Goal: Task Accomplishment & Management: Contribute content

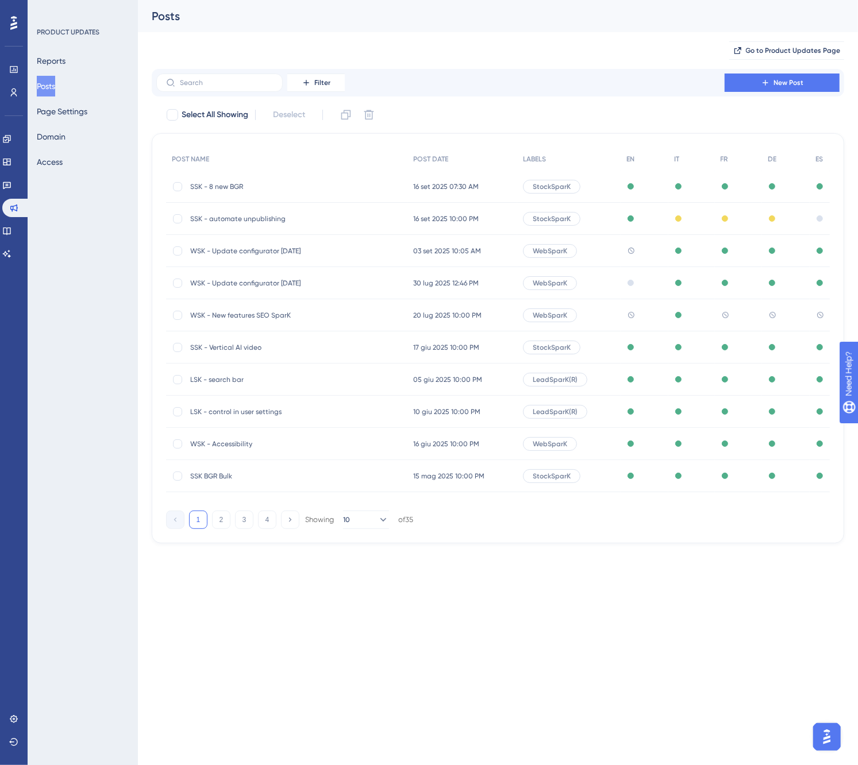
click at [261, 220] on span "SSK - automate unpublishing" at bounding box center [282, 218] width 184 height 9
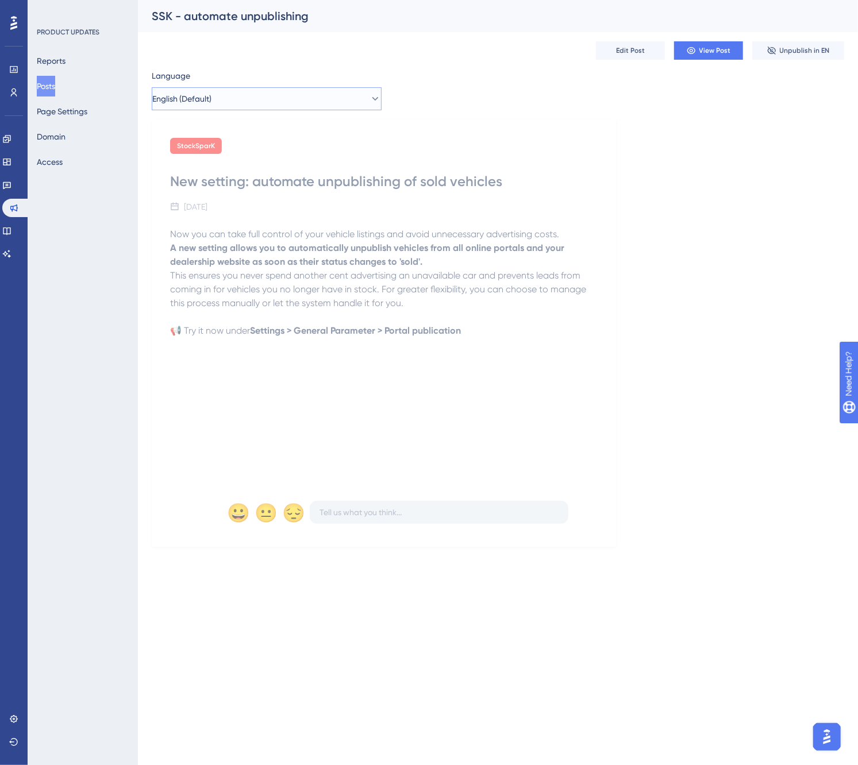
click at [260, 107] on button "English (Default)" at bounding box center [267, 98] width 230 height 23
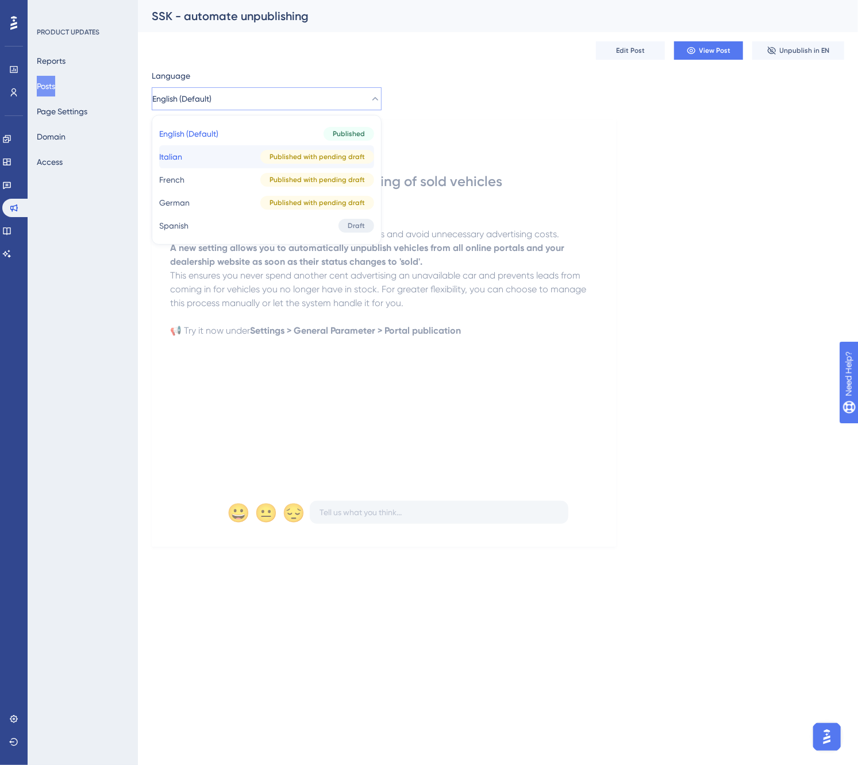
click at [240, 156] on button "Italian Italian Published with pending draft" at bounding box center [266, 156] width 215 height 23
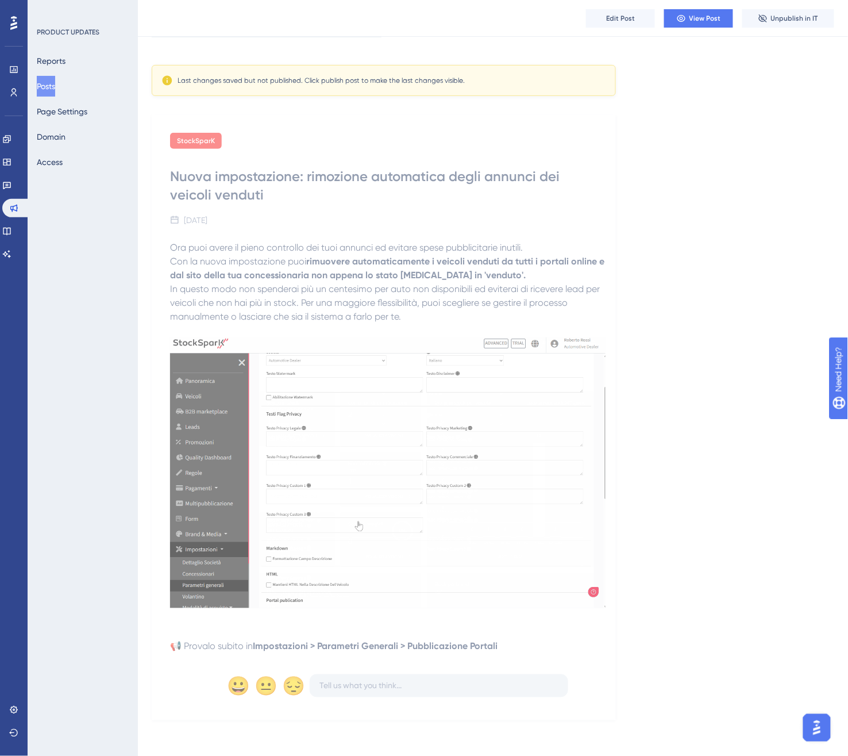
scroll to position [78, 0]
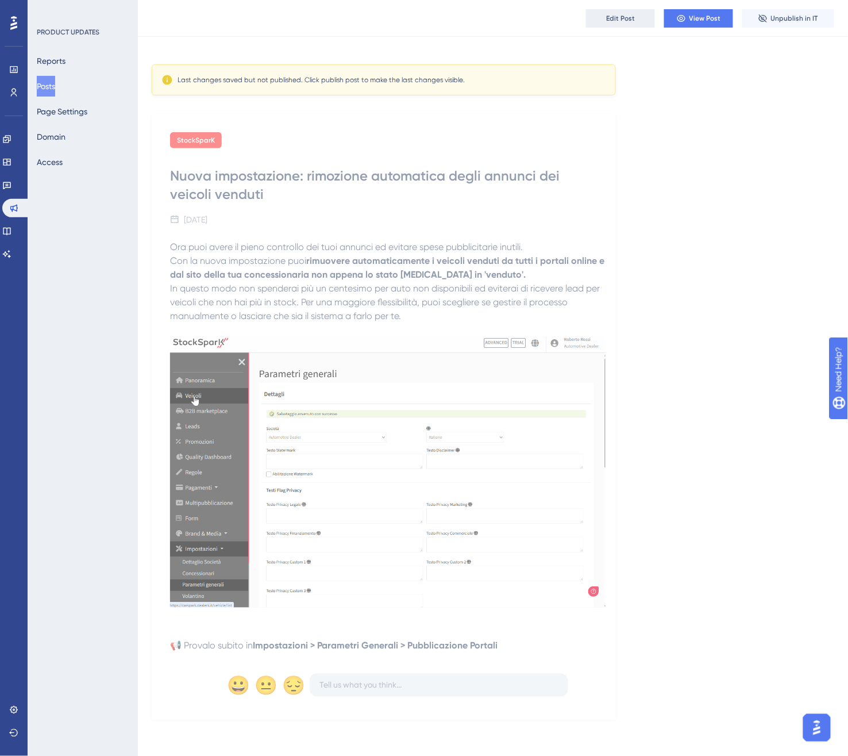
click at [629, 24] on button "Edit Post" at bounding box center [620, 18] width 69 height 18
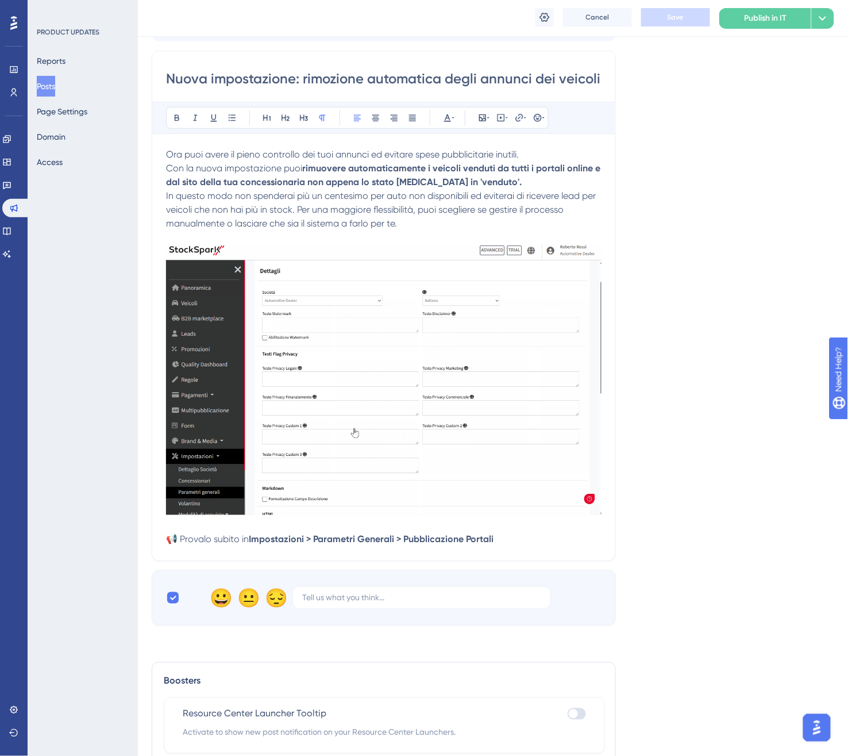
scroll to position [263, 0]
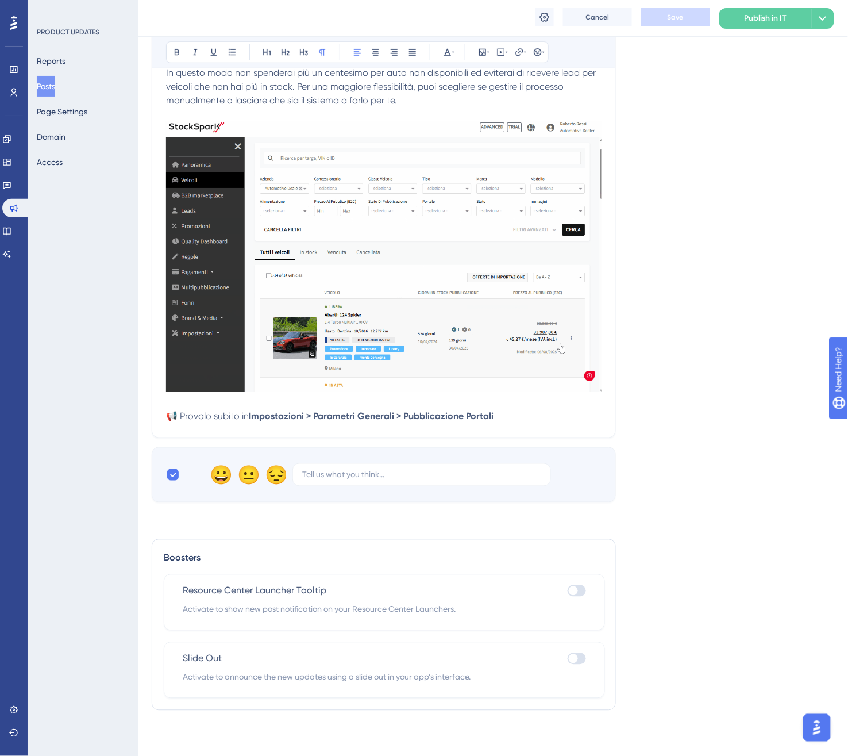
click at [573, 660] on div at bounding box center [573, 658] width 9 height 9
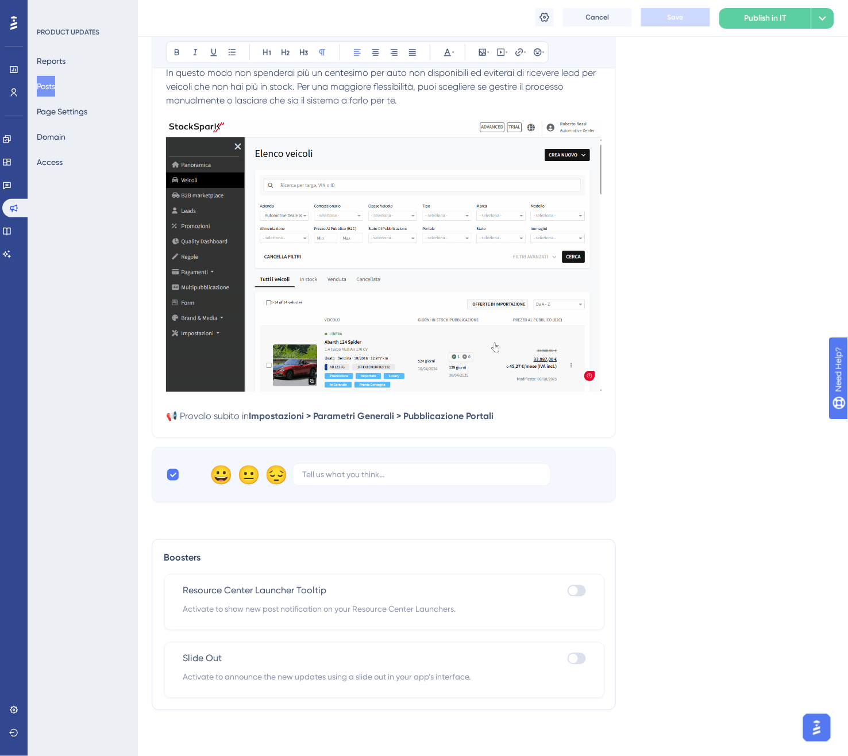
click at [568, 658] on input "checkbox" at bounding box center [567, 658] width 1 height 1
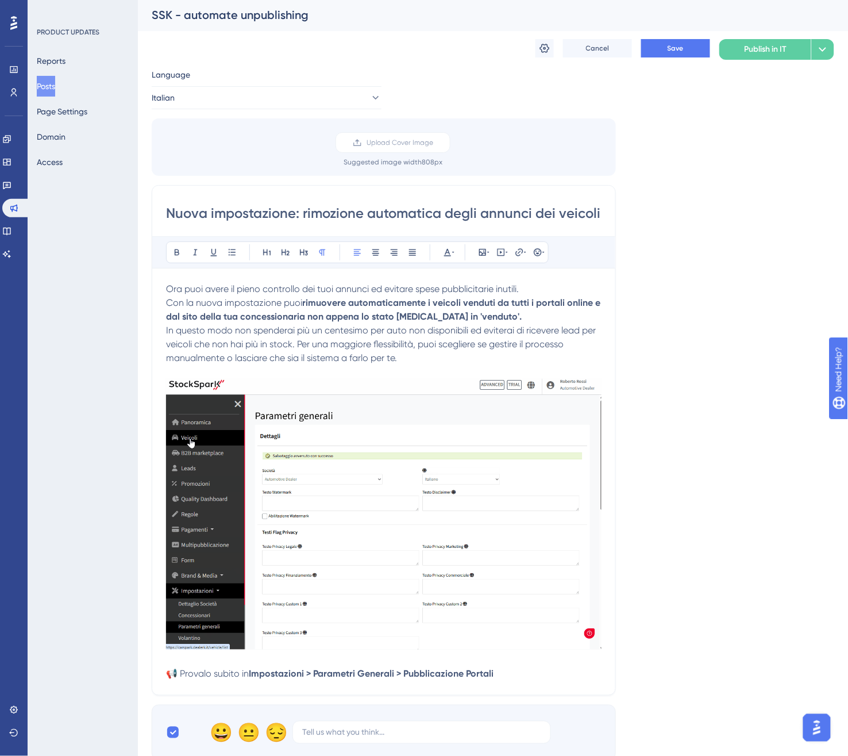
scroll to position [0, 0]
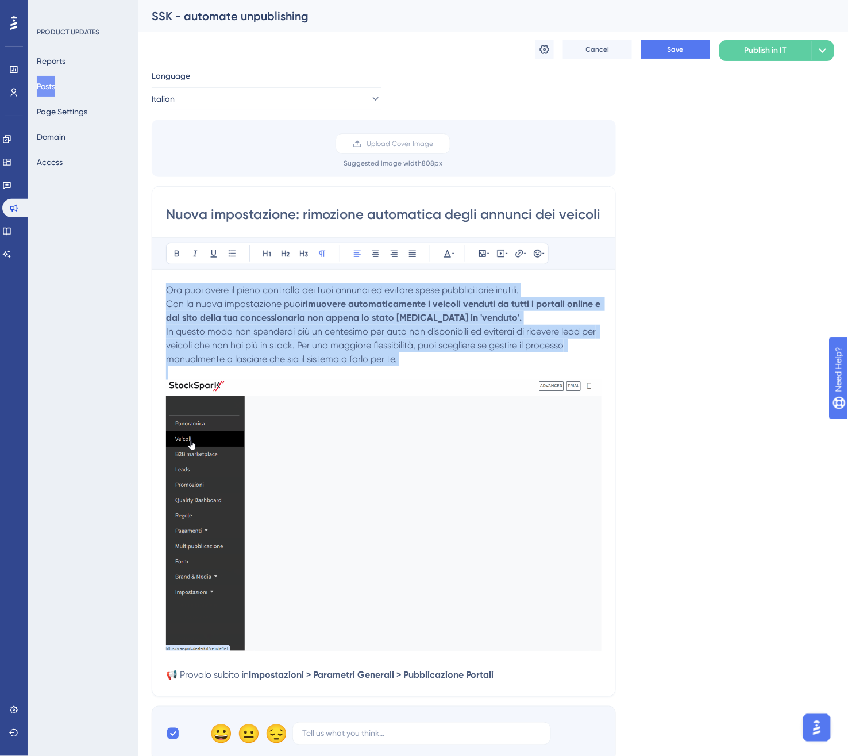
drag, startPoint x: 437, startPoint y: 369, endPoint x: 130, endPoint y: 261, distance: 324.6
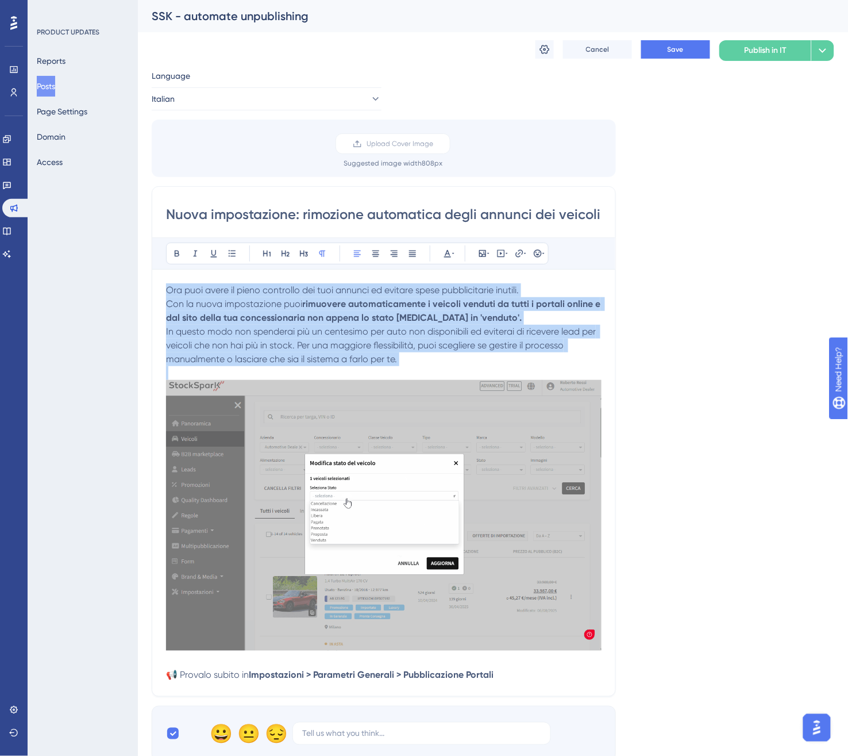
click at [138, 261] on div "Performance Users Engagement Widgets Feedback Product Updates Knowledge Base AI…" at bounding box center [493, 671] width 710 height 1342
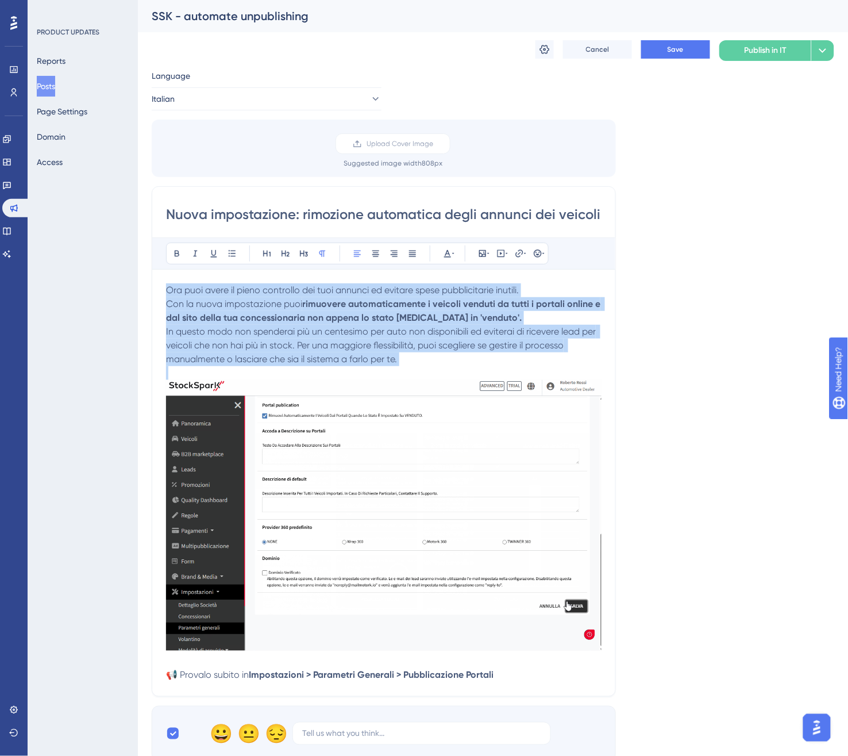
copy div "Ora puoi avere il pieno controllo dei tuoi annunci ed evitare spese pubblicitar…"
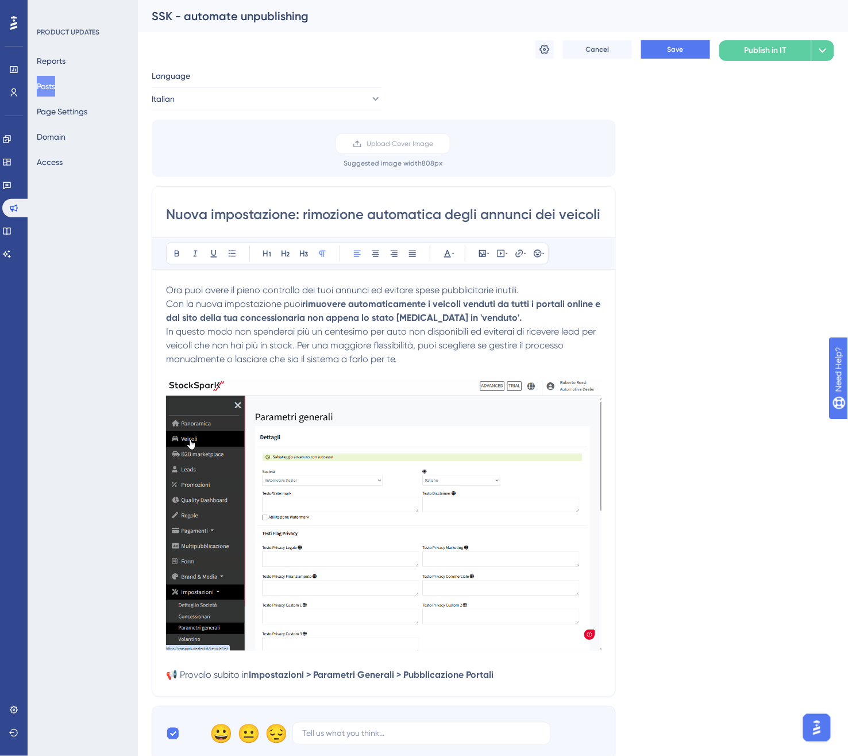
click at [569, 211] on input "Nuova impostazione: rimozione automatica degli annunci dei veicoli venduti" at bounding box center [384, 214] width 436 height 18
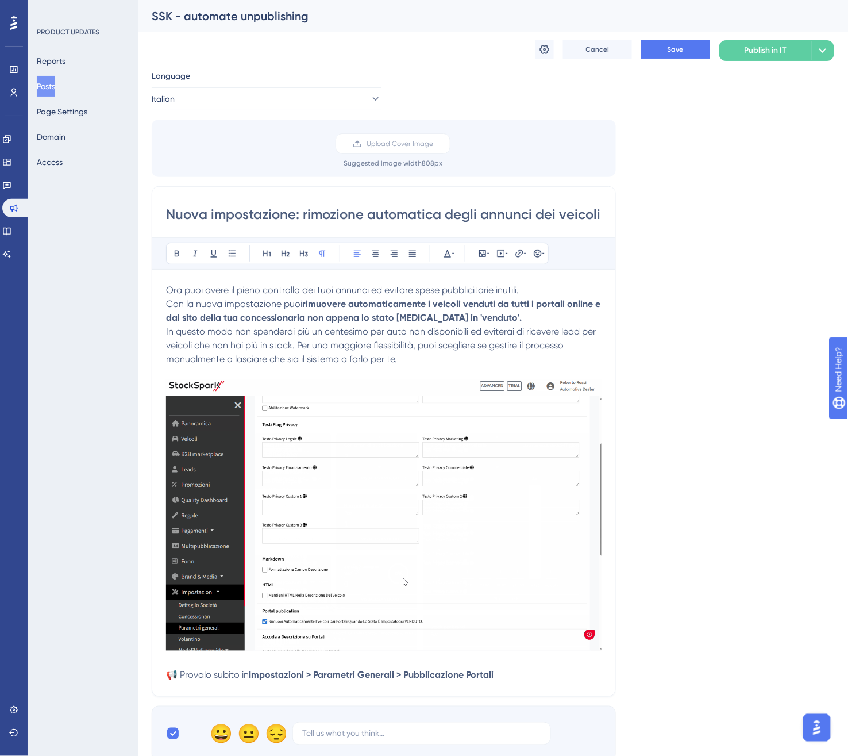
click at [569, 211] on input "Nuova impostazione: rimozione automatica degli annunci dei veicoli venduti" at bounding box center [384, 214] width 436 height 18
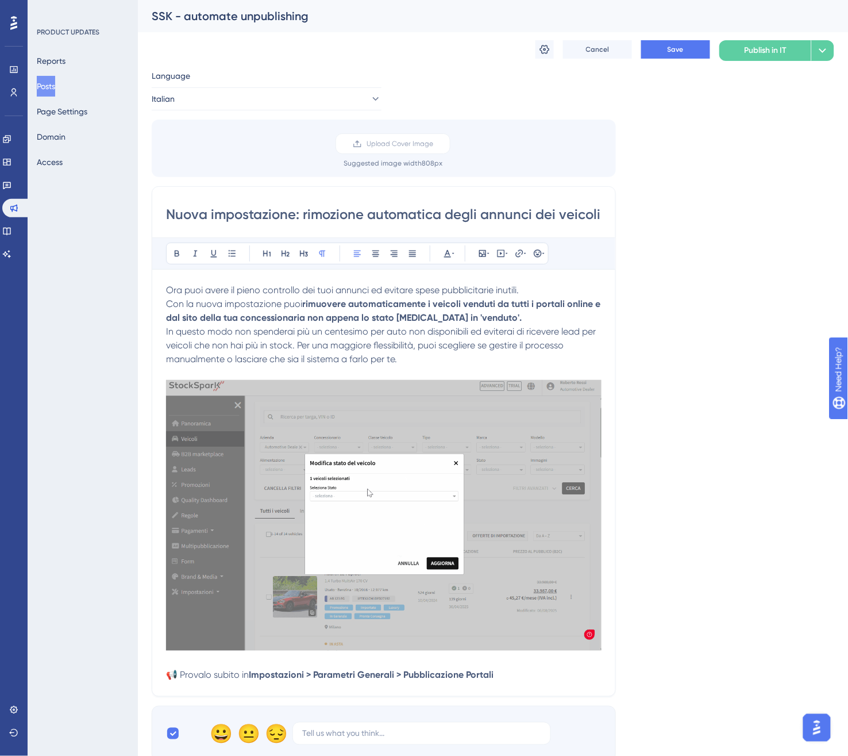
click at [569, 211] on input "Nuova impostazione: rimozione automatica degli annunci dei veicoli venduti" at bounding box center [384, 214] width 436 height 18
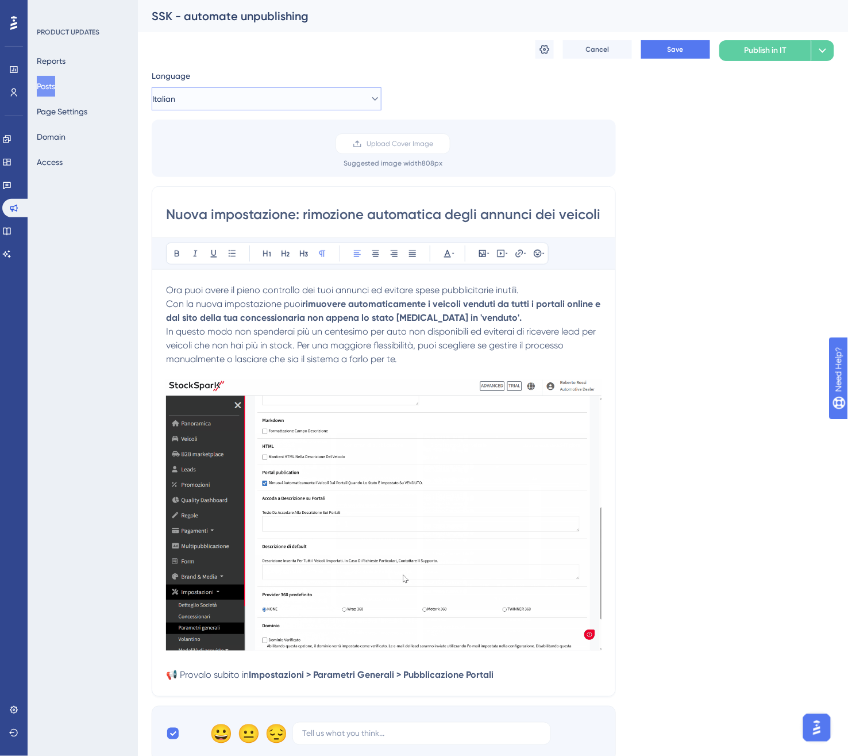
click at [253, 107] on button "Italian" at bounding box center [267, 98] width 230 height 23
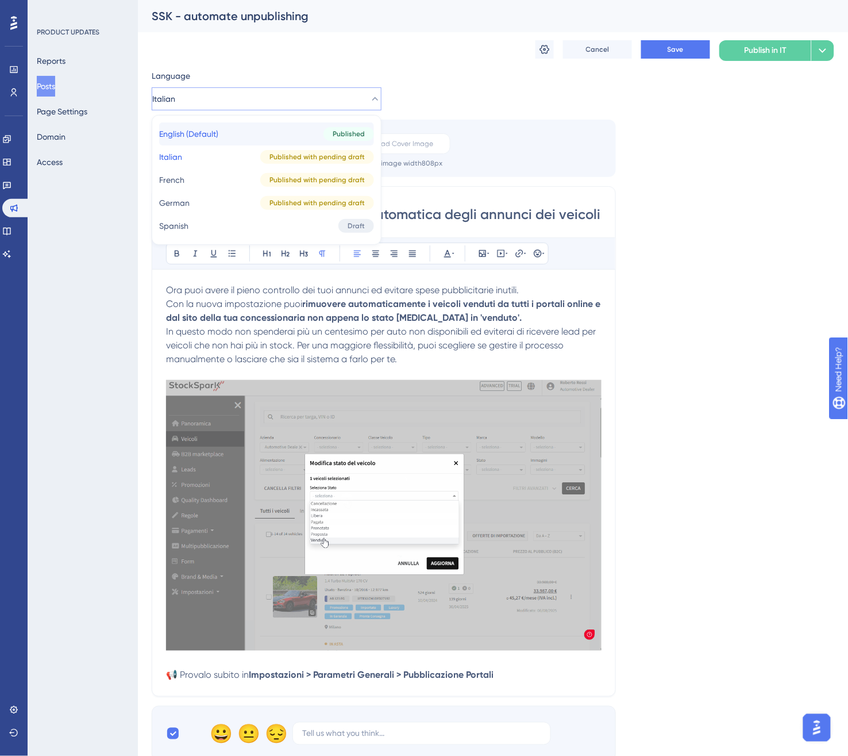
click at [248, 141] on button "English (Default) English (Default) Published" at bounding box center [266, 133] width 215 height 23
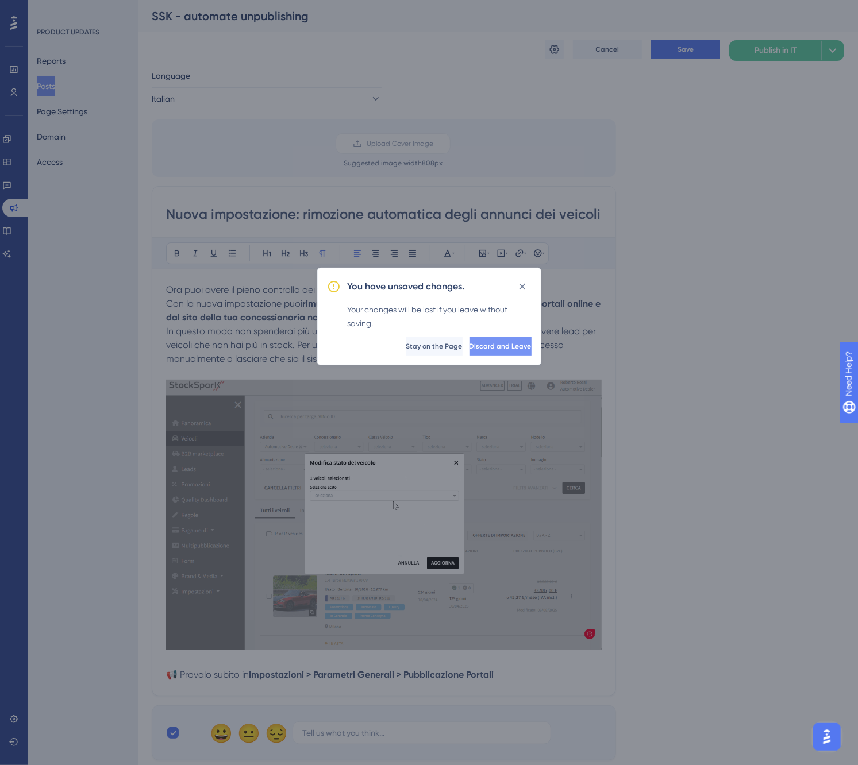
click at [469, 349] on span "Discard and Leave" at bounding box center [500, 346] width 62 height 9
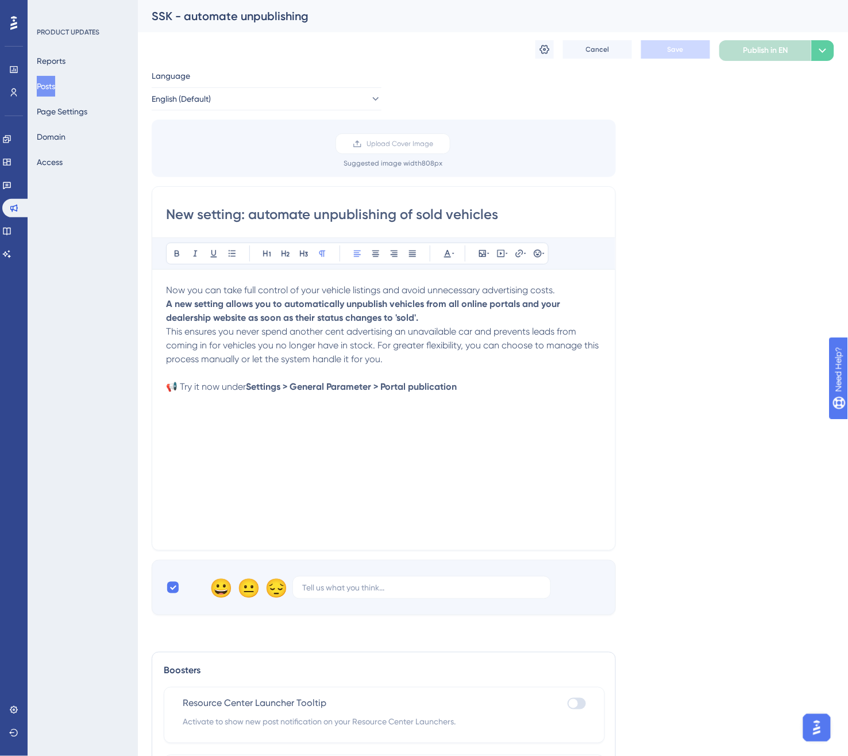
click at [481, 217] on input "New setting: automate unpublishing of sold vehicles" at bounding box center [384, 214] width 436 height 18
click at [518, 215] on input "New setting: automate unpublishing of sold vehicles" at bounding box center [384, 214] width 436 height 18
click at [518, 213] on input "New setting: automate unpublishing of sold vehicles" at bounding box center [384, 214] width 436 height 18
click at [500, 215] on input "New setting: automate unpublishing of sold vehicles" at bounding box center [384, 214] width 436 height 18
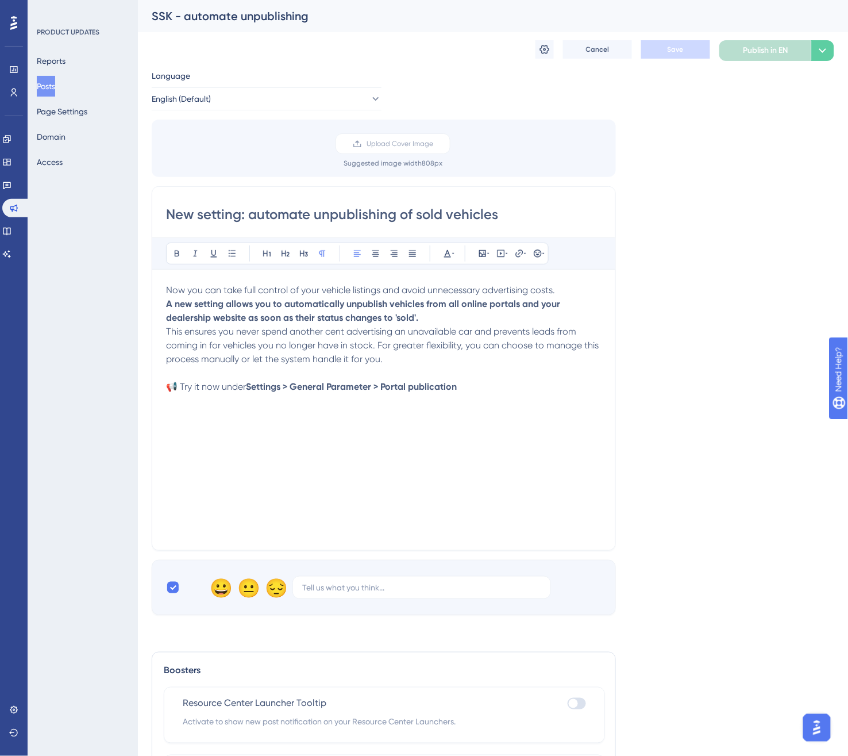
drag, startPoint x: 498, startPoint y: 216, endPoint x: 490, endPoint y: 217, distance: 8.1
click at [497, 216] on input "New setting: automate unpublishing of sold vehicles" at bounding box center [384, 214] width 436 height 18
drag, startPoint x: 164, startPoint y: 215, endPoint x: 376, endPoint y: 219, distance: 212.0
click at [364, 218] on div "New setting: automate unpublishing of sold vehicles Bold Italic Underline Bulle…" at bounding box center [384, 368] width 464 height 364
drag, startPoint x: 495, startPoint y: 215, endPoint x: 155, endPoint y: 220, distance: 340.2
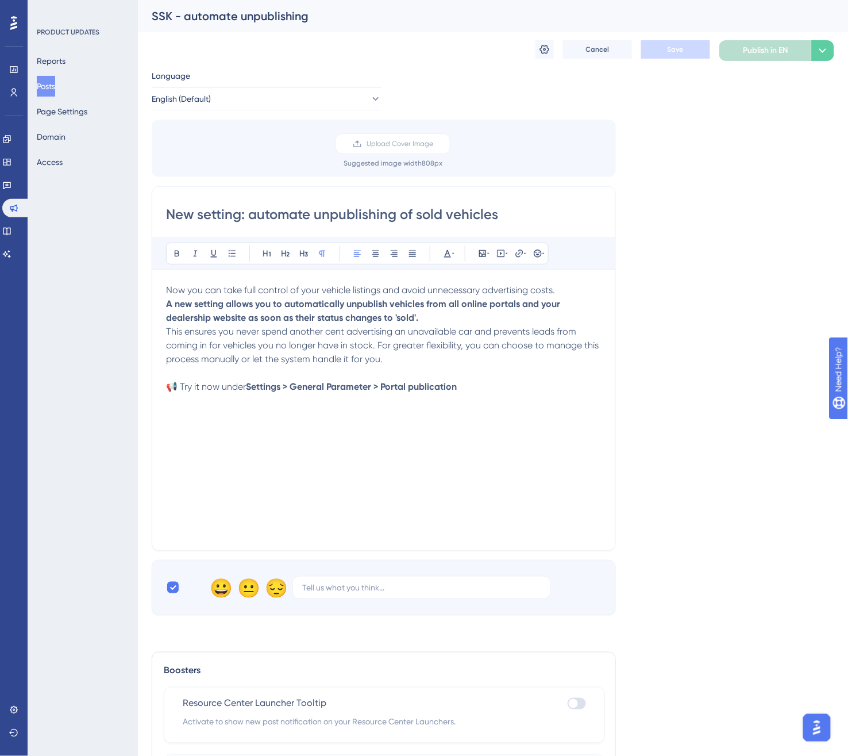
click at [155, 220] on div "New setting: automate unpublishing of sold vehicles Bold Italic Underline Bulle…" at bounding box center [384, 368] width 464 height 364
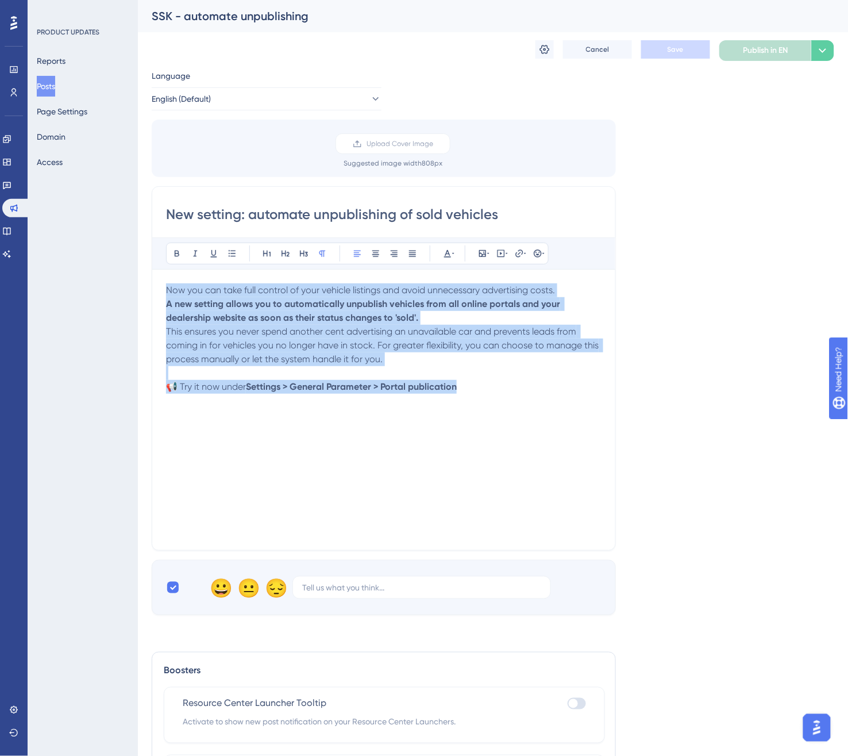
drag, startPoint x: 313, startPoint y: 322, endPoint x: 152, endPoint y: 292, distance: 163.2
click at [152, 292] on div "New setting: automate unpublishing of sold vehicles Bold Italic Underline Bulle…" at bounding box center [384, 368] width 464 height 364
copy div "Now you can take full control of your vehicle listings and avoid unnecessary ad…"
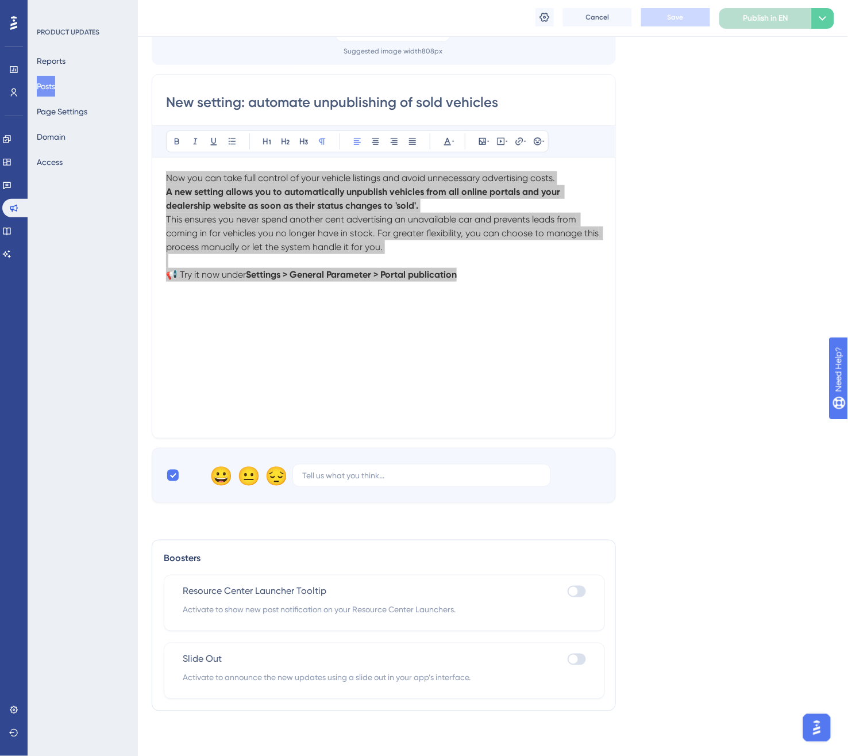
scroll to position [118, 0]
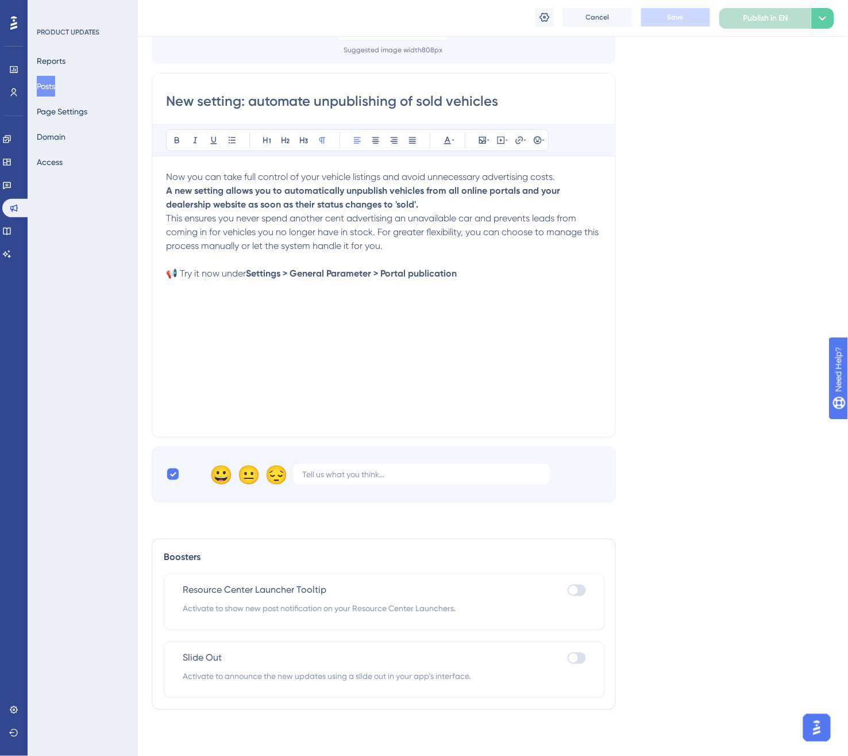
click at [585, 657] on div at bounding box center [577, 657] width 18 height 11
click at [568, 658] on input "checkbox" at bounding box center [567, 658] width 1 height 1
checkbox input "true"
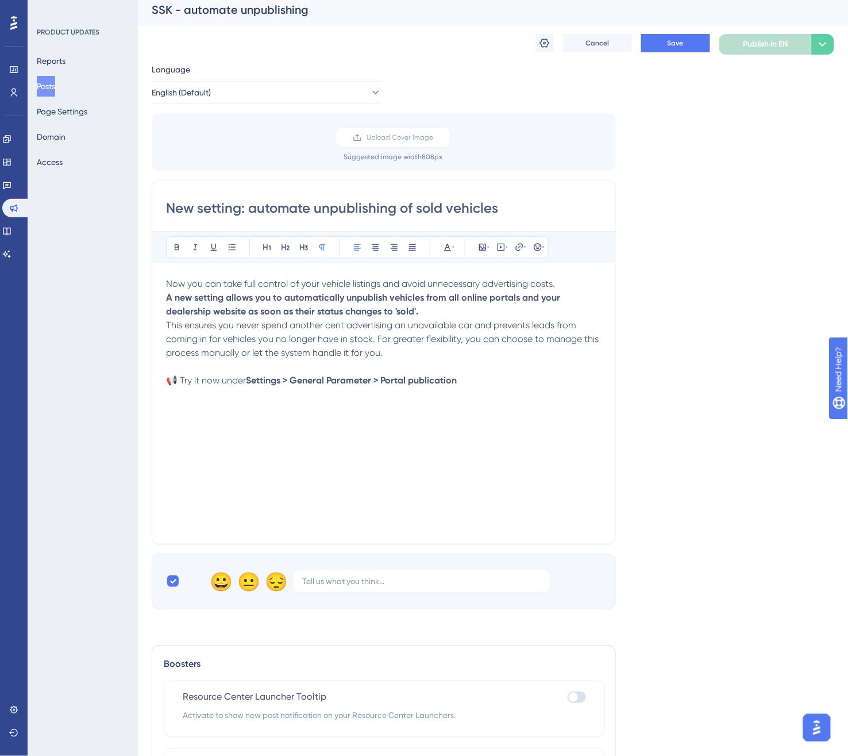
scroll to position [0, 0]
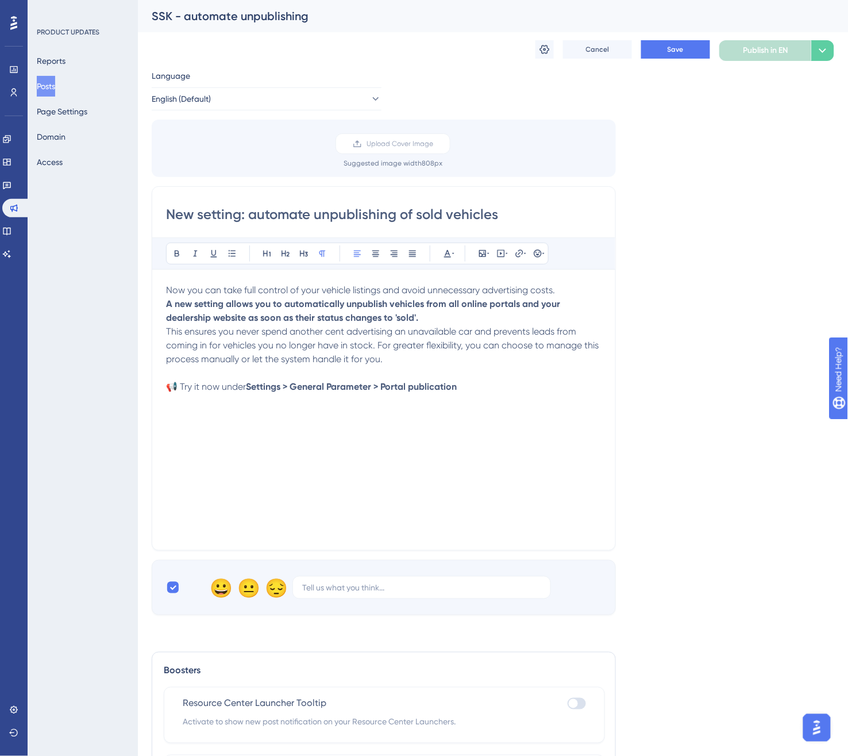
click at [53, 78] on button "Posts" at bounding box center [46, 86] width 18 height 21
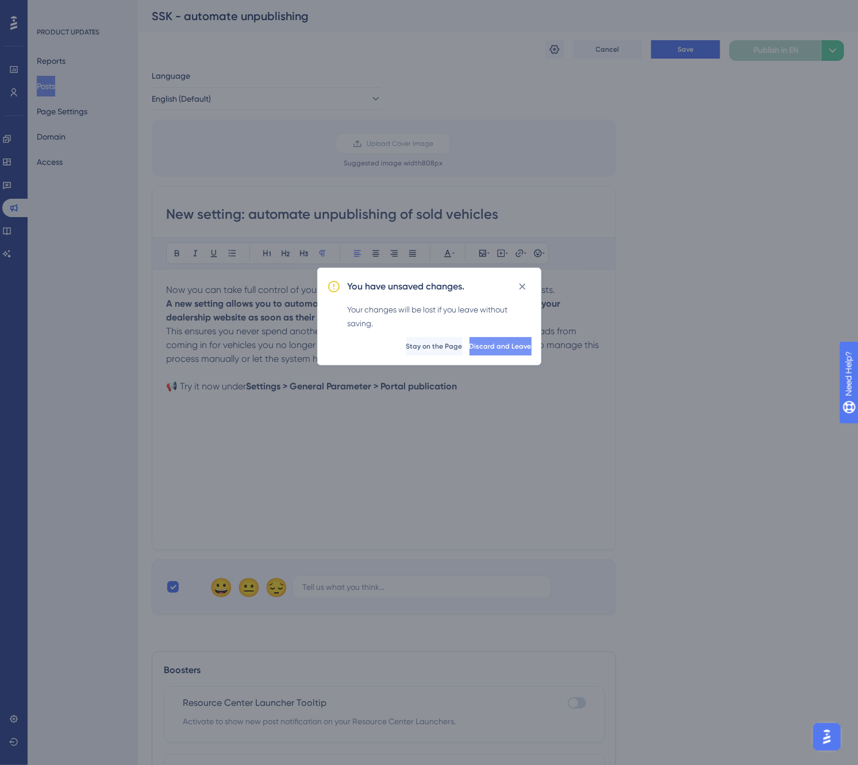
click at [496, 342] on span "Discard and Leave" at bounding box center [500, 346] width 62 height 9
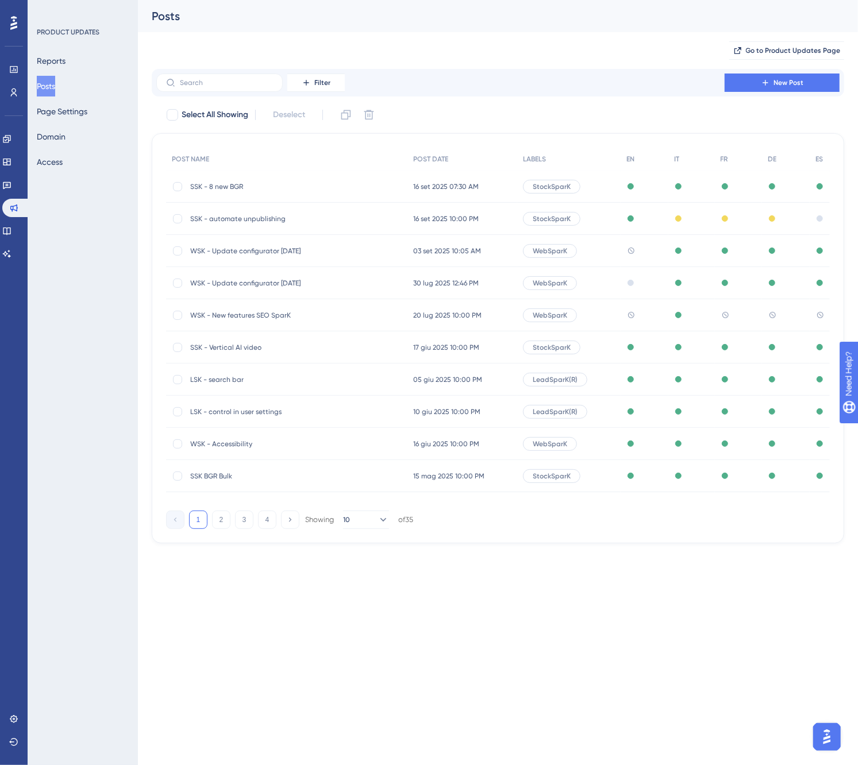
click at [236, 180] on div "SSK - 8 new BGR SSK - 8 new BGR" at bounding box center [282, 187] width 184 height 32
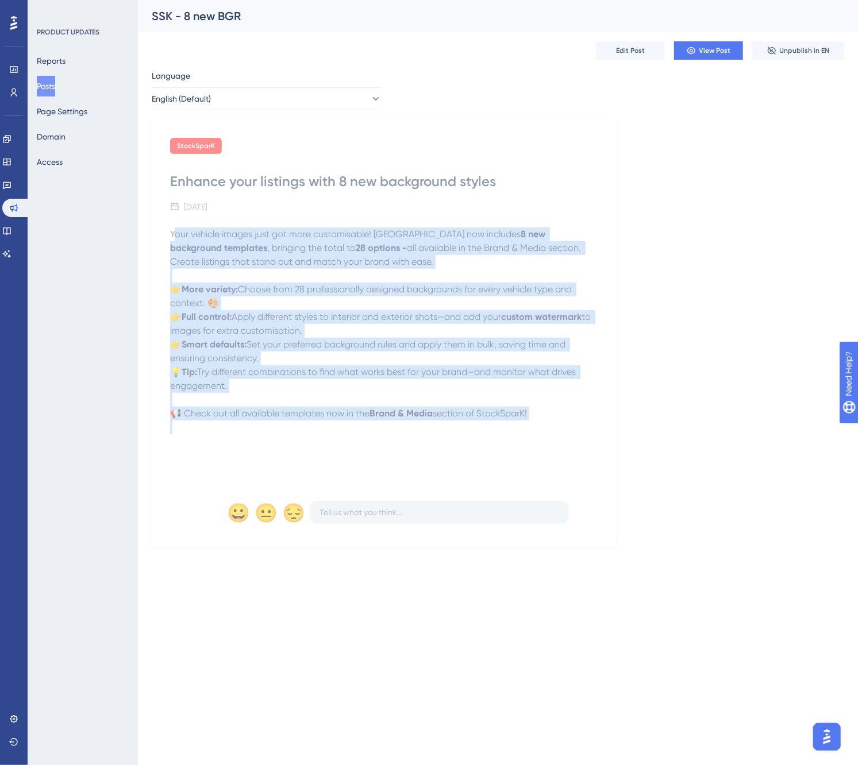
drag, startPoint x: 174, startPoint y: 233, endPoint x: 588, endPoint y: 463, distance: 473.3
click at [588, 463] on div "Your vehicle images just got more customisable! StockSparK now includes 8 new b…" at bounding box center [383, 354] width 427 height 253
copy div "Your vehicle images just got more customisable! StockSparK now includes 8 new b…"
click at [55, 79] on button "Posts" at bounding box center [46, 86] width 18 height 21
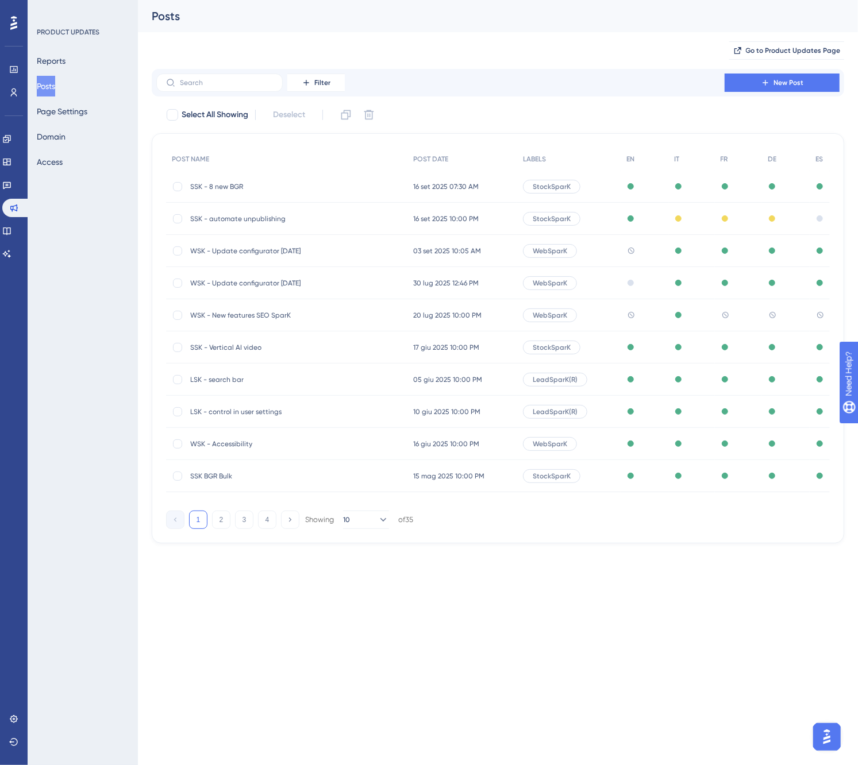
click at [234, 214] on span "SSK - automate unpublishing" at bounding box center [282, 218] width 184 height 9
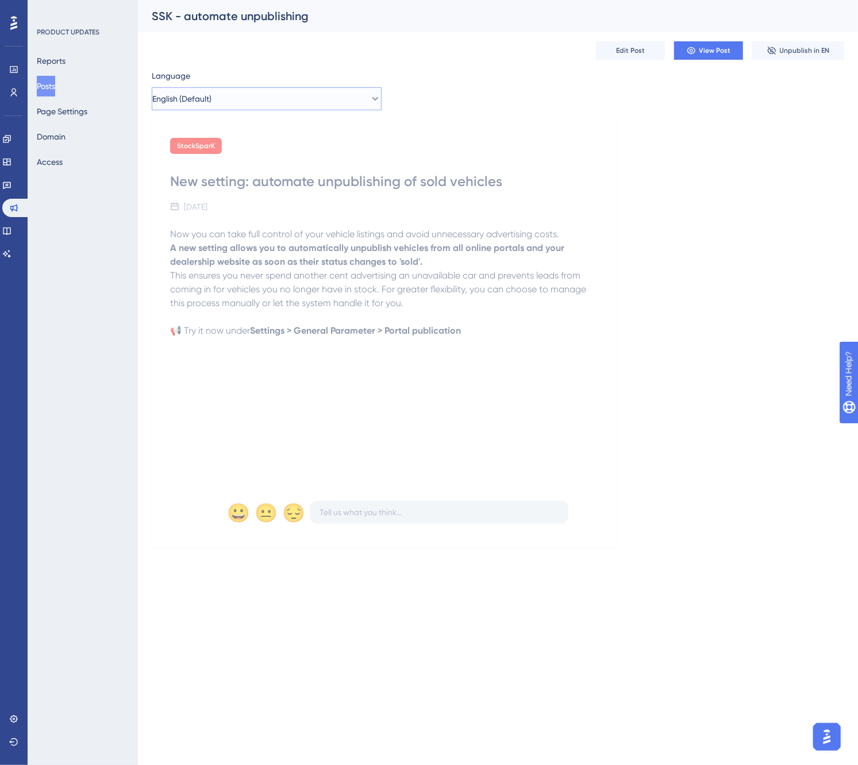
click at [253, 99] on button "English (Default)" at bounding box center [267, 98] width 230 height 23
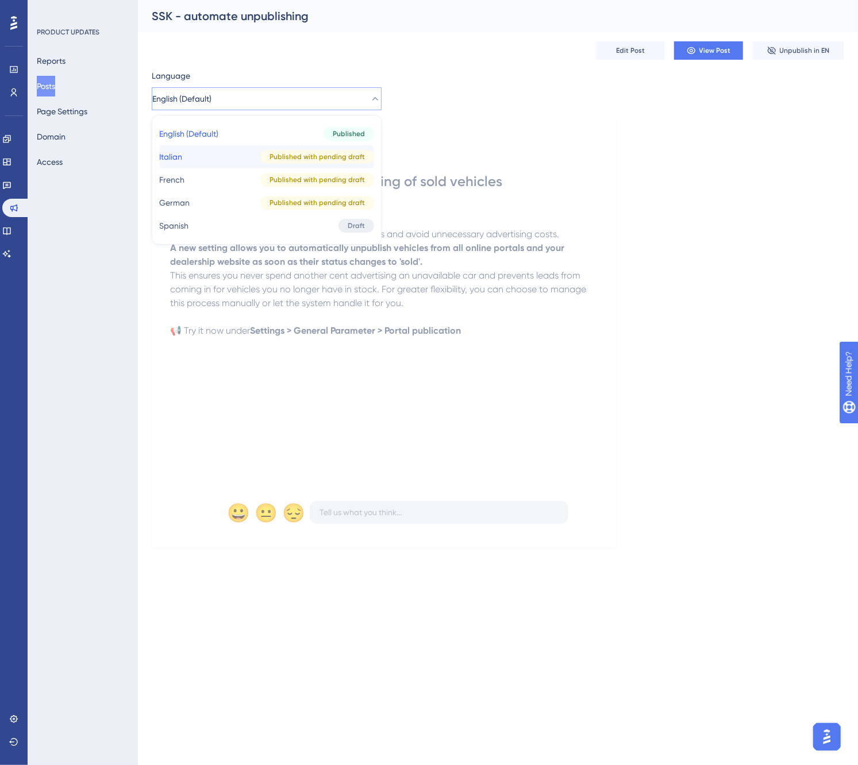
click at [205, 156] on button "Italian Italian Published with pending draft" at bounding box center [266, 156] width 215 height 23
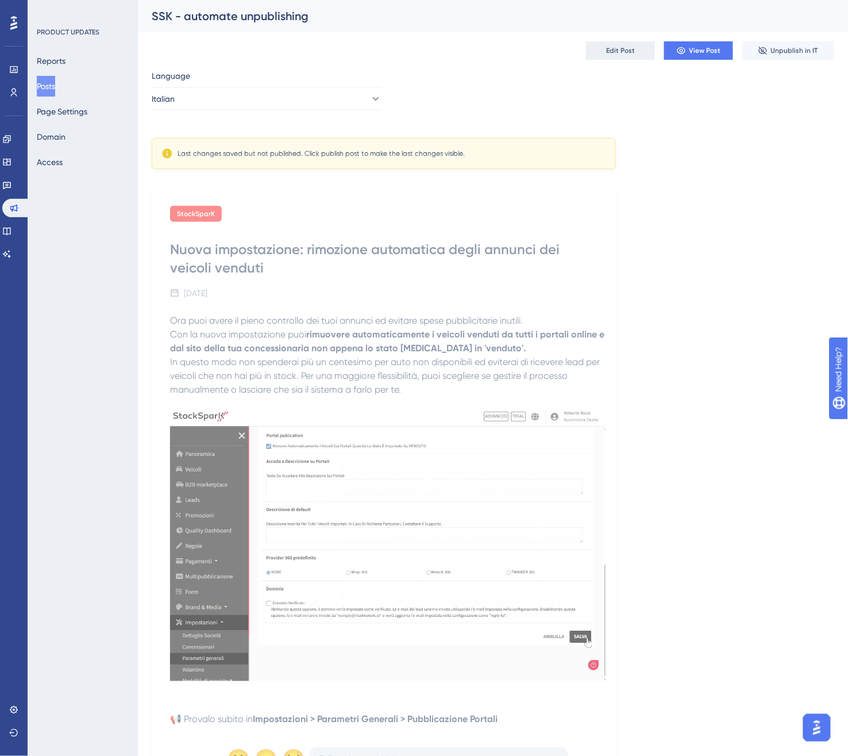
click at [607, 50] on span "Edit Post" at bounding box center [620, 50] width 29 height 9
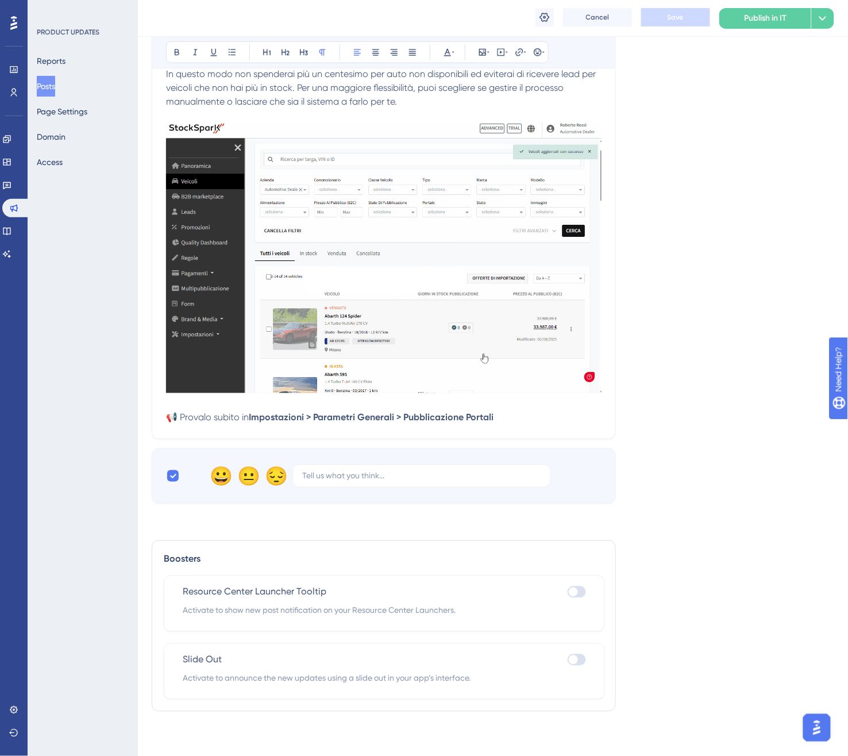
scroll to position [263, 0]
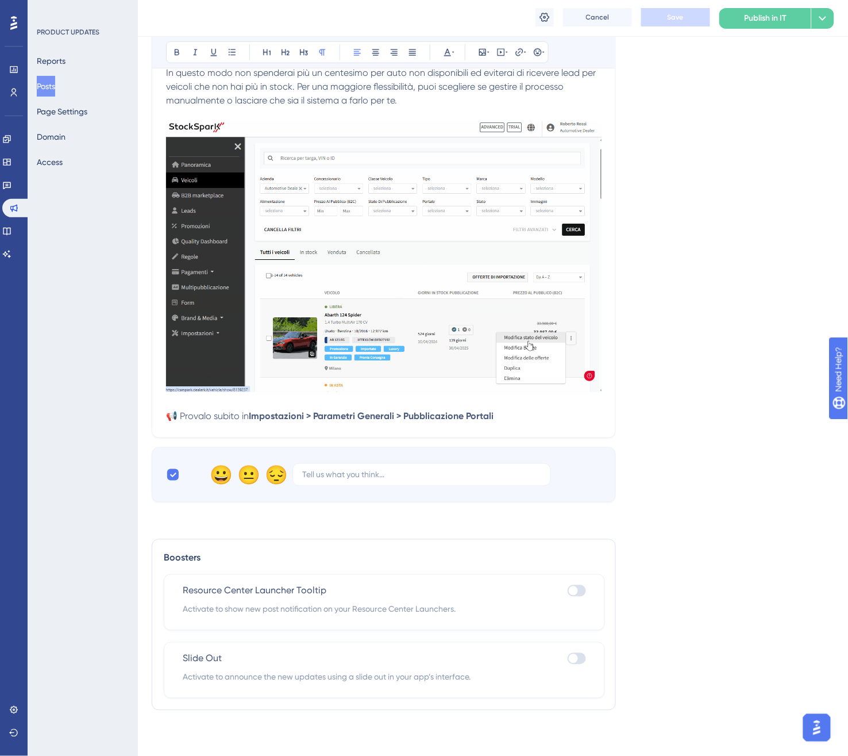
click at [585, 655] on div at bounding box center [577, 658] width 18 height 11
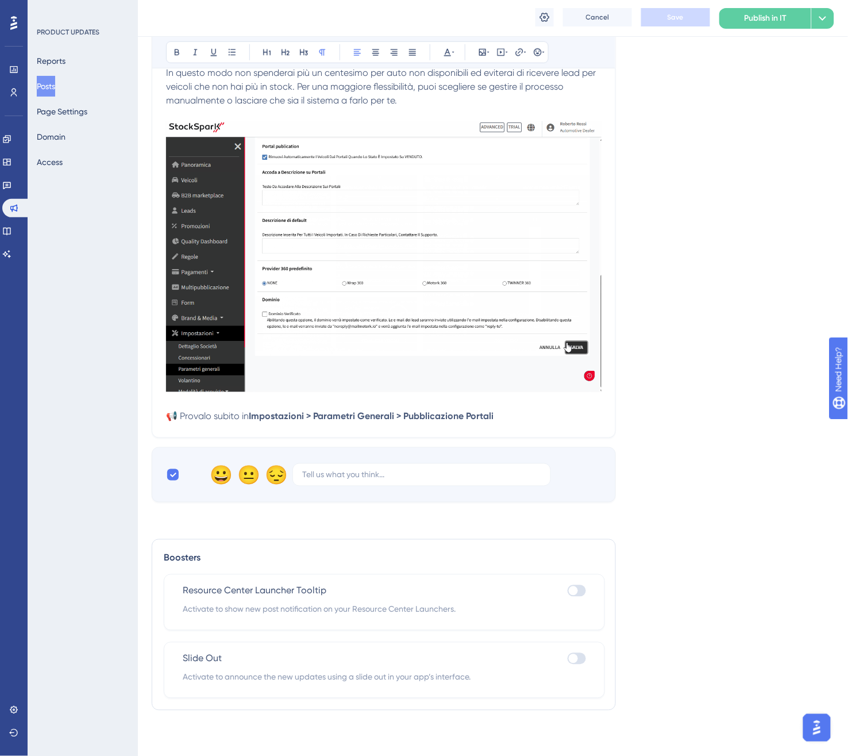
click at [568, 658] on input "checkbox" at bounding box center [567, 658] width 1 height 1
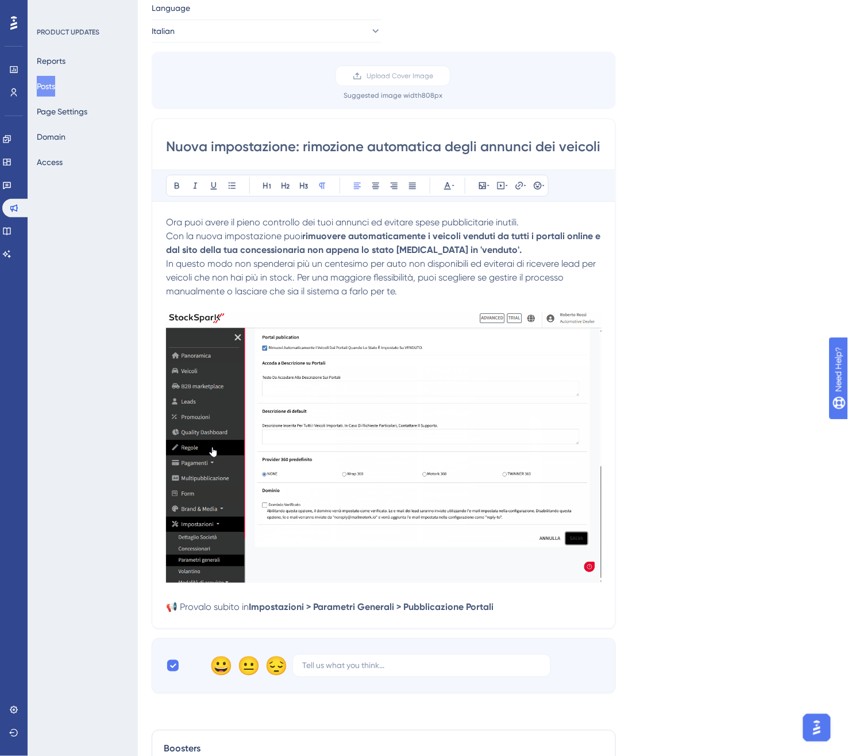
scroll to position [0, 0]
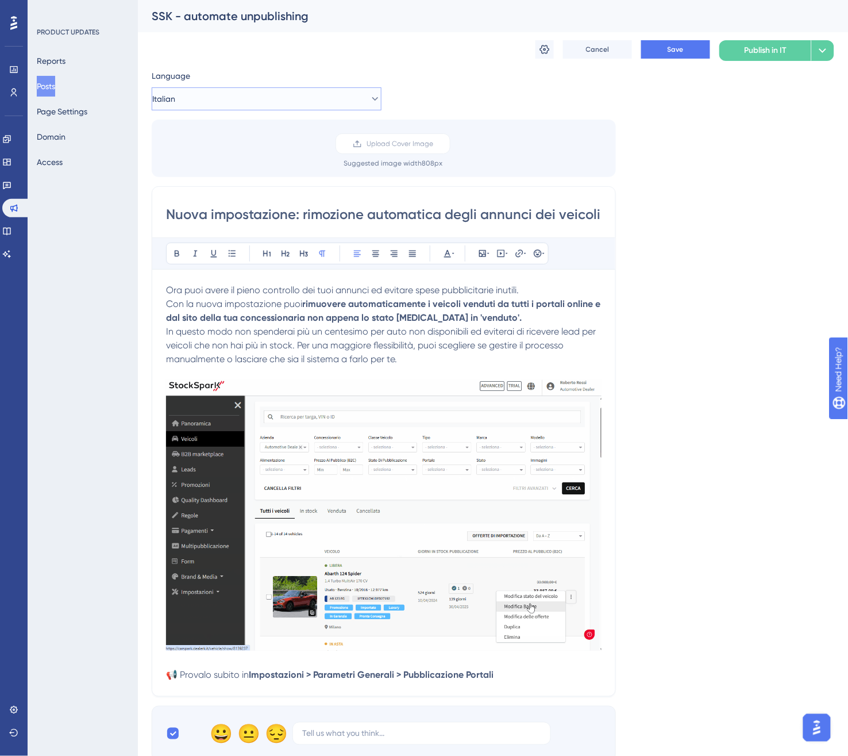
click at [170, 99] on span "Italian" at bounding box center [163, 99] width 23 height 14
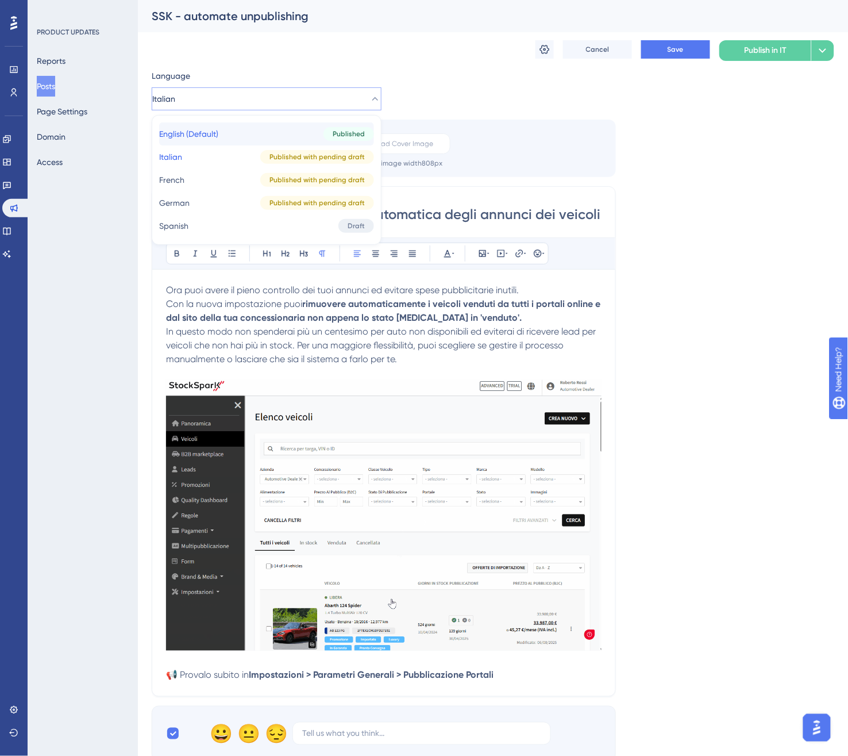
click at [198, 136] on span "English (Default)" at bounding box center [188, 134] width 59 height 14
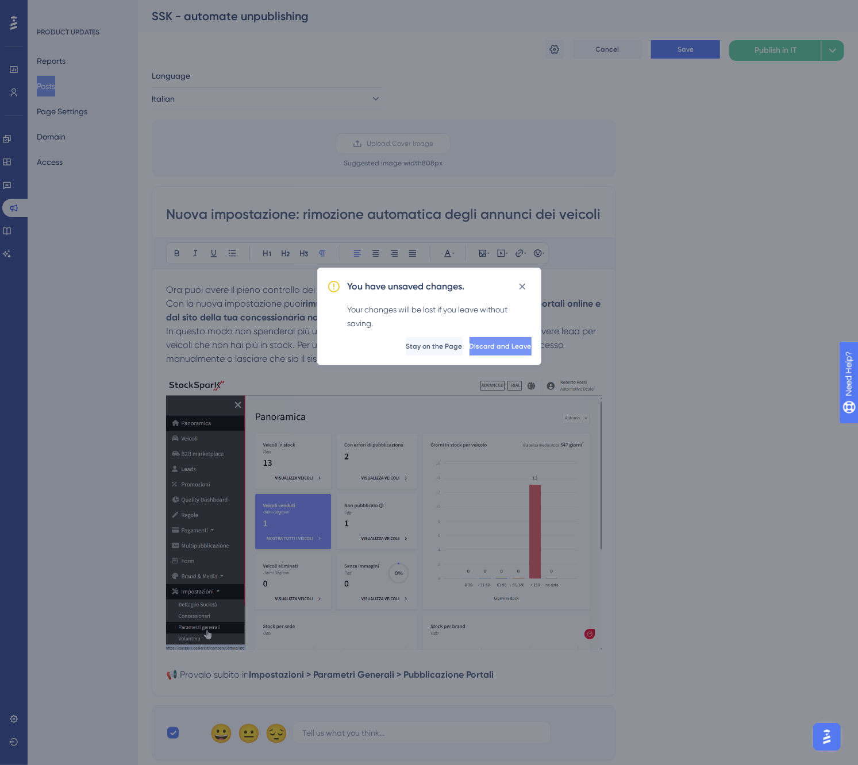
click at [483, 344] on span "Discard and Leave" at bounding box center [500, 346] width 62 height 9
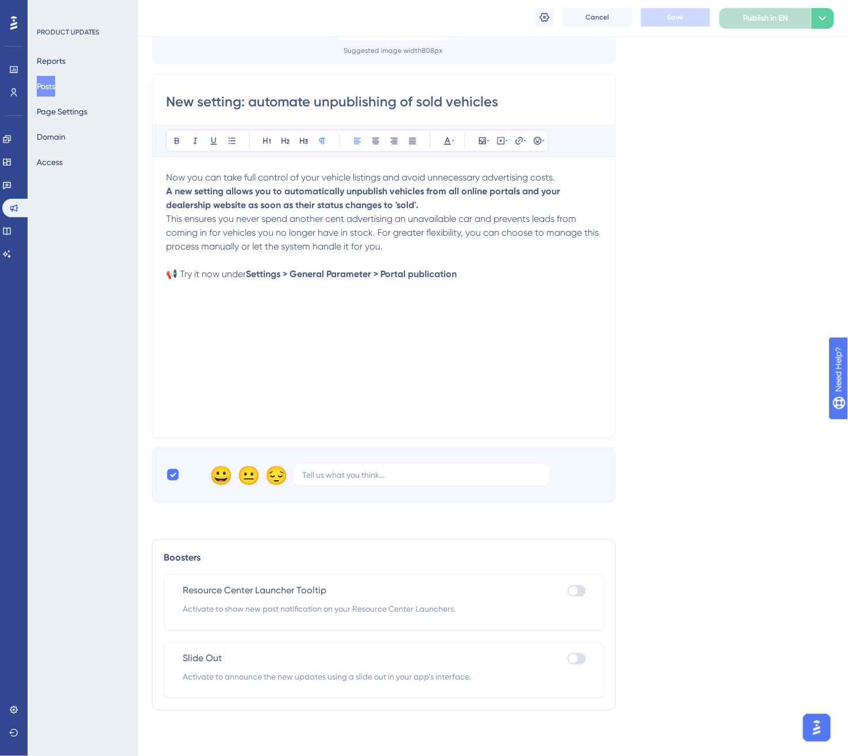
scroll to position [118, 0]
click at [580, 657] on div at bounding box center [577, 657] width 18 height 11
click at [568, 658] on input "checkbox" at bounding box center [567, 658] width 1 height 1
checkbox input "true"
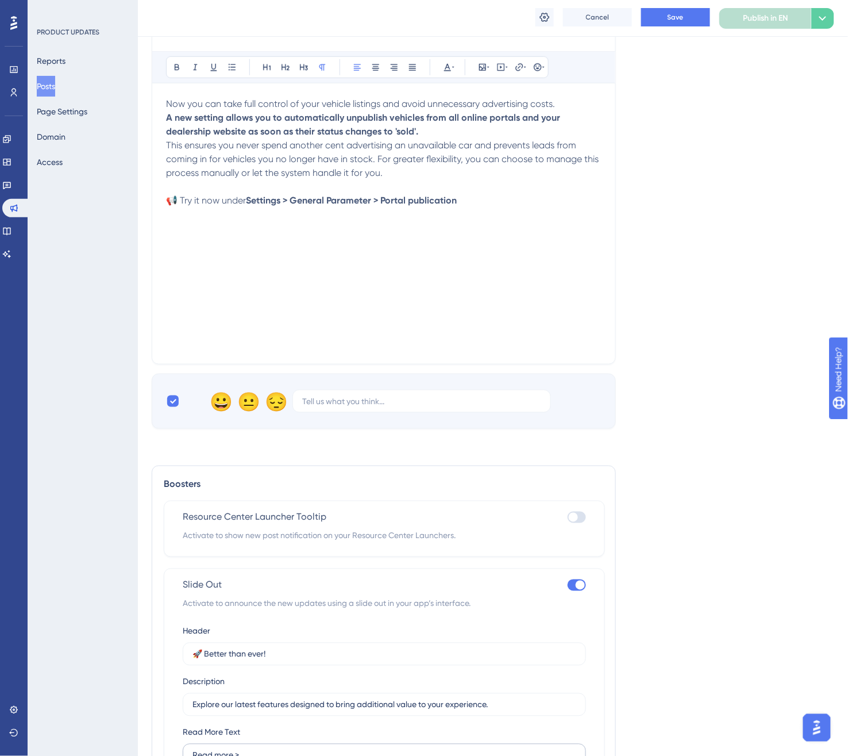
scroll to position [373, 0]
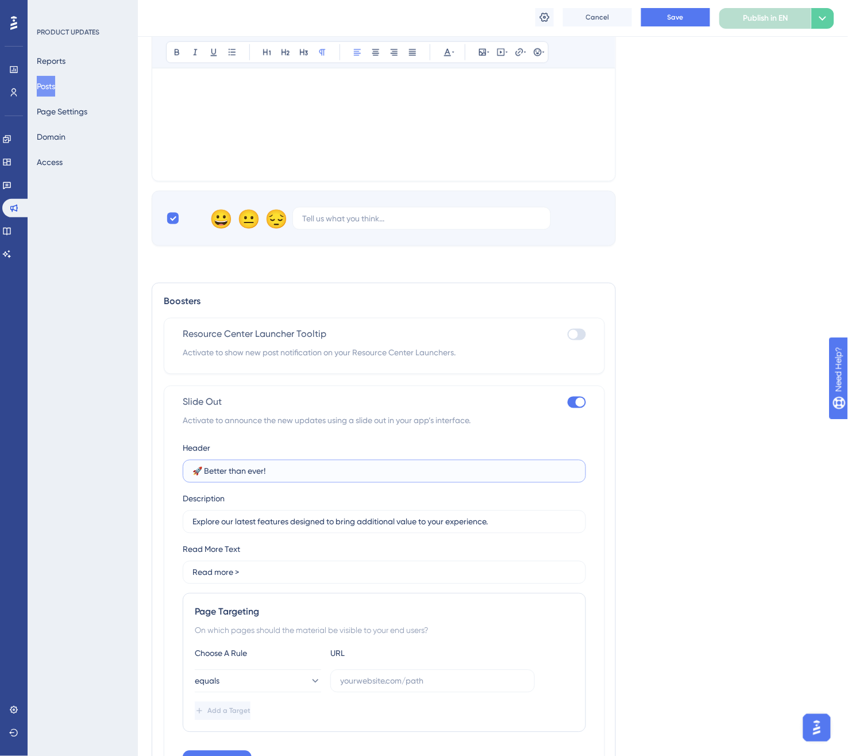
drag, startPoint x: 275, startPoint y: 473, endPoint x: 207, endPoint y: 478, distance: 68.0
click at [207, 478] on label "🚀 Better than ever!" at bounding box center [384, 471] width 403 height 23
paste input "Automate Vehicle Updates"
type input "🚀 Automate Vehicle Updates"
drag, startPoint x: 507, startPoint y: 523, endPoint x: 100, endPoint y: 514, distance: 406.9
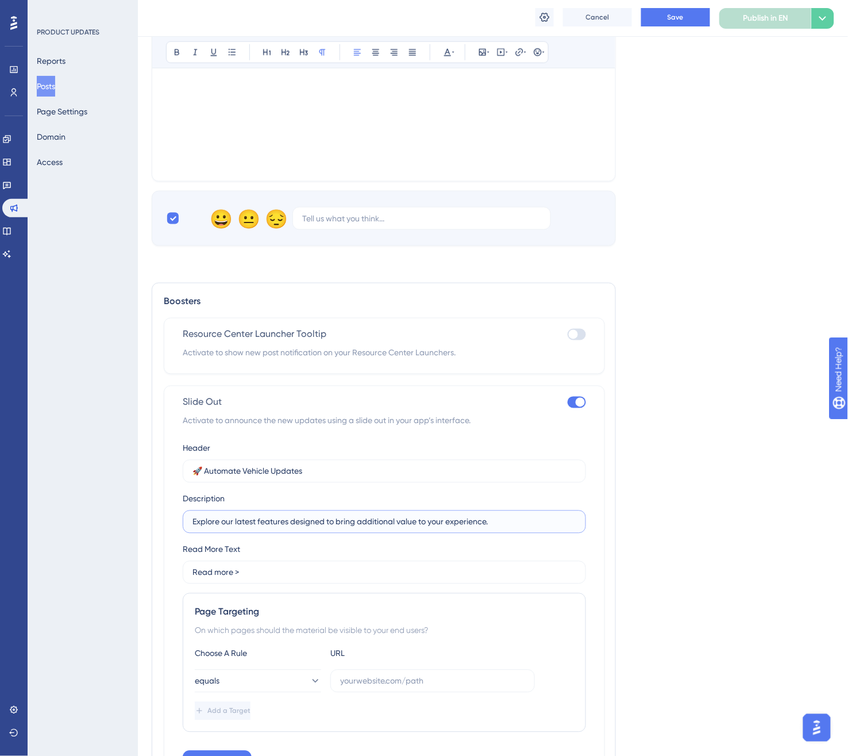
click at [138, 514] on div "Performance Users Engagement Widgets Feedback Product Updates Knowledge Base AI…" at bounding box center [493, 227] width 710 height 1201
paste input "Auto-unpublish sold cars and refresh listings with 28 new backgrounds"
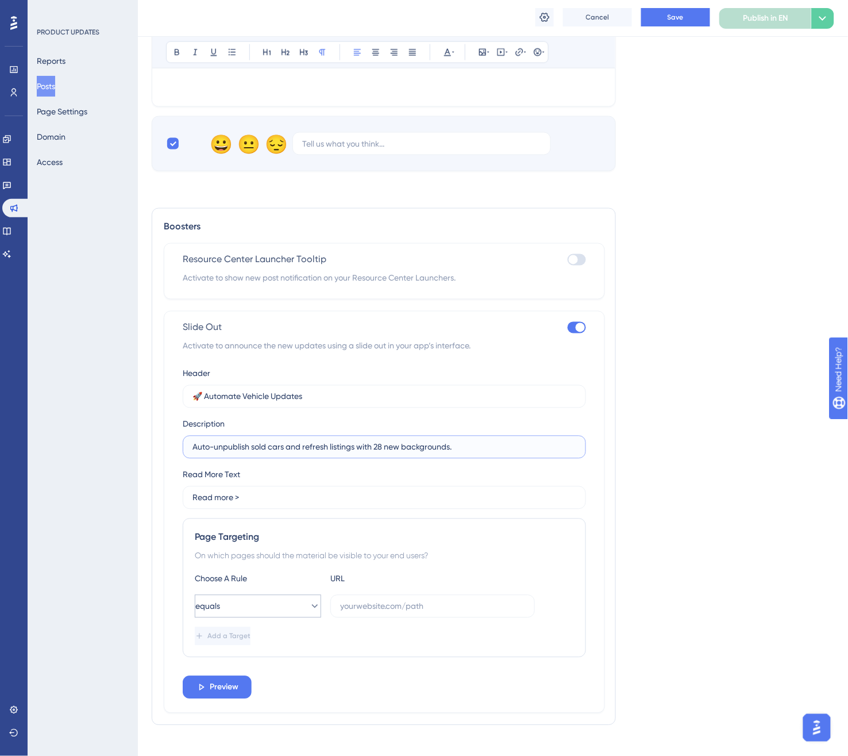
scroll to position [464, 0]
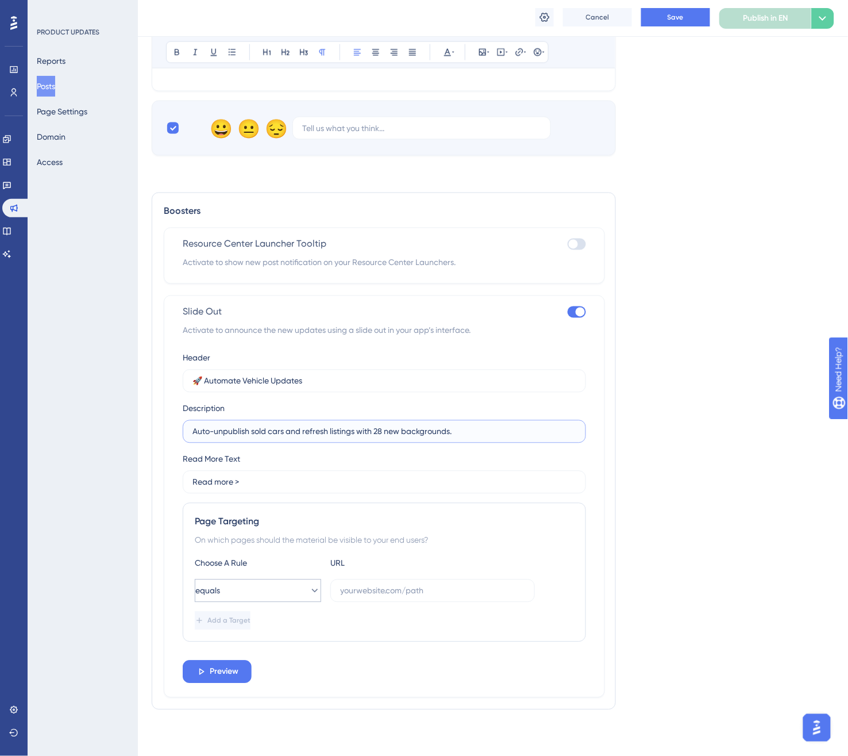
type input "Auto-unpublish sold cars and refresh listings with 28 new backgrounds."
click at [312, 592] on icon at bounding box center [315, 590] width 6 height 3
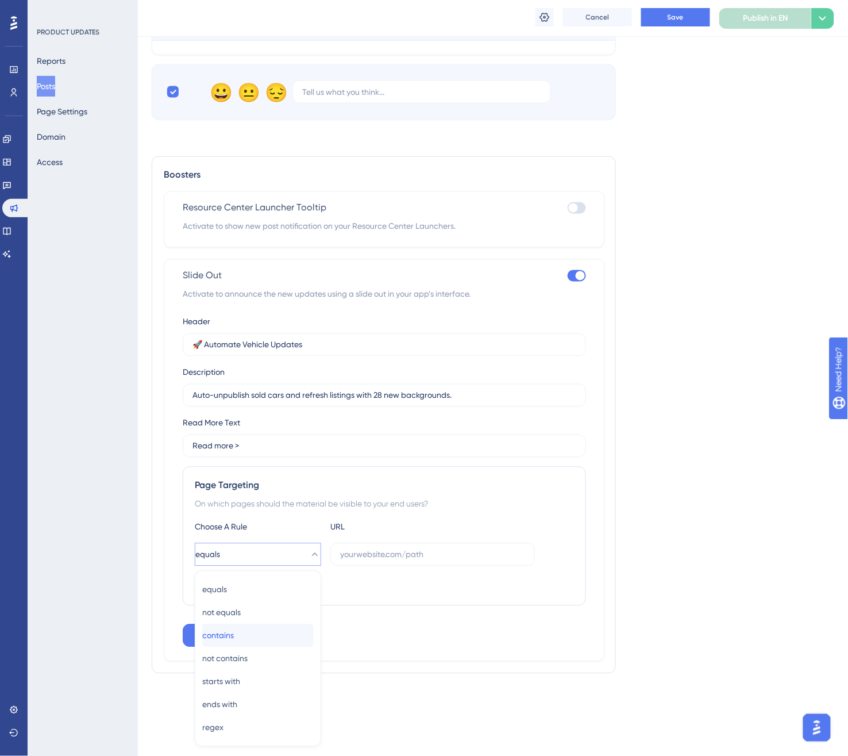
click at [263, 640] on div "contains contains" at bounding box center [257, 635] width 111 height 23
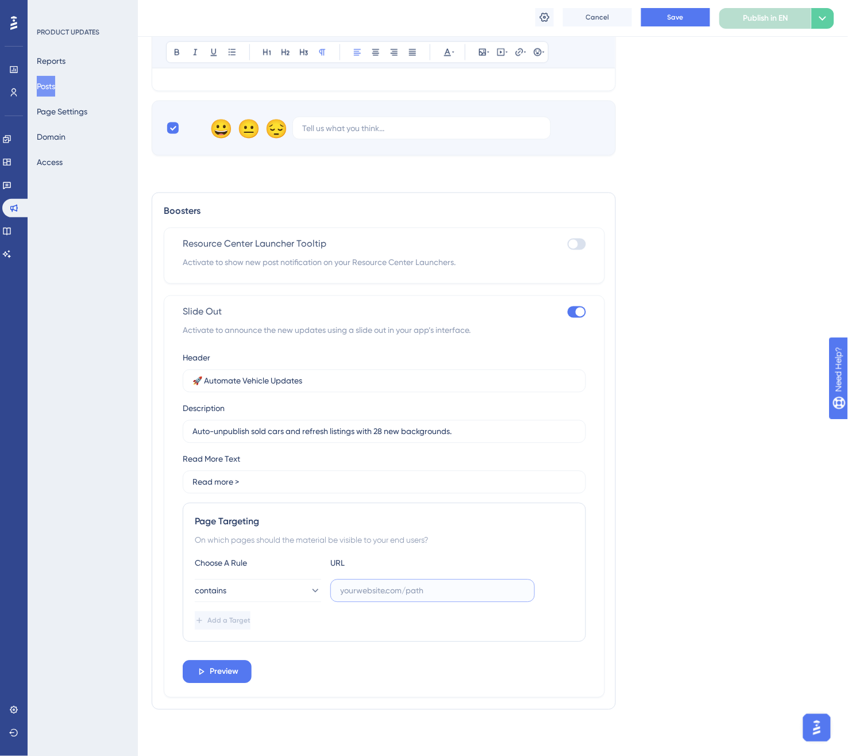
click at [360, 590] on input "text" at bounding box center [432, 590] width 185 height 13
click at [363, 584] on input "text" at bounding box center [432, 590] width 185 height 13
paste input "carspark.dealerk"
type input "carspark.dealerk"
click at [222, 676] on span "Preview" at bounding box center [224, 672] width 29 height 14
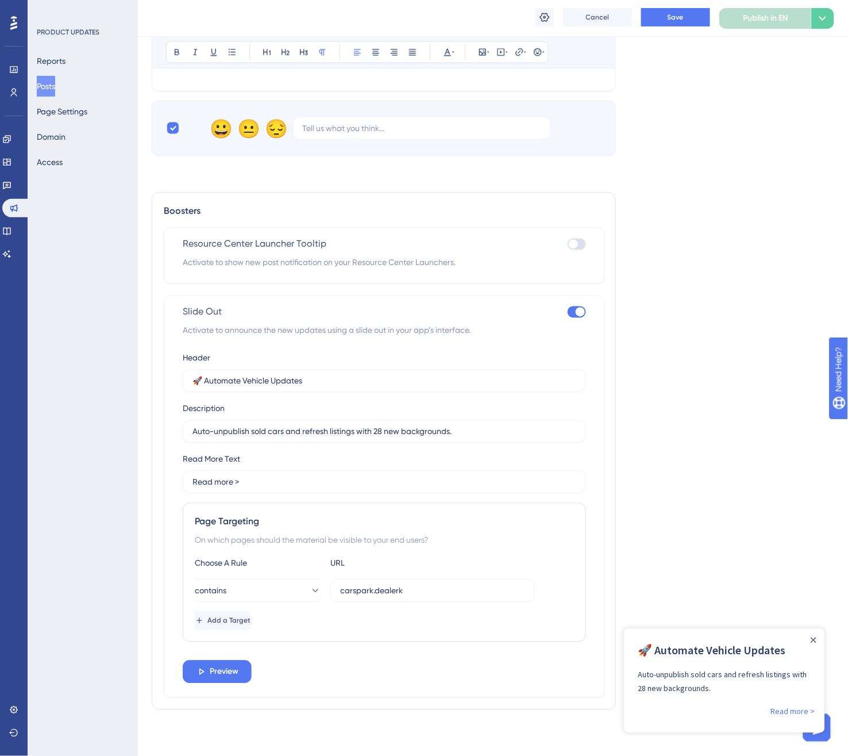
scroll to position [272, 0]
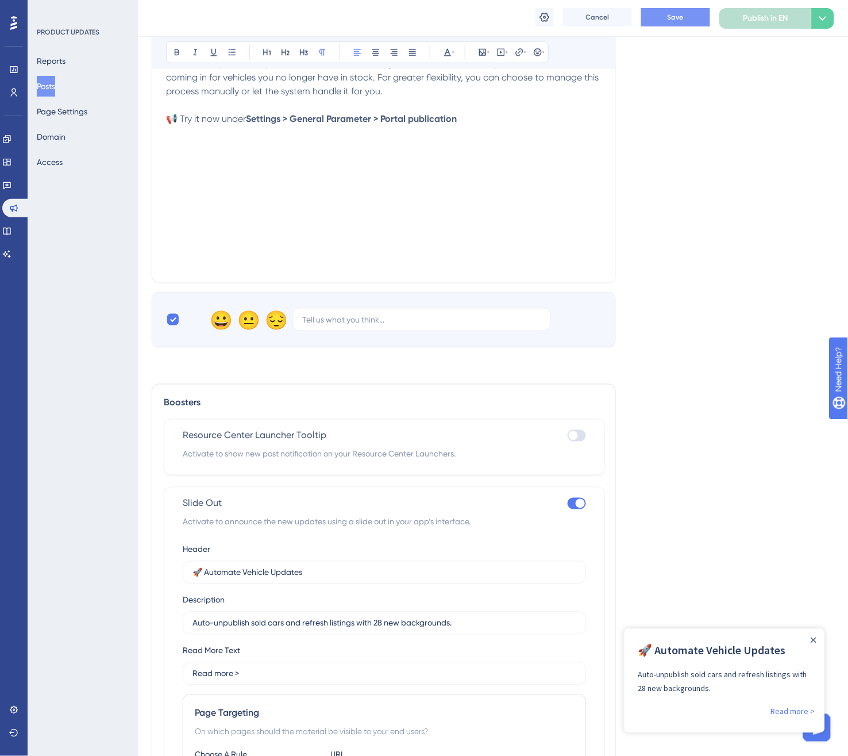
click at [673, 16] on span "Save" at bounding box center [676, 17] width 16 height 9
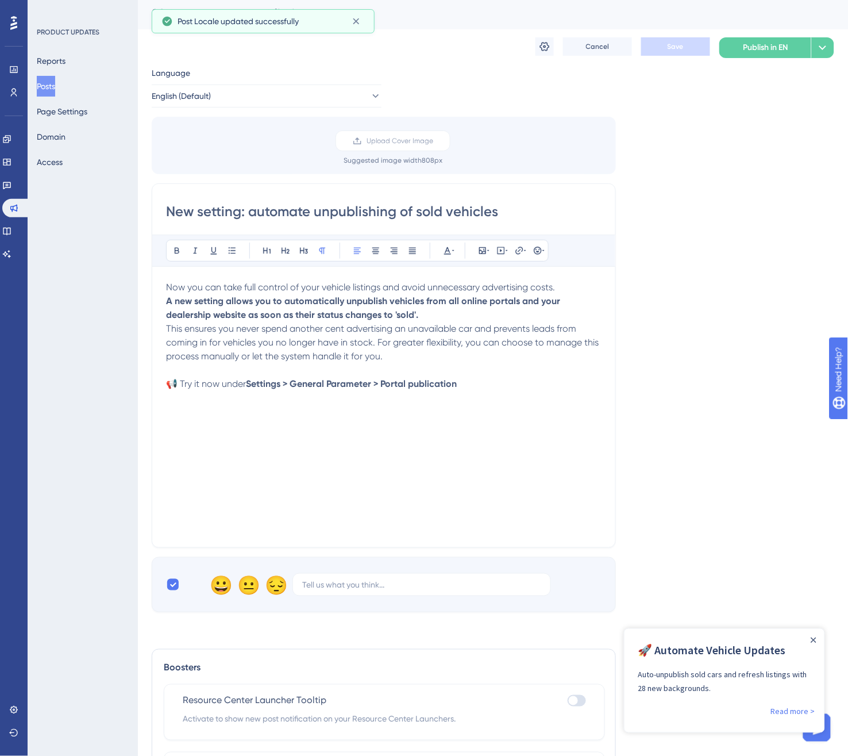
scroll to position [0, 0]
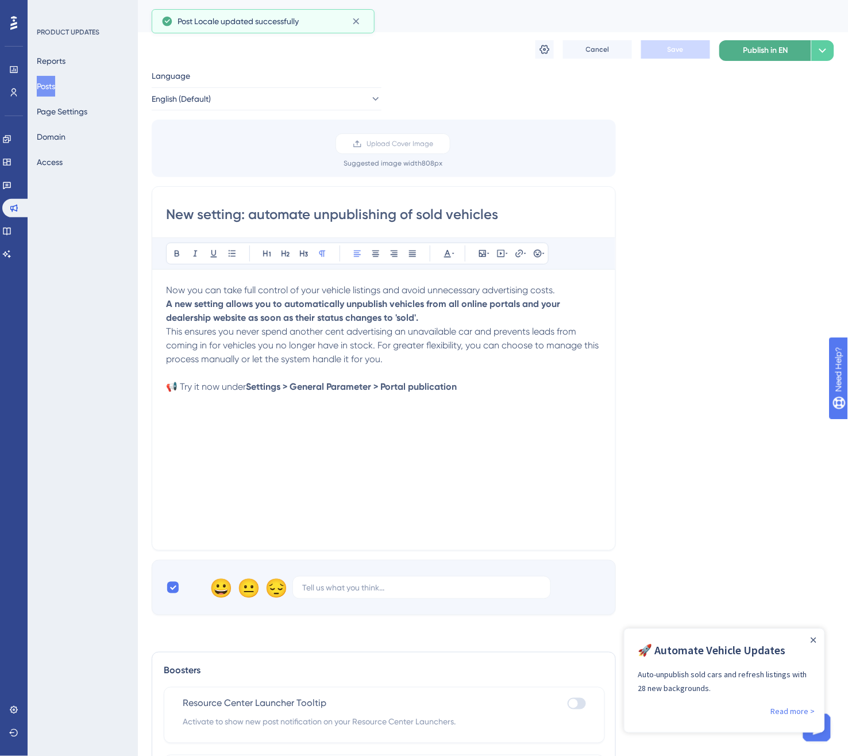
click at [748, 55] on span "Publish in EN" at bounding box center [766, 51] width 45 height 14
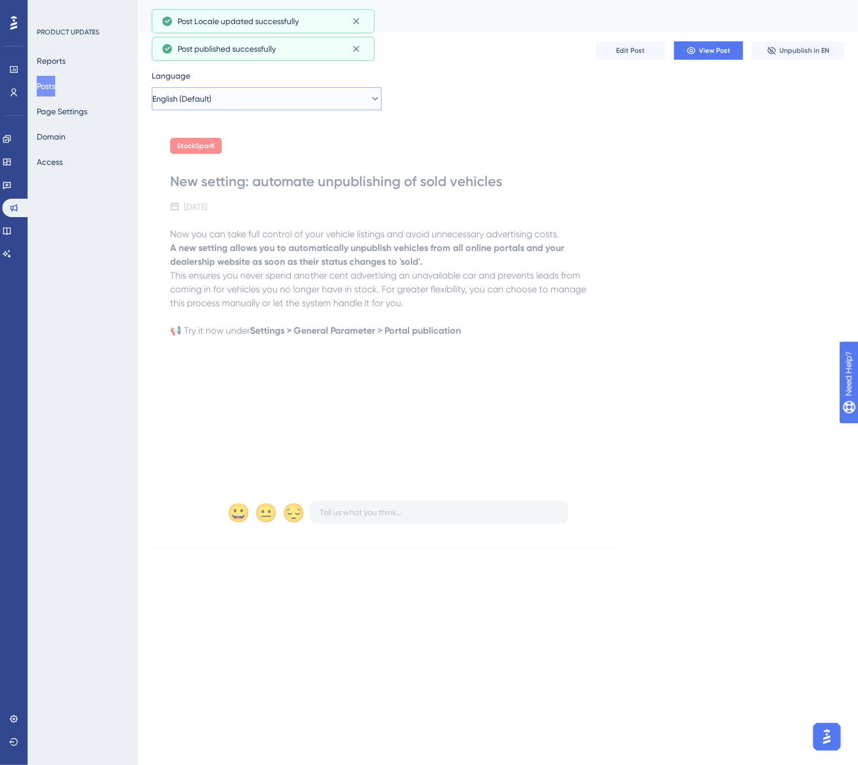
click at [290, 102] on button "English (Default)" at bounding box center [267, 98] width 230 height 23
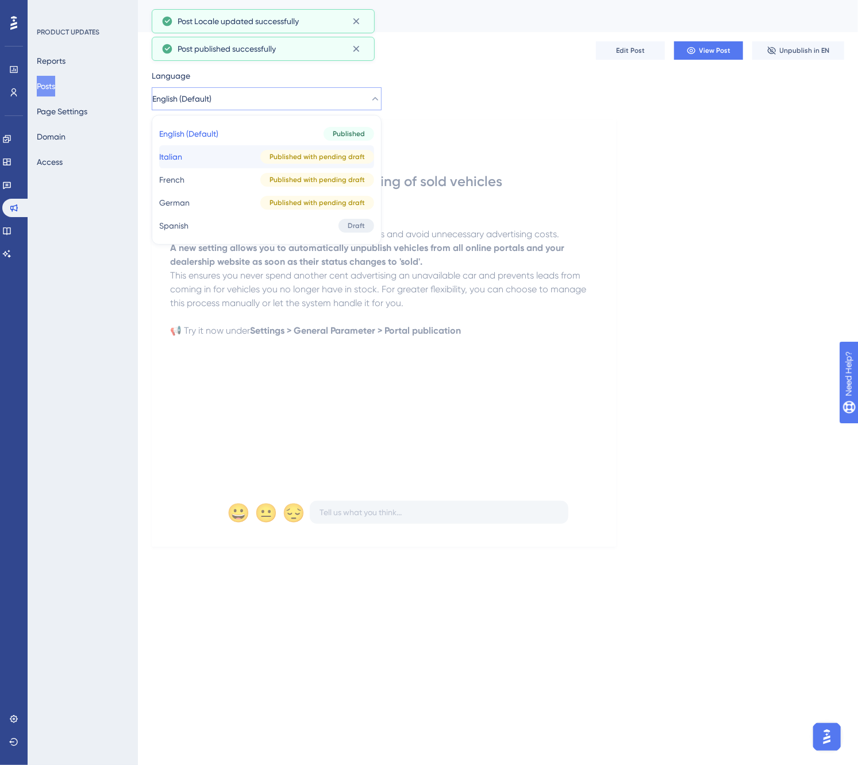
click at [260, 157] on div "Published with pending draft" at bounding box center [317, 157] width 114 height 14
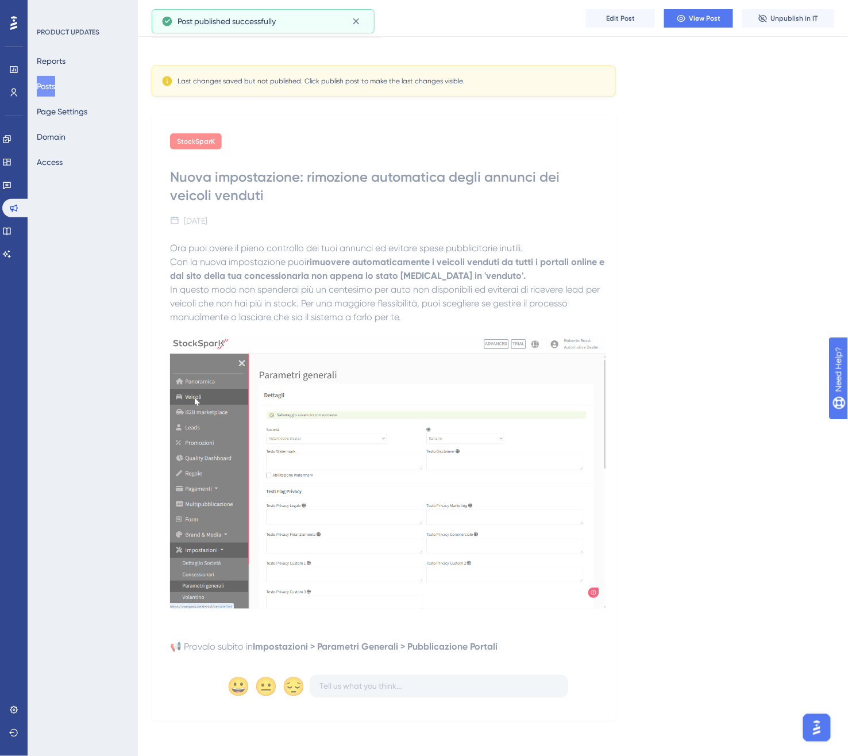
scroll to position [78, 0]
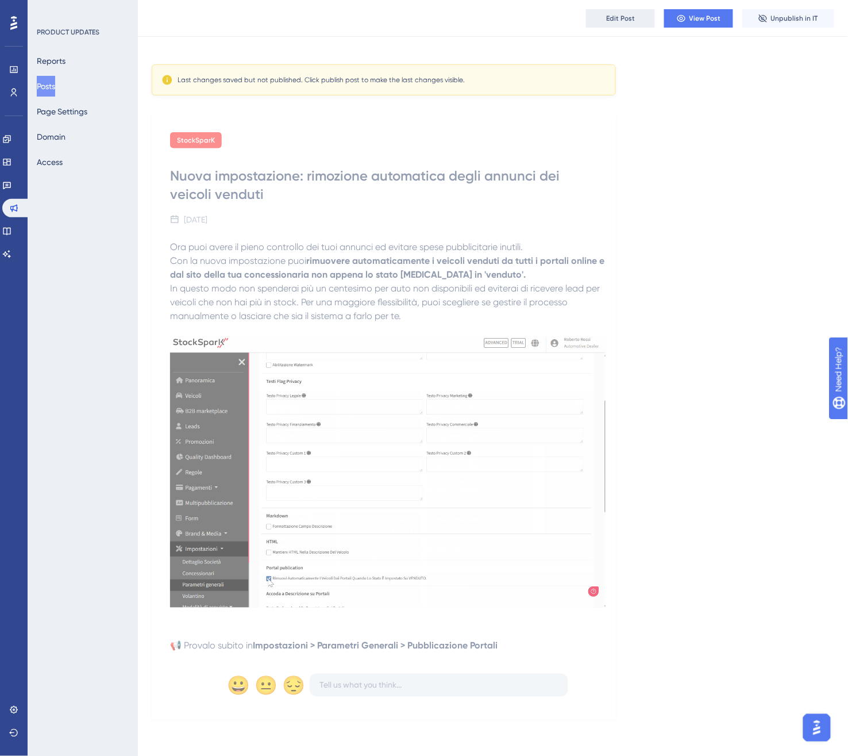
click at [625, 14] on span "Edit Post" at bounding box center [620, 18] width 29 height 9
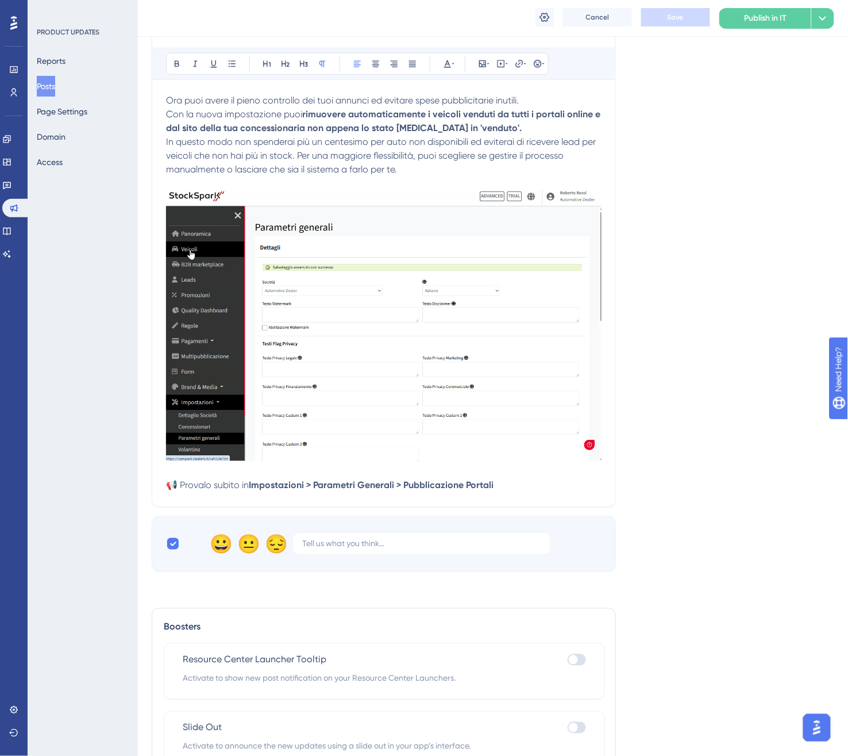
scroll to position [263, 0]
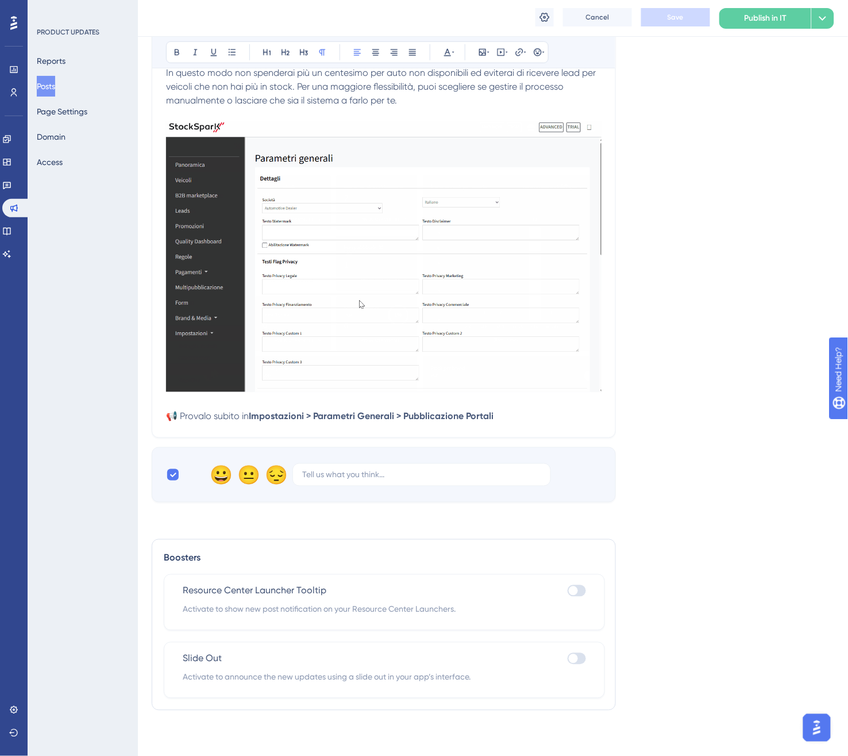
click at [583, 657] on div at bounding box center [577, 658] width 18 height 11
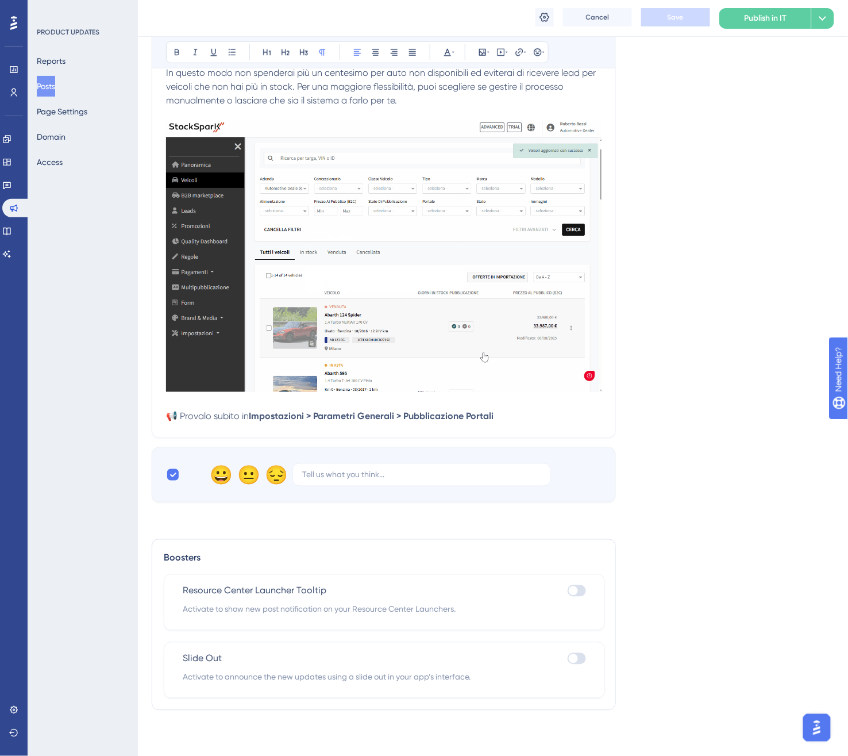
click at [568, 658] on input "checkbox" at bounding box center [567, 658] width 1 height 1
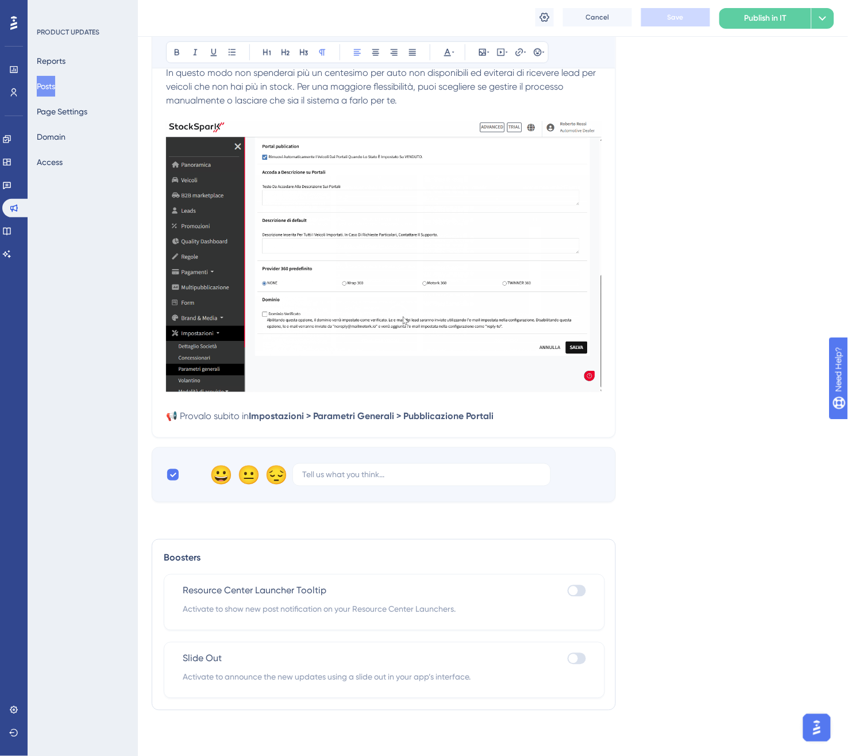
checkbox input "true"
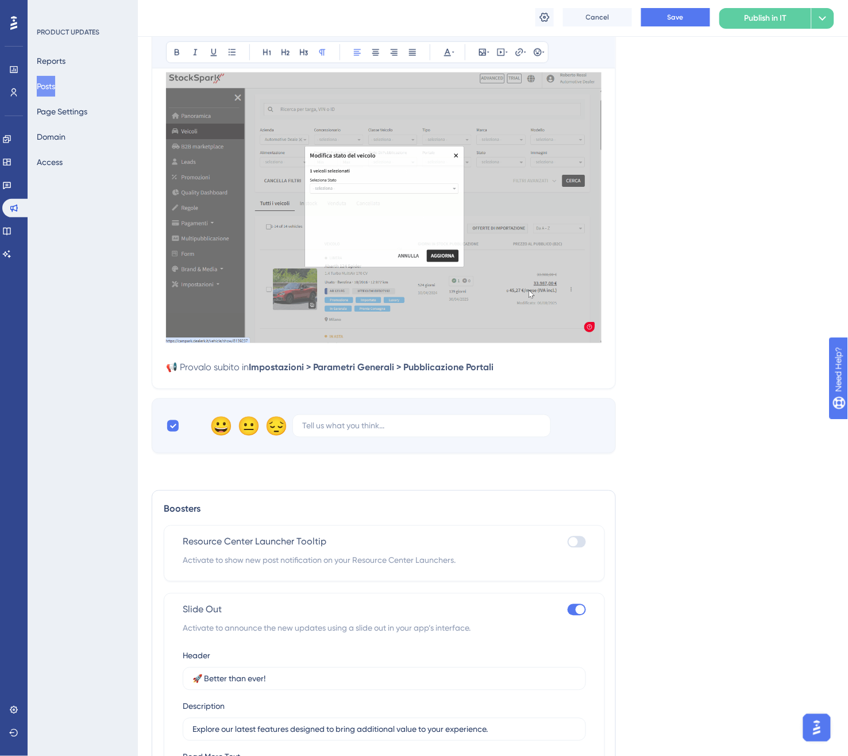
scroll to position [455, 0]
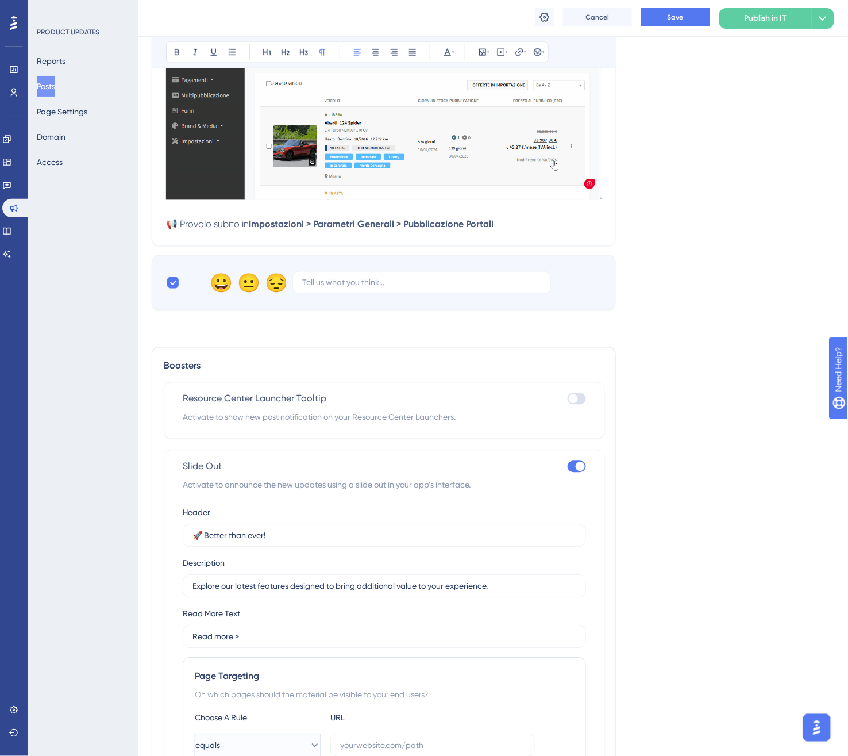
click at [272, 748] on button "equals" at bounding box center [258, 745] width 126 height 23
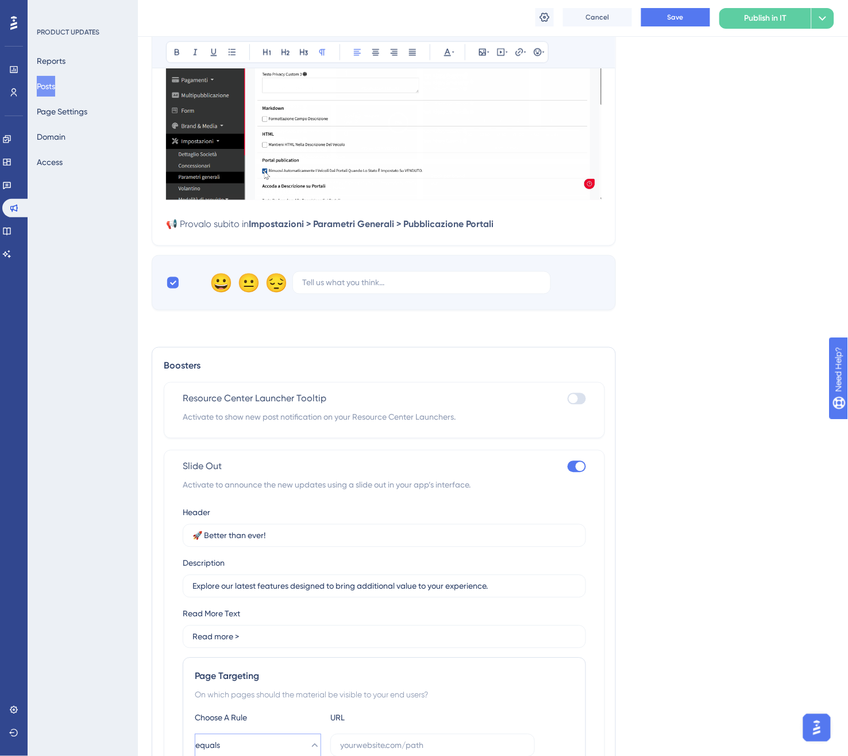
scroll to position [645, 0]
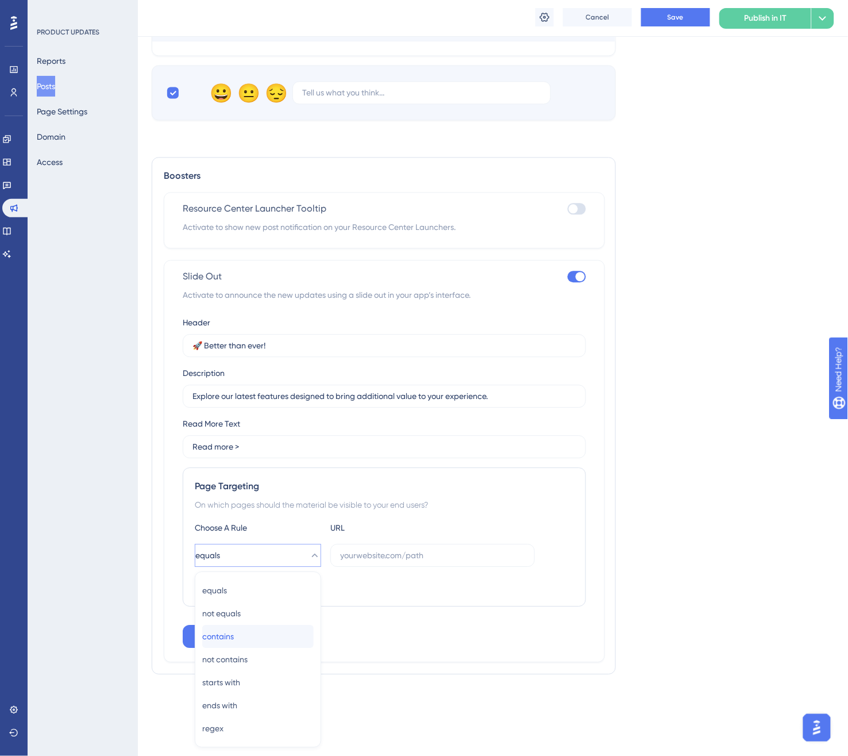
click at [265, 640] on div "contains contains" at bounding box center [257, 636] width 111 height 23
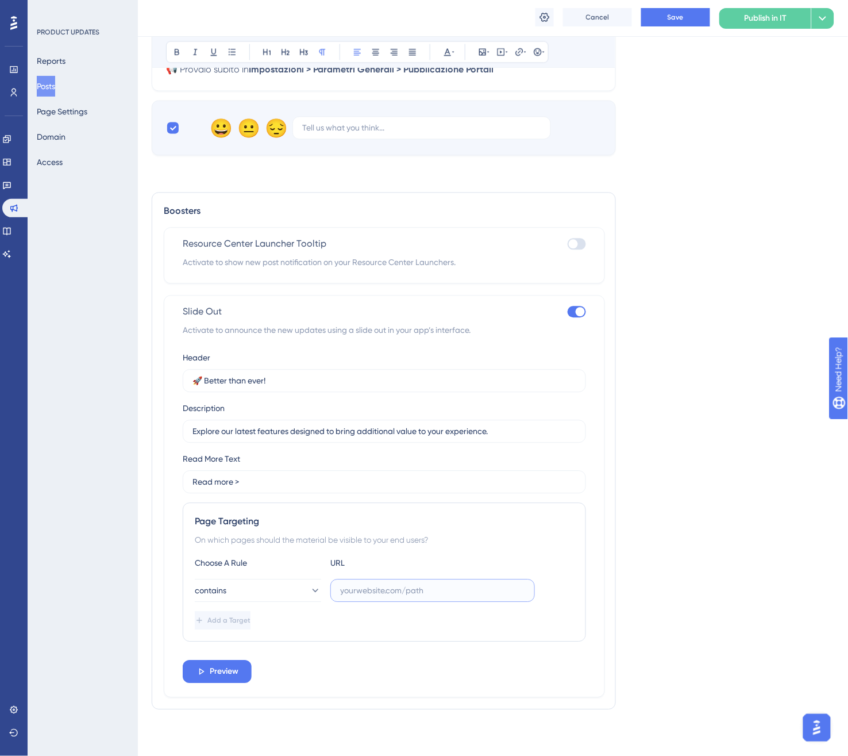
click at [360, 587] on input "text" at bounding box center [432, 590] width 185 height 13
paste input "carspark.dealerk."
type input "carspark.dealerk."
drag, startPoint x: 272, startPoint y: 387, endPoint x: 214, endPoint y: 386, distance: 58.6
click at [214, 386] on label "🚀 Better than ever!" at bounding box center [384, 380] width 403 height 23
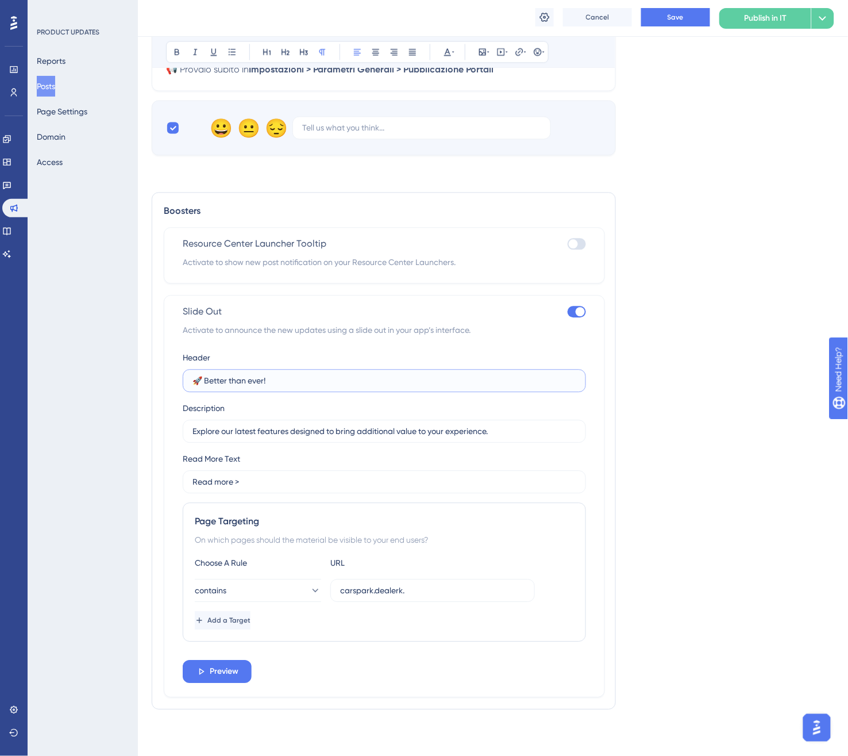
click at [214, 386] on input "🚀 Better than ever!" at bounding box center [384, 381] width 384 height 13
drag, startPoint x: 233, startPoint y: 378, endPoint x: 291, endPoint y: 382, distance: 58.2
click at [291, 382] on input "🚀 Better than ever!" at bounding box center [384, 381] width 384 height 13
paste input "Aggiorna veicoli in automatico"
type input "🚀 Aggiorna veicoli in automatico"
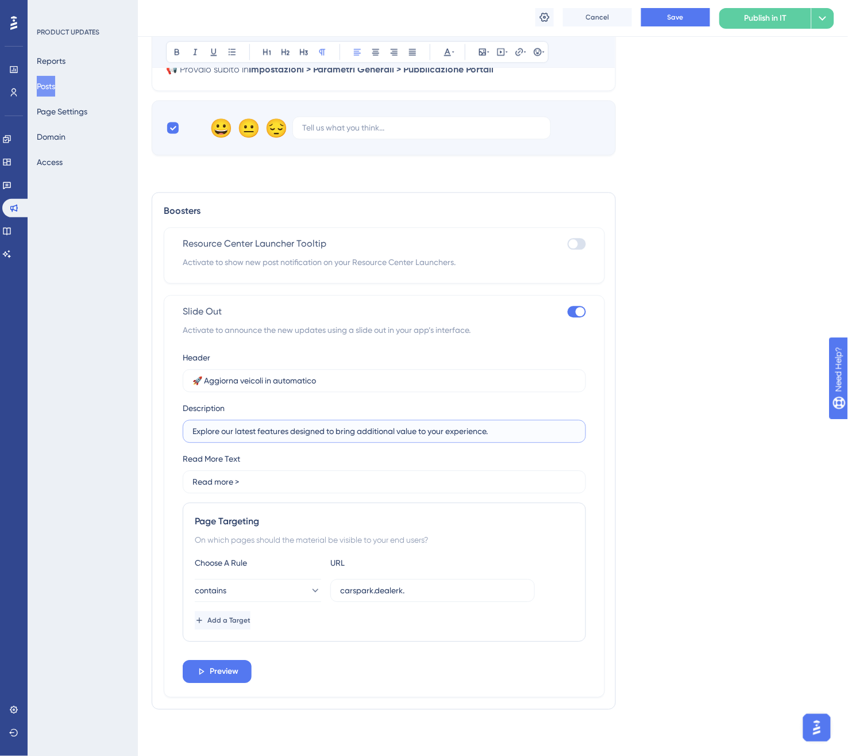
drag, startPoint x: 496, startPoint y: 431, endPoint x: 152, endPoint y: 429, distance: 344.2
click at [152, 429] on div "Boosters Resource Center Launcher Tooltip Activate to show new post notificatio…" at bounding box center [384, 450] width 464 height 517
paste input "[PERSON_NAME] subito le auto vendute e rinnova gli annunci con 28 nuovi sfondi"
type input "[PERSON_NAME] subito le auto vendute e rinnova gli annunci con 28 nuovi sfondi."
drag, startPoint x: 239, startPoint y: 481, endPoint x: 155, endPoint y: 479, distance: 83.9
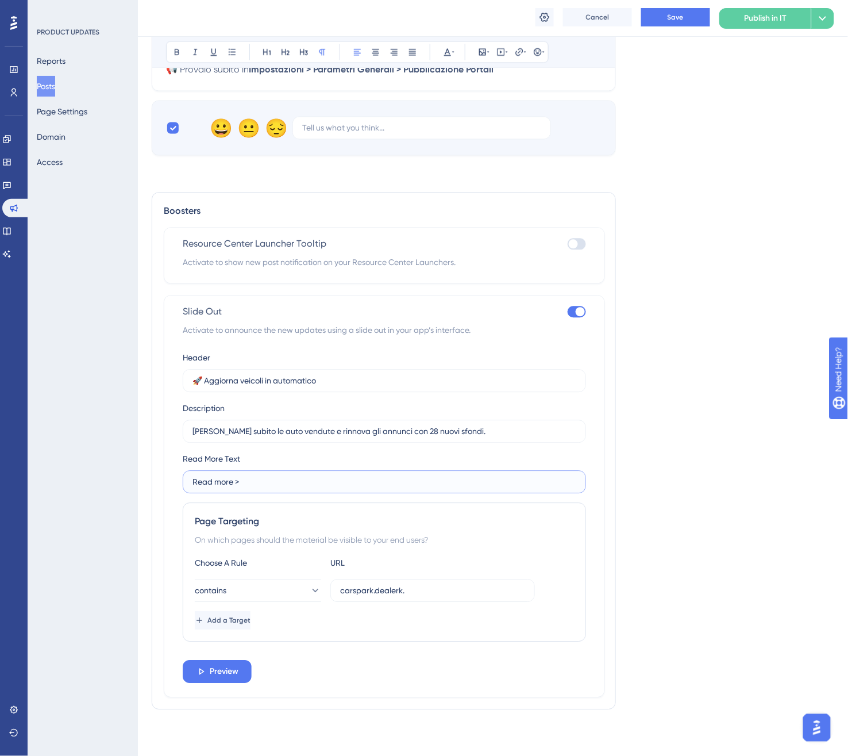
click at [155, 479] on div "Boosters Resource Center Launcher Tooltip Activate to show new post notificatio…" at bounding box center [384, 450] width 464 height 517
paste input "Scopri di più"
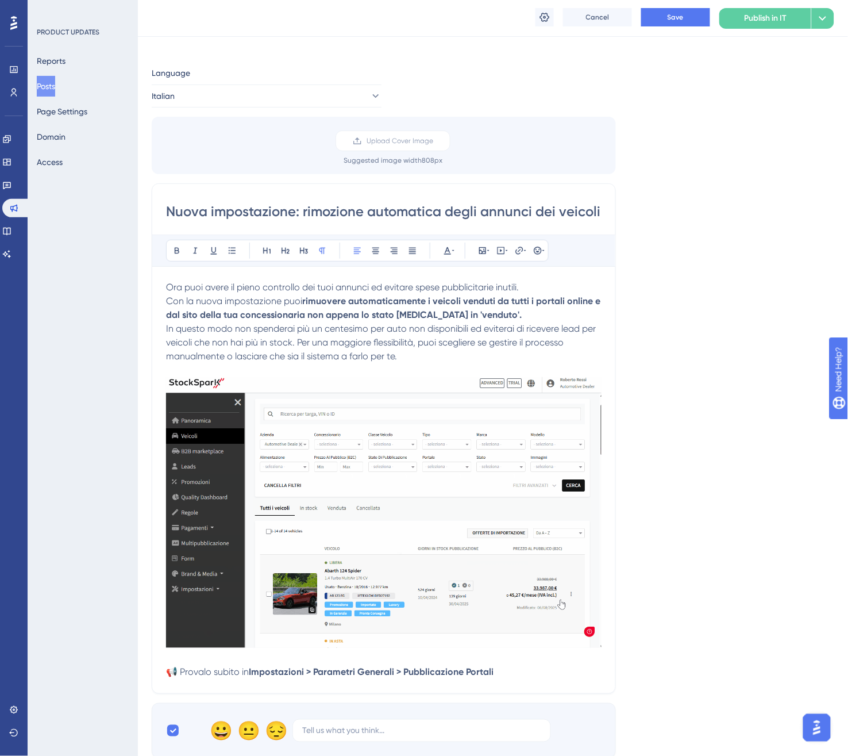
scroll to position [0, 0]
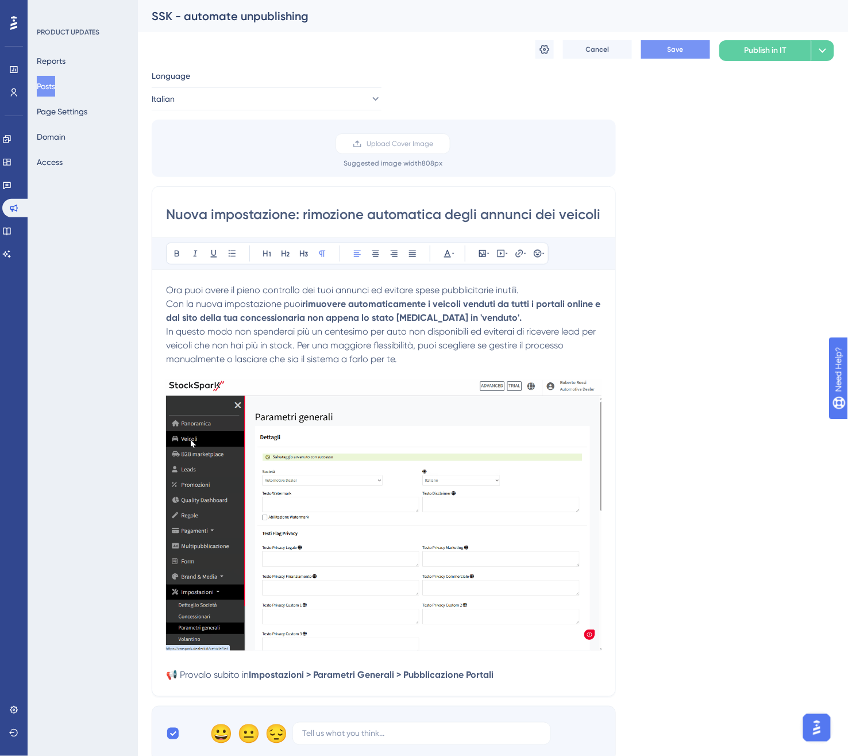
type input "Scopri di più >"
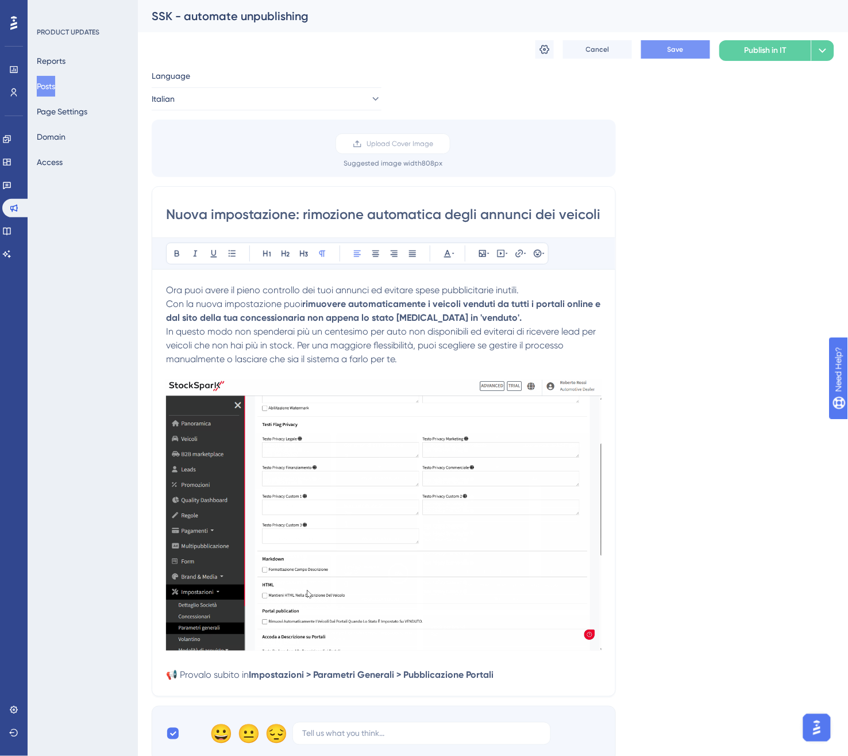
click at [670, 53] on span "Save" at bounding box center [676, 49] width 16 height 9
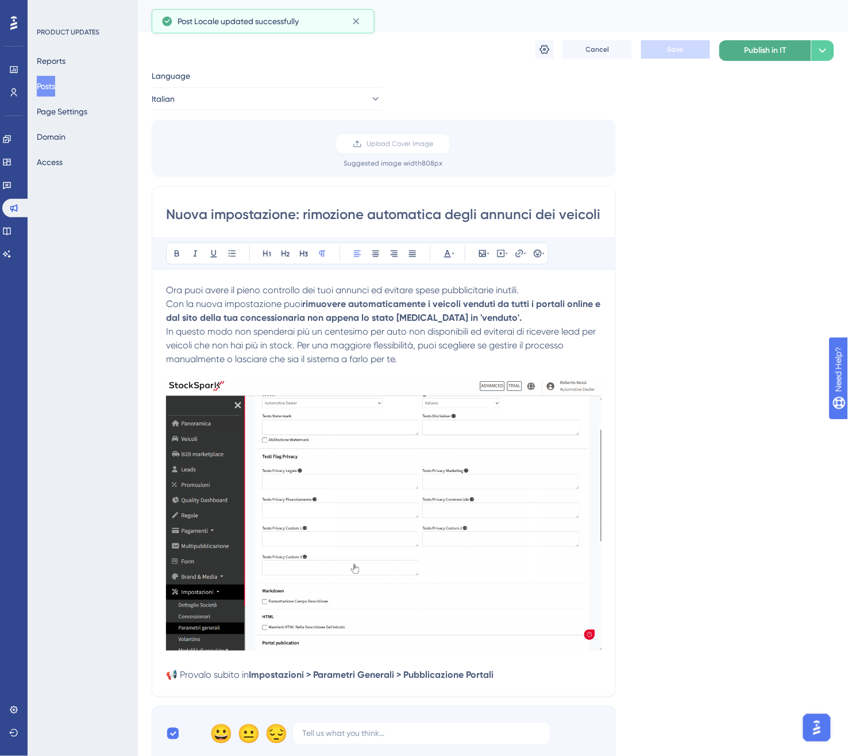
click at [756, 52] on span "Publish in IT" at bounding box center [766, 51] width 43 height 14
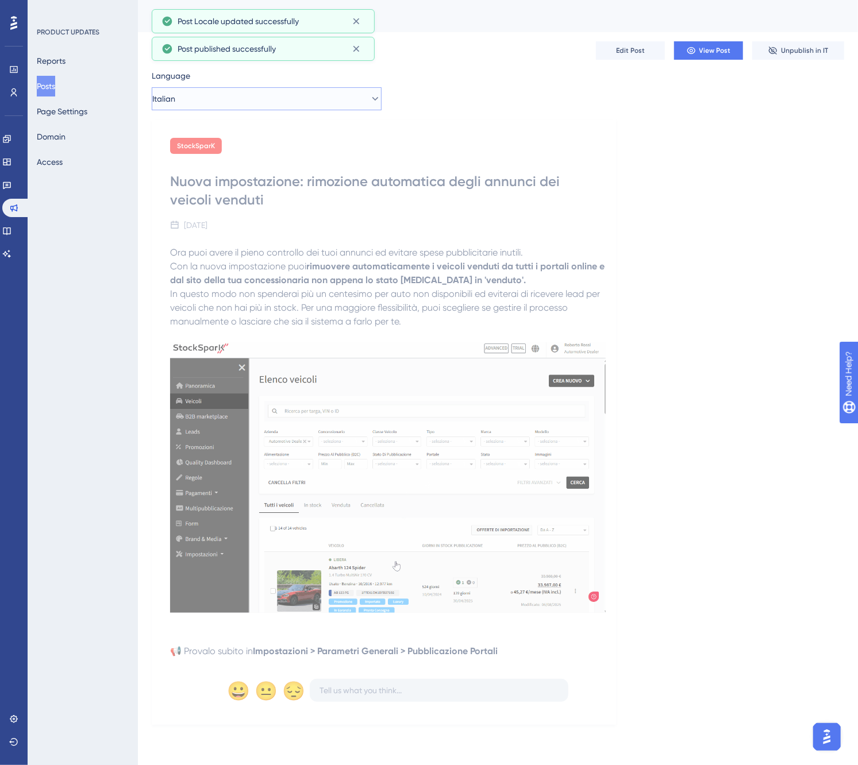
click at [268, 102] on button "Italian" at bounding box center [267, 98] width 230 height 23
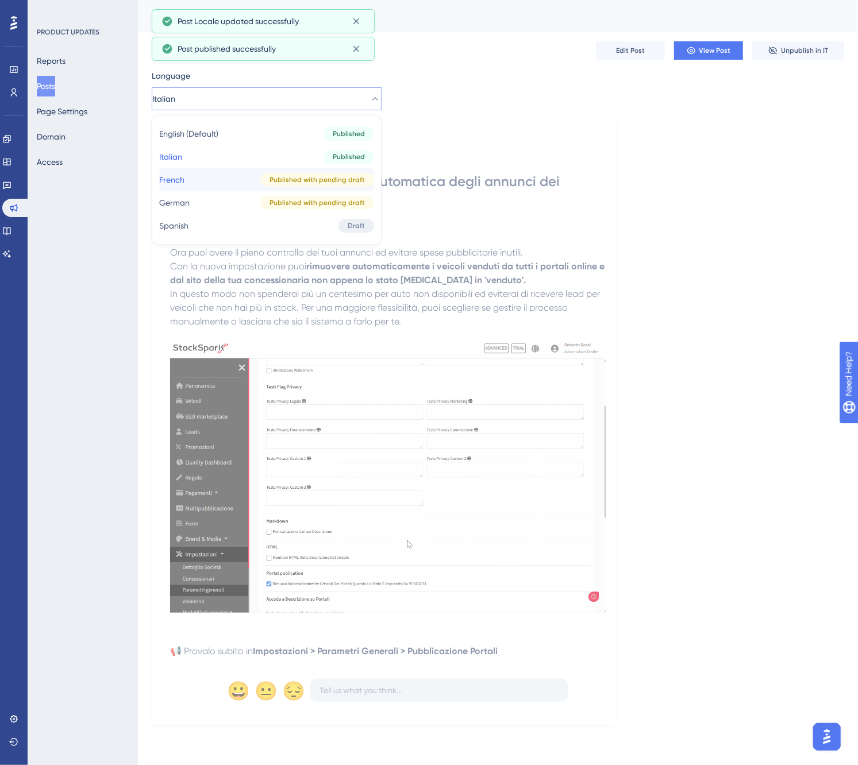
click at [260, 173] on div "Published with pending draft" at bounding box center [317, 180] width 114 height 14
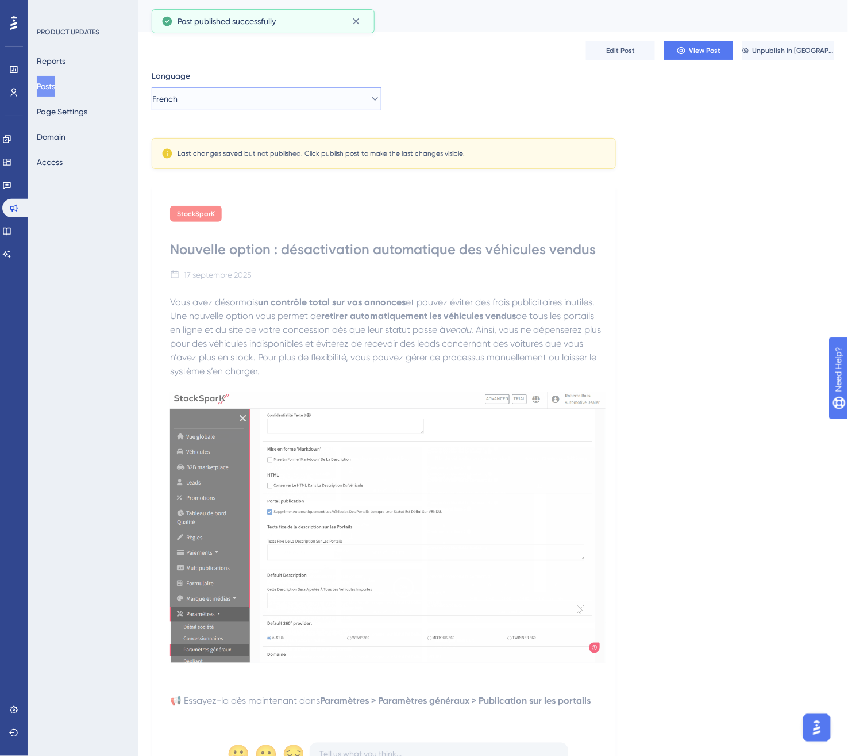
click at [273, 102] on button "French" at bounding box center [267, 98] width 230 height 23
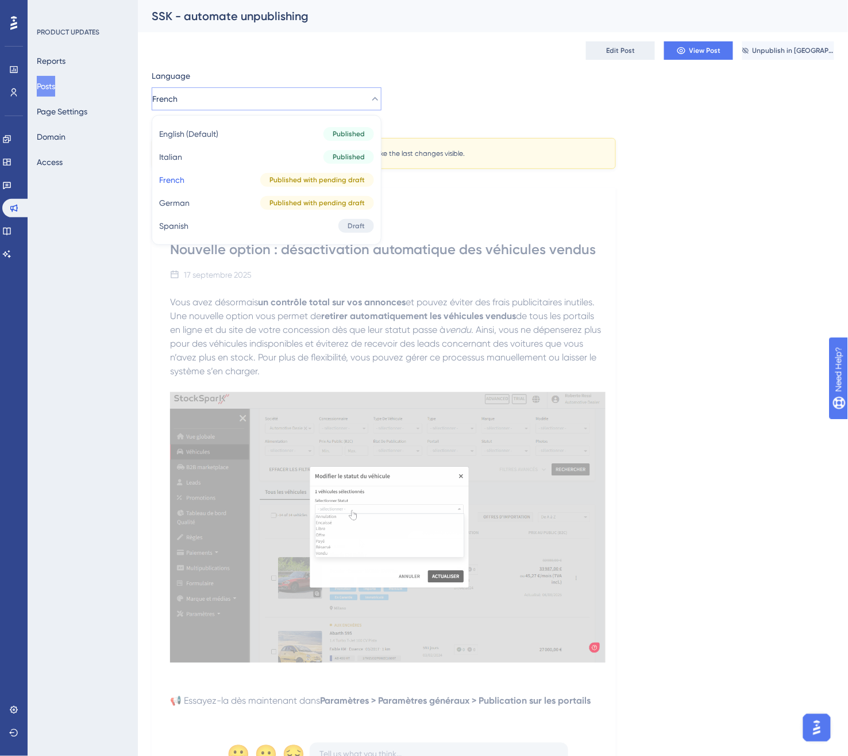
click at [611, 44] on button "Edit Post" at bounding box center [620, 50] width 69 height 18
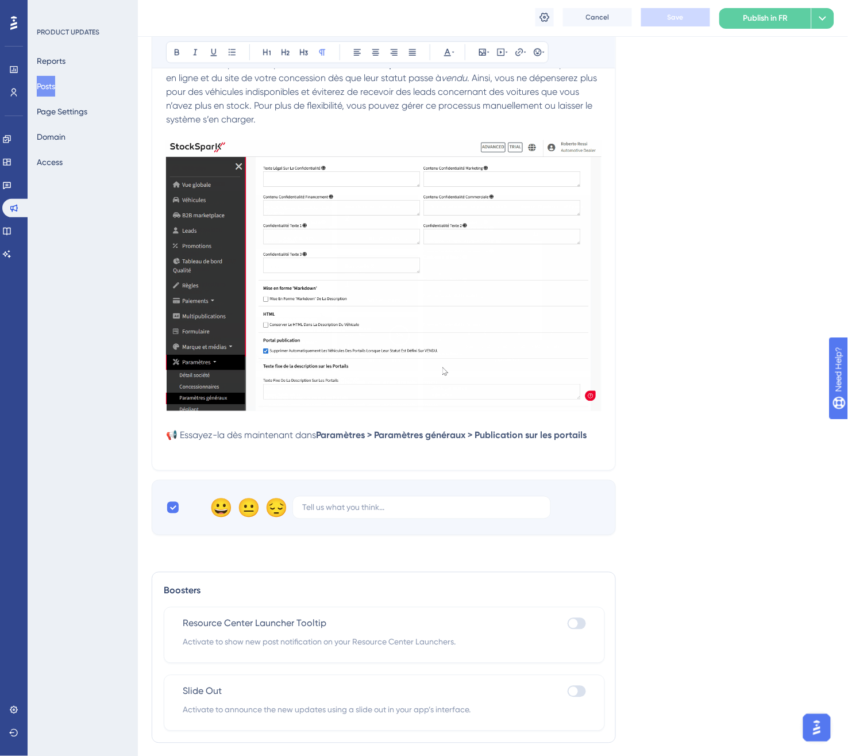
scroll to position [278, 0]
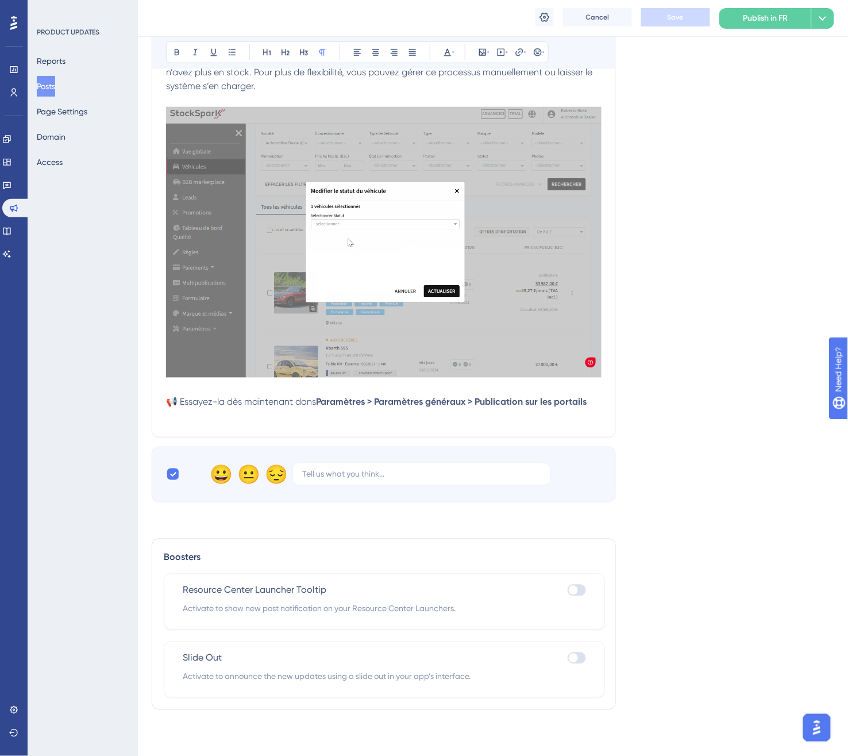
click at [572, 661] on div at bounding box center [573, 657] width 9 height 9
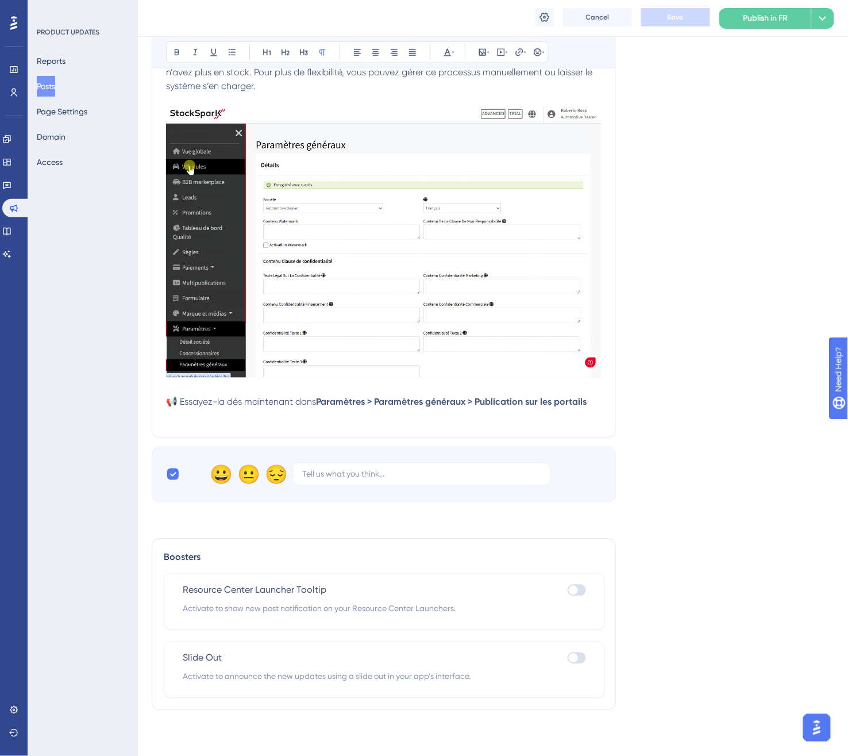
click at [568, 658] on input "checkbox" at bounding box center [567, 657] width 1 height 1
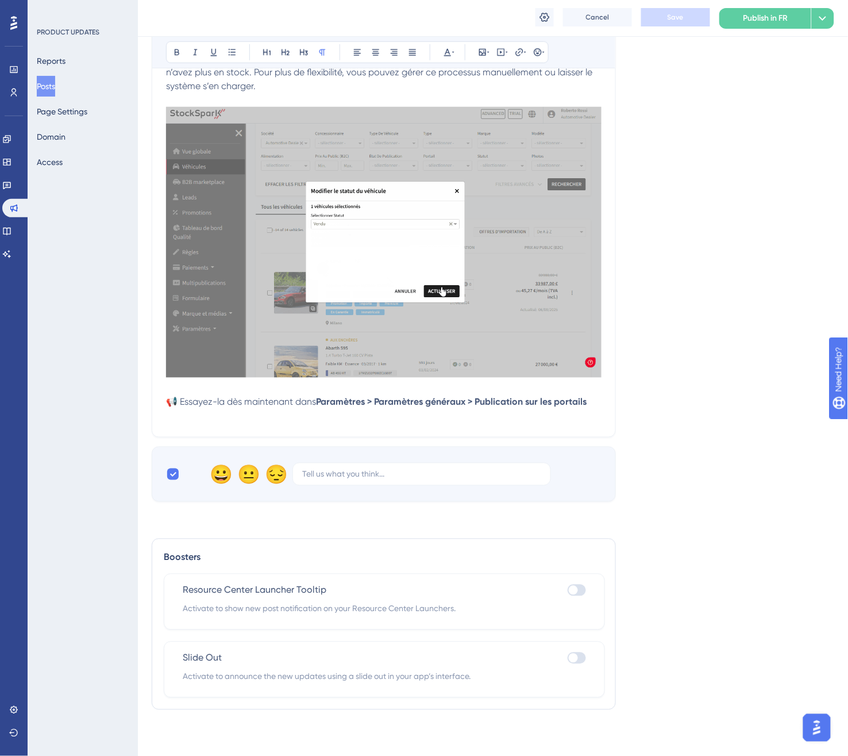
checkbox input "true"
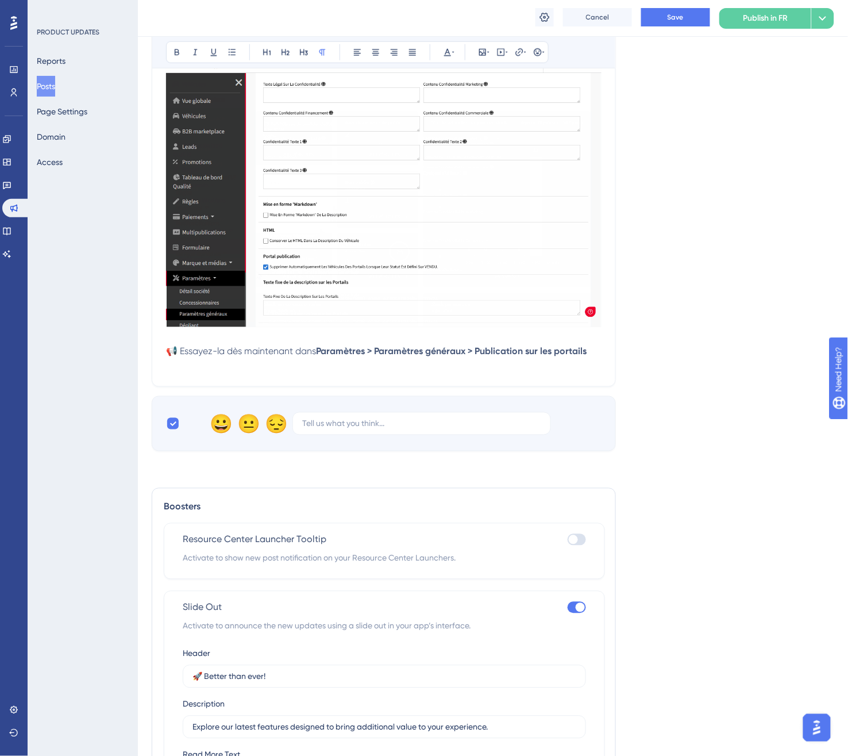
scroll to position [405, 0]
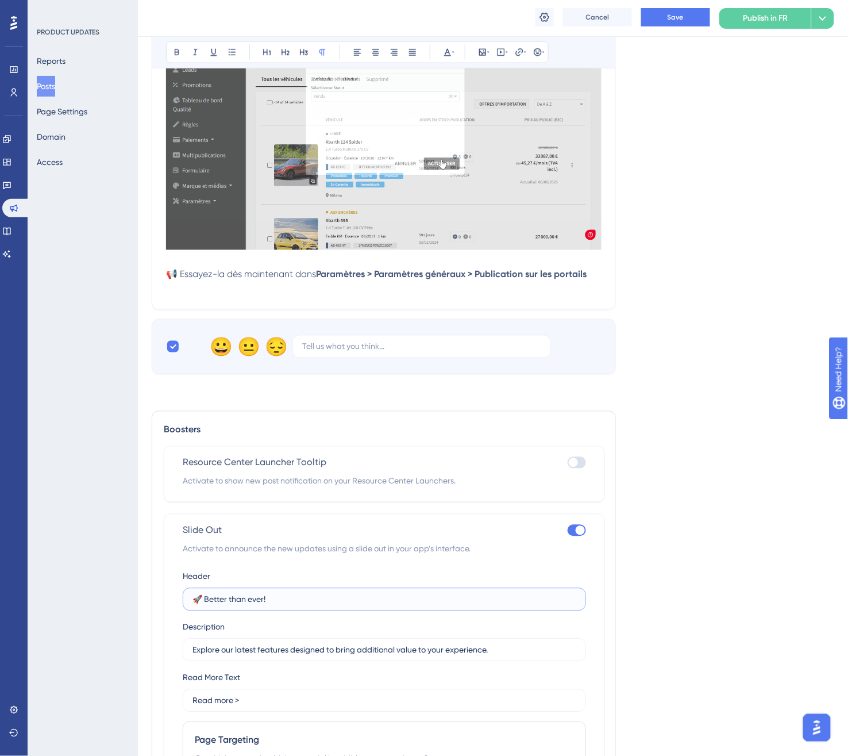
drag, startPoint x: 267, startPoint y: 599, endPoint x: 205, endPoint y: 602, distance: 62.7
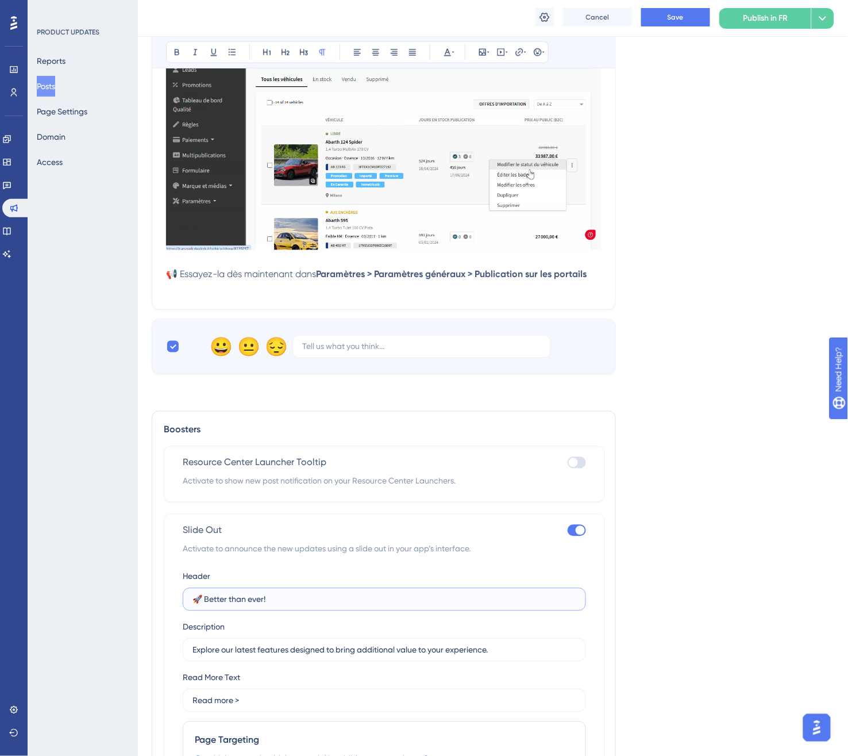
click at [205, 602] on input "🚀 Better than ever!" at bounding box center [384, 599] width 384 height 13
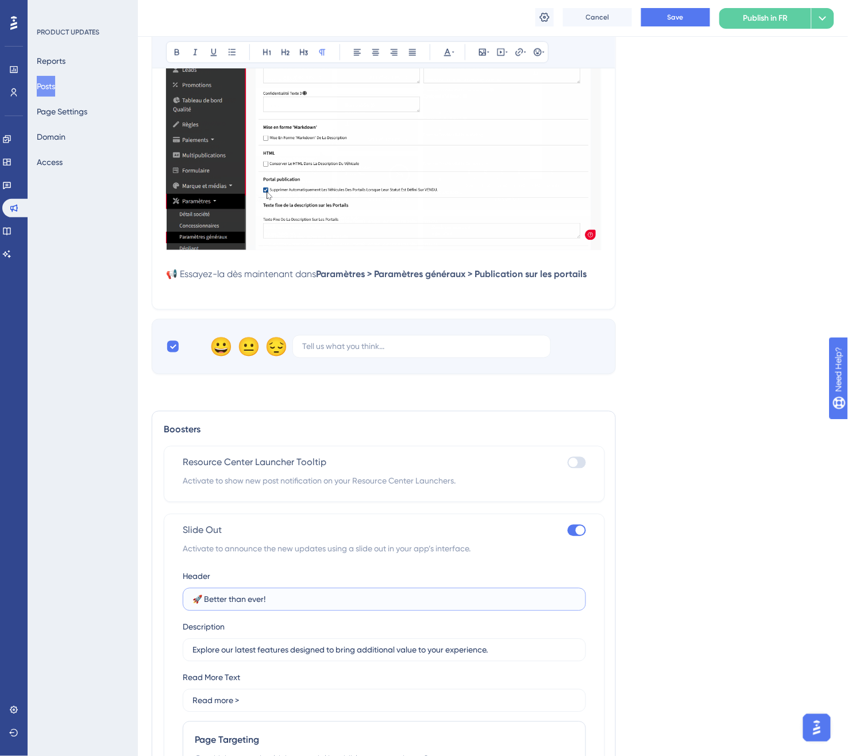
paste input "Automatisez la mise à jour des véhicules"
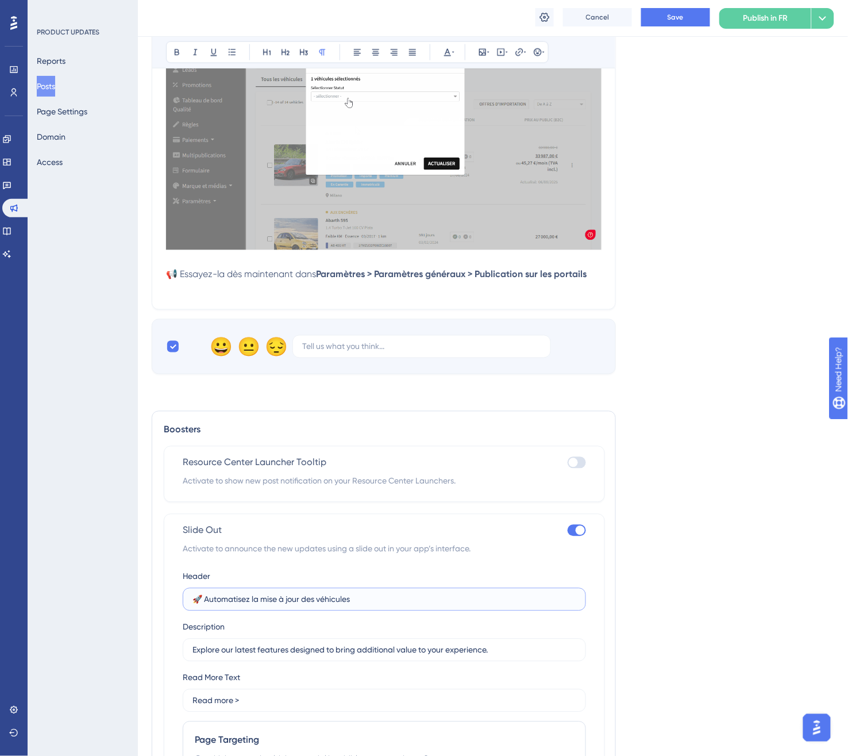
type input "🚀 Automatisez la mise à jour des véhicules"
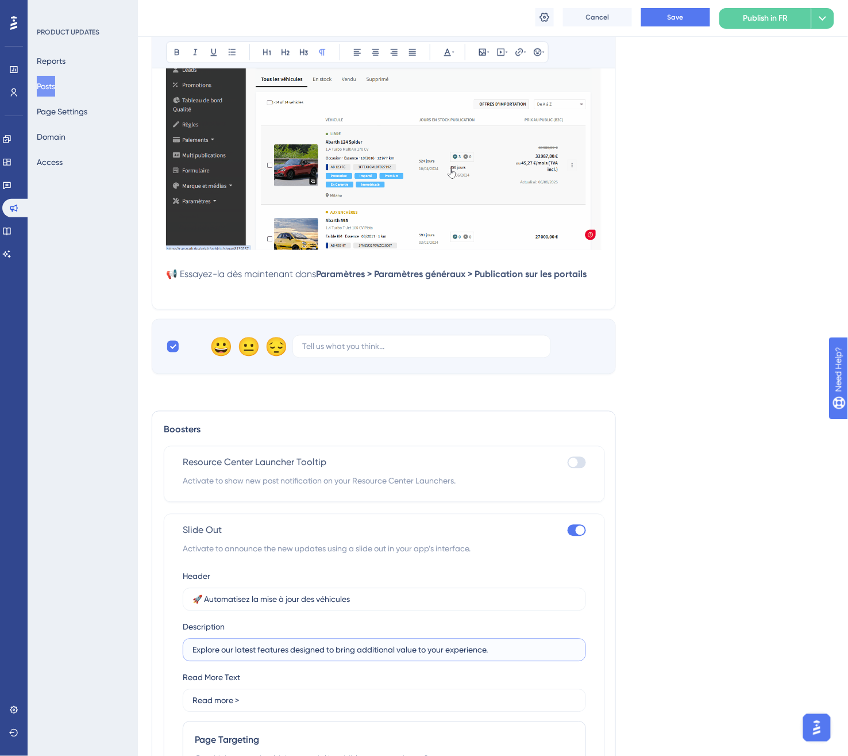
drag, startPoint x: 507, startPoint y: 654, endPoint x: 152, endPoint y: 661, distance: 355.7
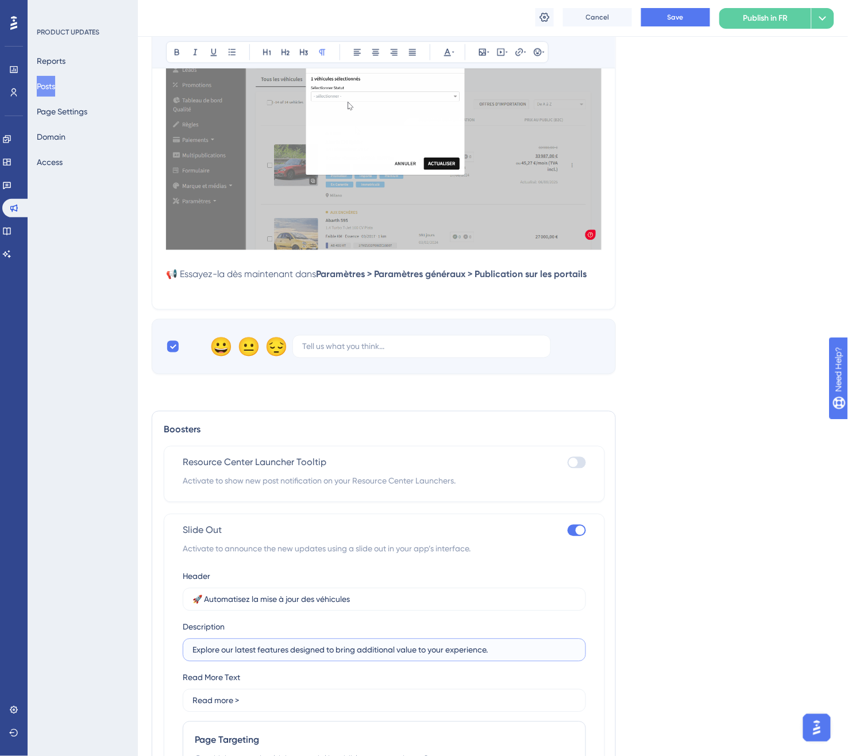
click at [152, 661] on div "Boosters Resource Center Launcher Tooltip Activate to show new post notificatio…" at bounding box center [384, 669] width 464 height 517
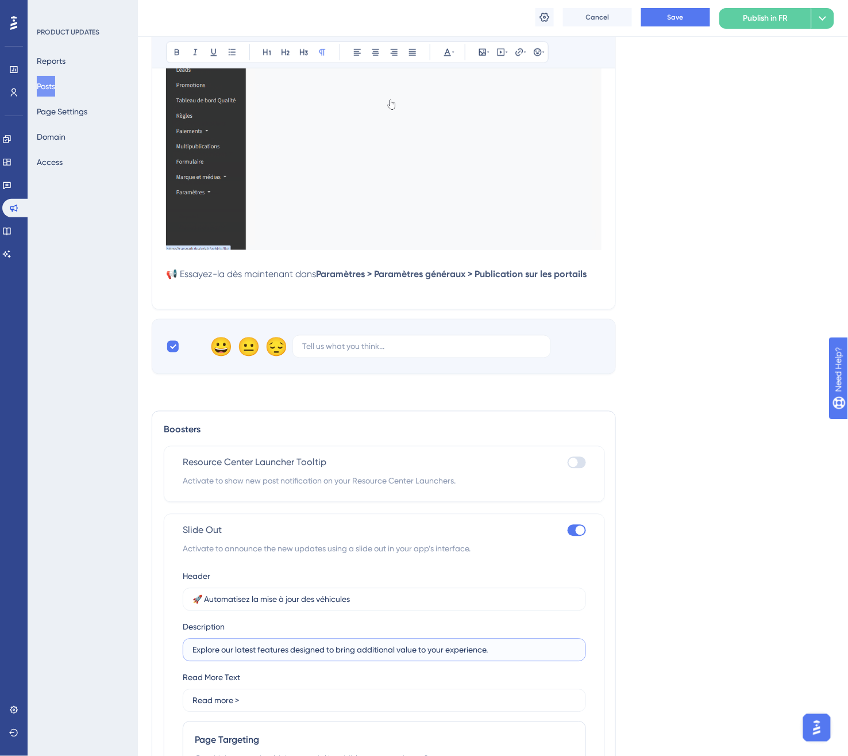
paste input "Dépubliez automatiquement les véhicules vendus et actualisez vos annonces avec …"
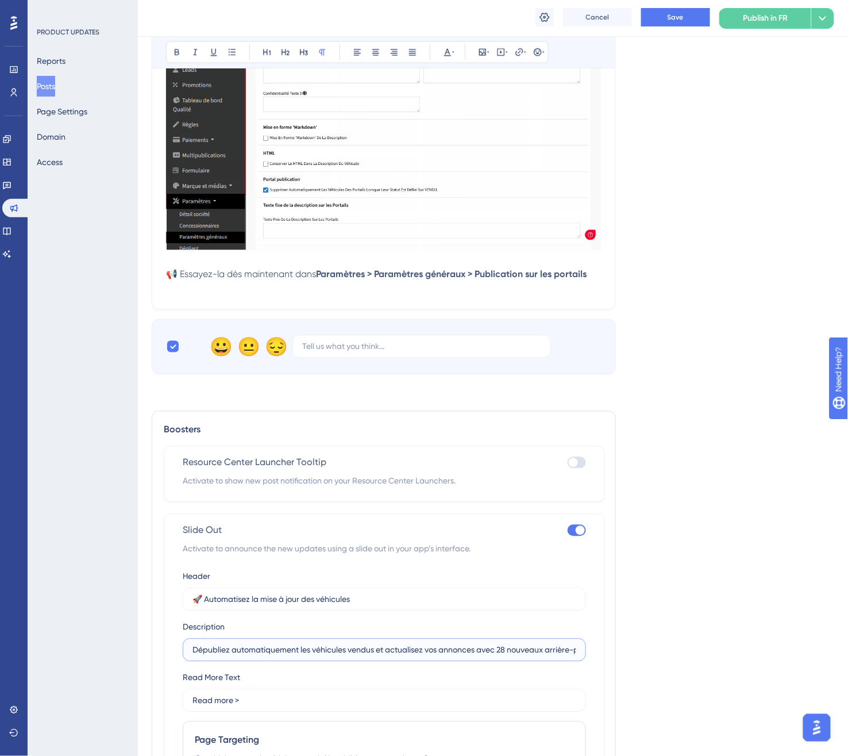
scroll to position [0, 21]
type input "Dépubliez automatiquement les véhicules vendus et actualisez vos annonces avec …"
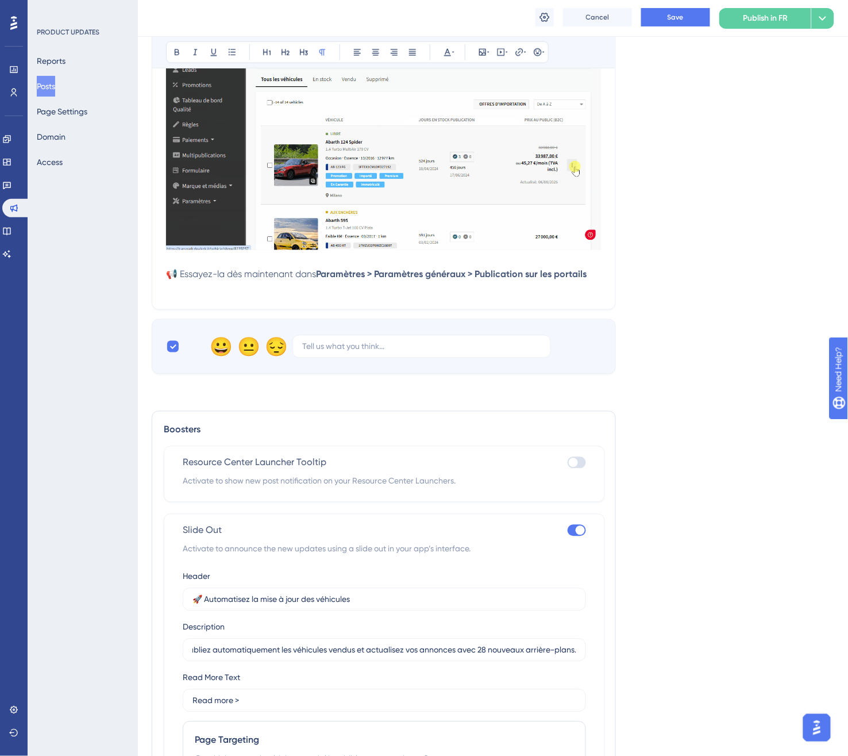
scroll to position [0, 0]
drag, startPoint x: 254, startPoint y: 706, endPoint x: 117, endPoint y: 692, distance: 138.0
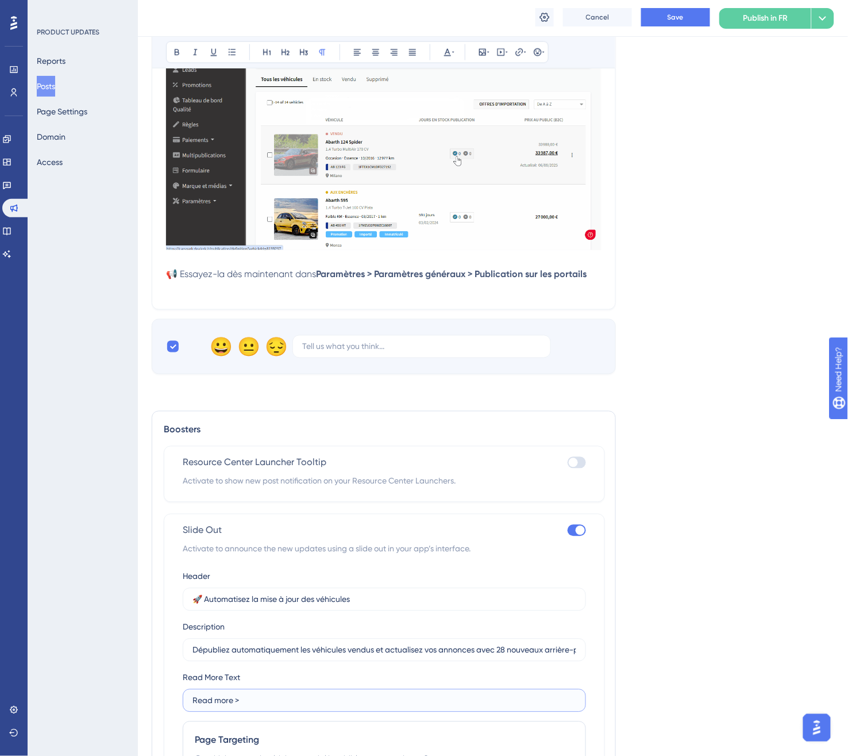
click at [138, 692] on div "Performance Users Engagement Widgets Feedback Product Updates Knowledge Base AI…" at bounding box center [493, 275] width 710 height 1361
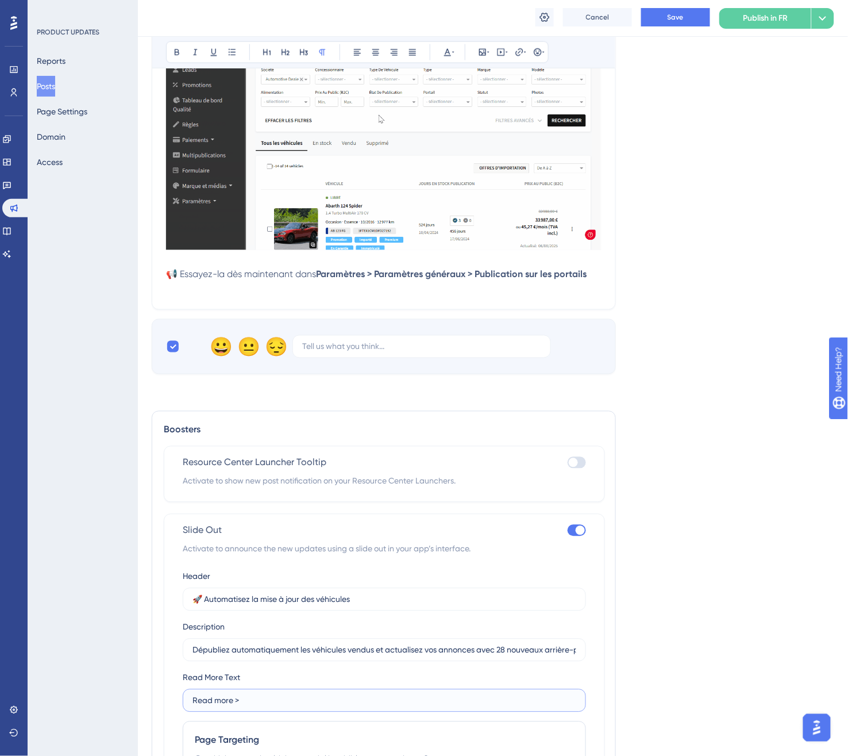
paste input "En savoir plus"
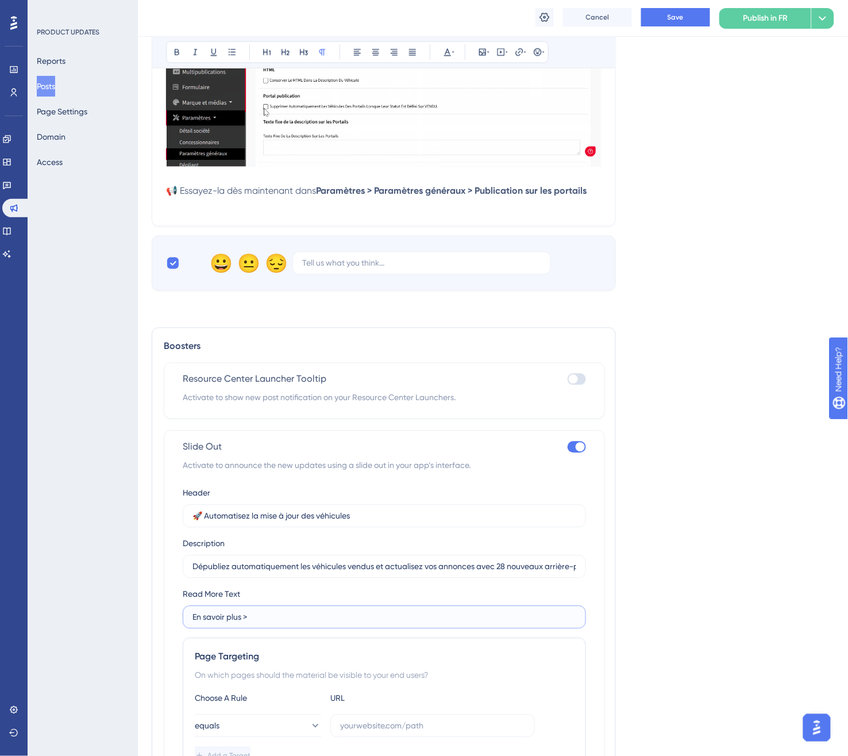
scroll to position [533, 0]
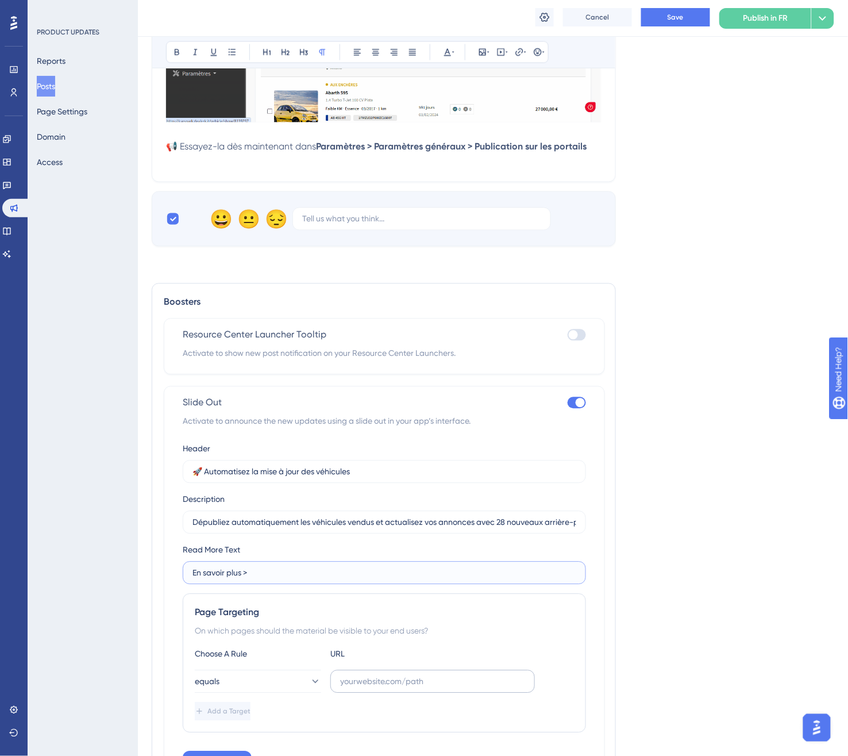
type input "En savoir plus >"
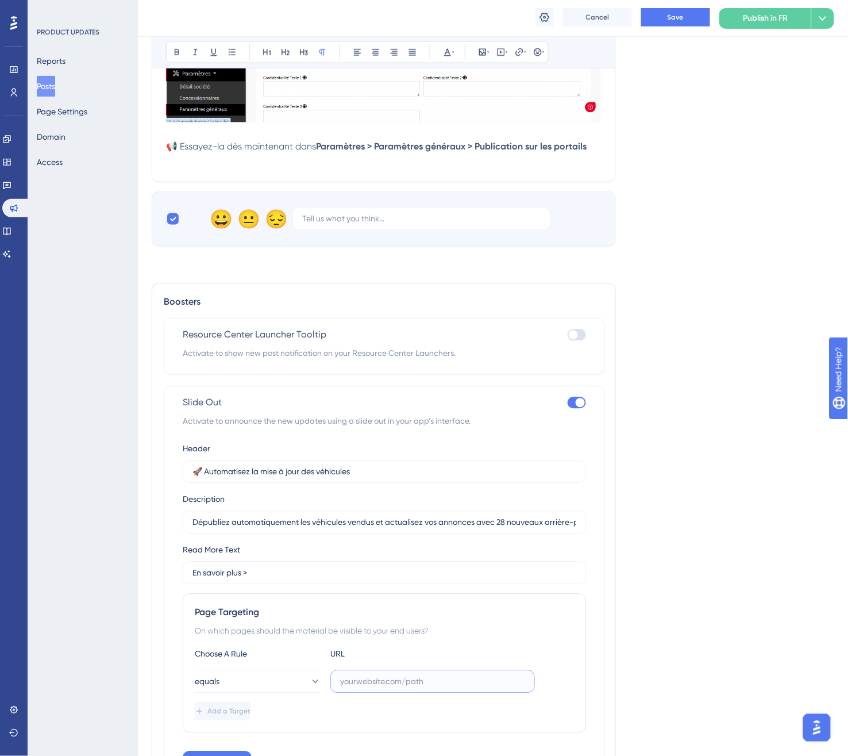
click at [372, 681] on input "text" at bounding box center [432, 681] width 185 height 13
click at [282, 667] on div "Choose A Rule URL equals Add a Target" at bounding box center [384, 684] width 379 height 74
click at [279, 675] on button "equals" at bounding box center [258, 681] width 126 height 23
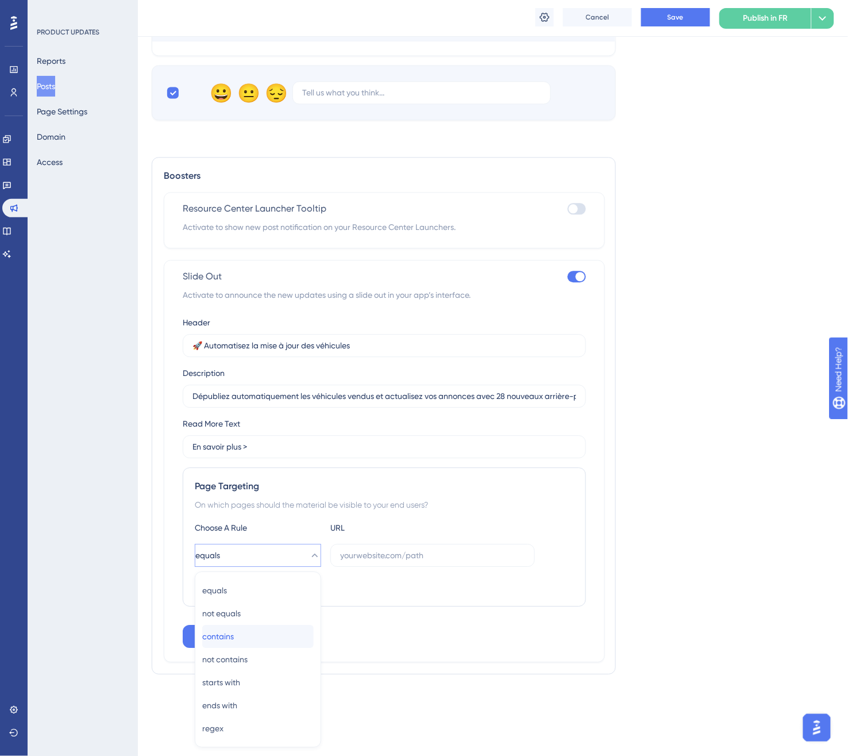
click at [269, 633] on div "contains contains" at bounding box center [257, 636] width 111 height 23
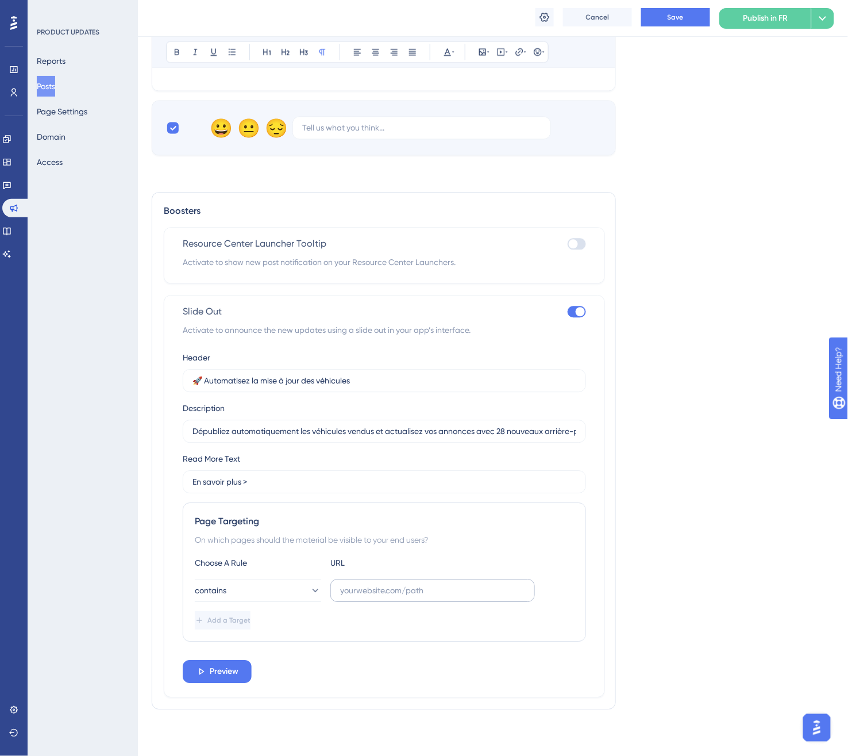
scroll to position [623, 0]
click at [368, 590] on input "text" at bounding box center [432, 590] width 185 height 13
paste input "carspark.dealerk."
type input "carspark.dealerk."
click at [222, 669] on span "Preview" at bounding box center [224, 672] width 29 height 14
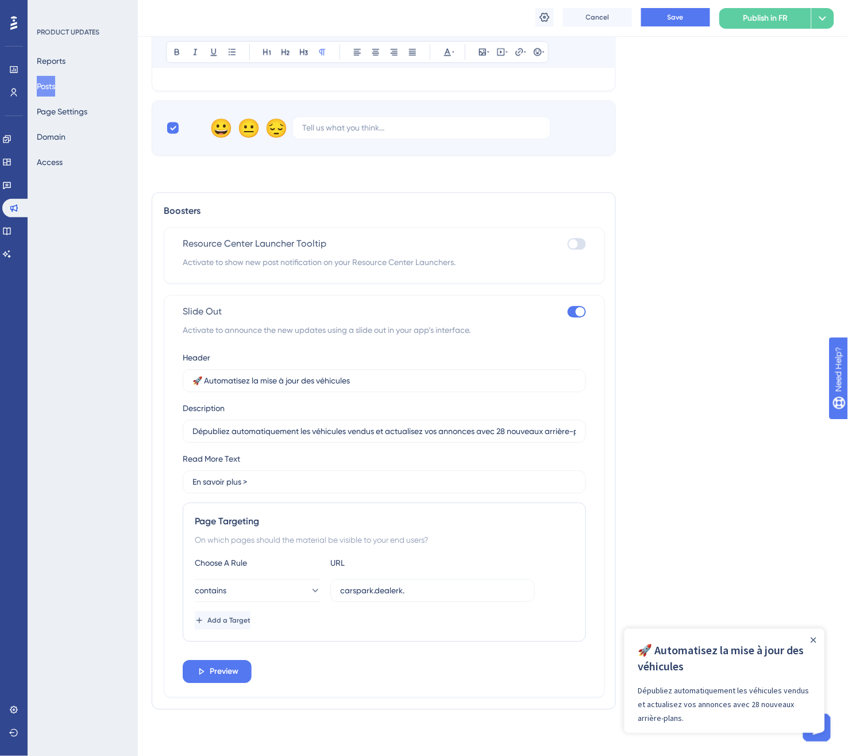
click at [677, 718] on div "Dépubliez automatiquement les véhicules vendus et actualisez vos annonces avec …" at bounding box center [724, 703] width 172 height 41
click at [653, 729] on div "🚀 Automatisez la mise à jour des véhicules Dépubliez automatiquement les véhicu…" at bounding box center [724, 681] width 200 height 106
click at [215, 672] on span "Preview" at bounding box center [224, 672] width 29 height 14
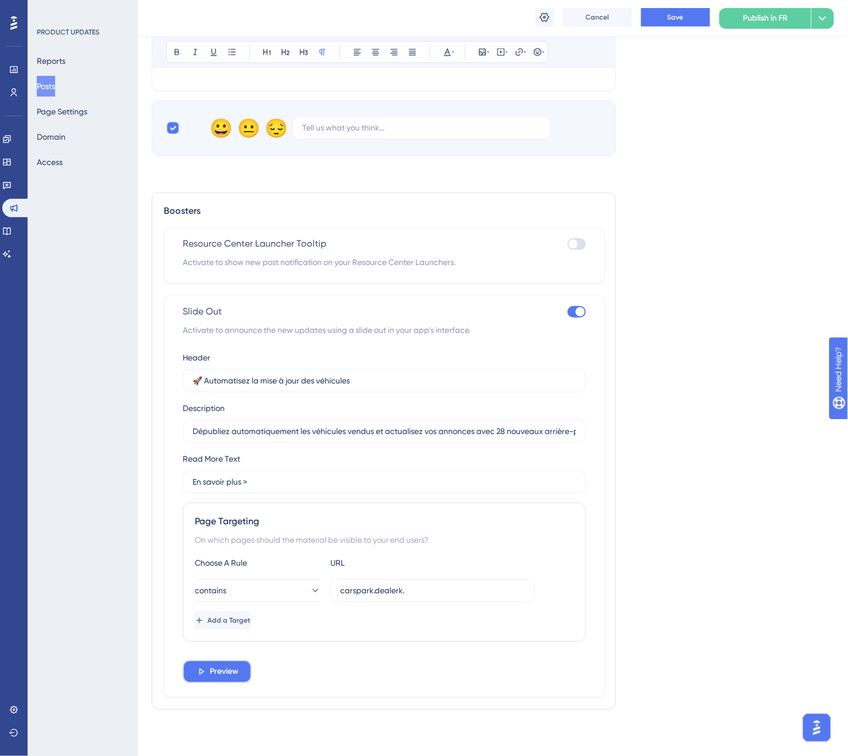
click at [225, 665] on span "Preview" at bounding box center [224, 672] width 29 height 14
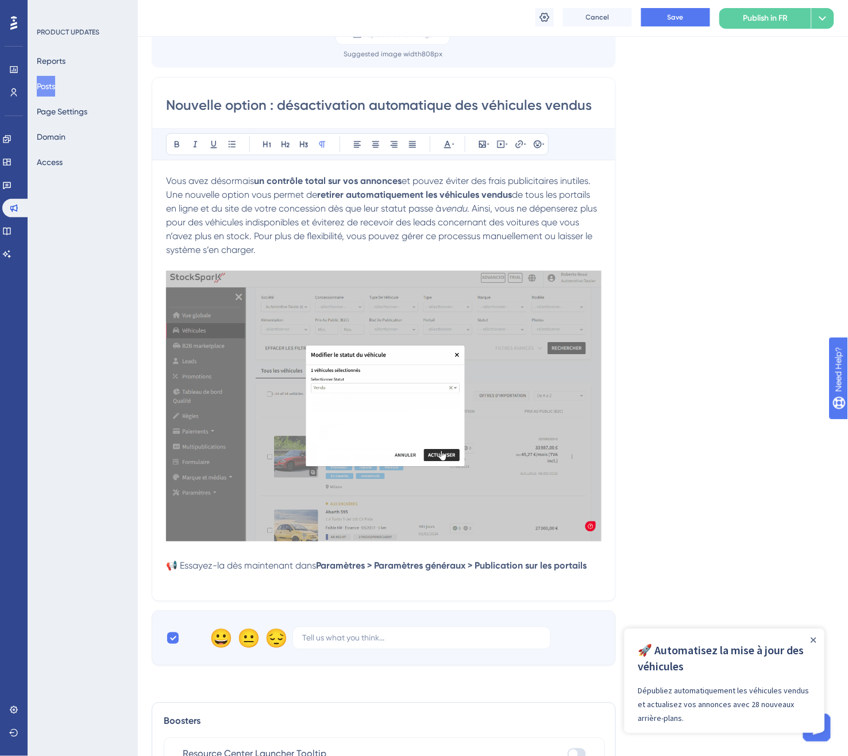
scroll to position [113, 0]
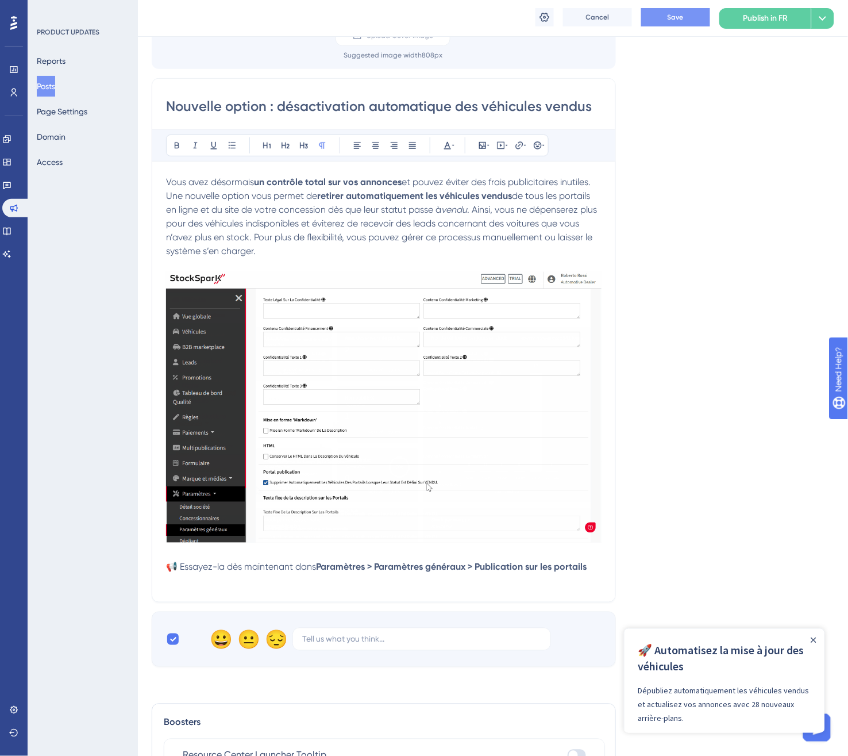
click at [685, 18] on button "Save" at bounding box center [675, 17] width 69 height 18
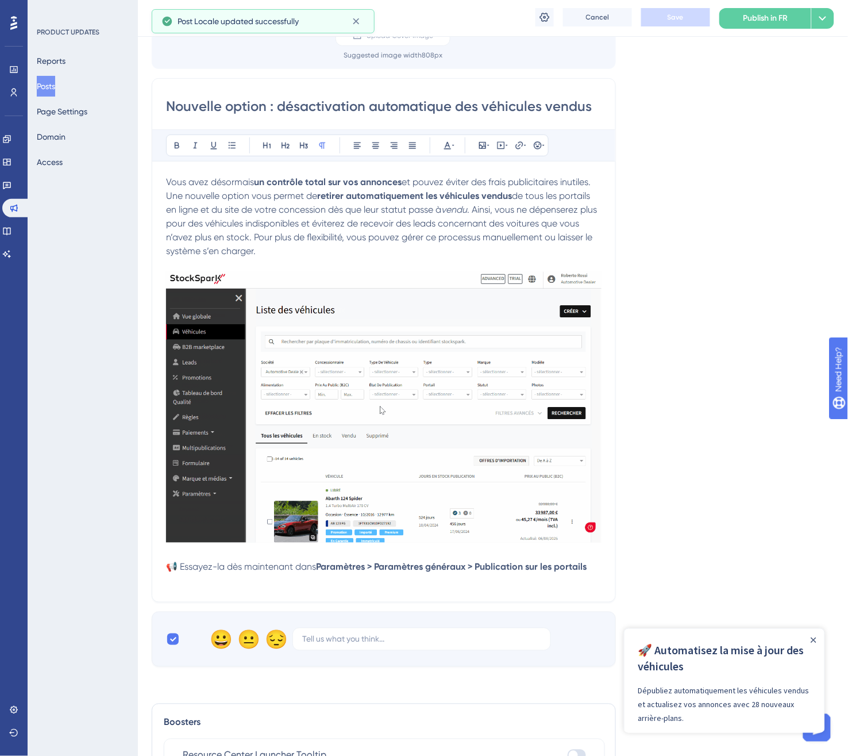
click at [769, 20] on span "Publish in FR" at bounding box center [766, 18] width 45 height 14
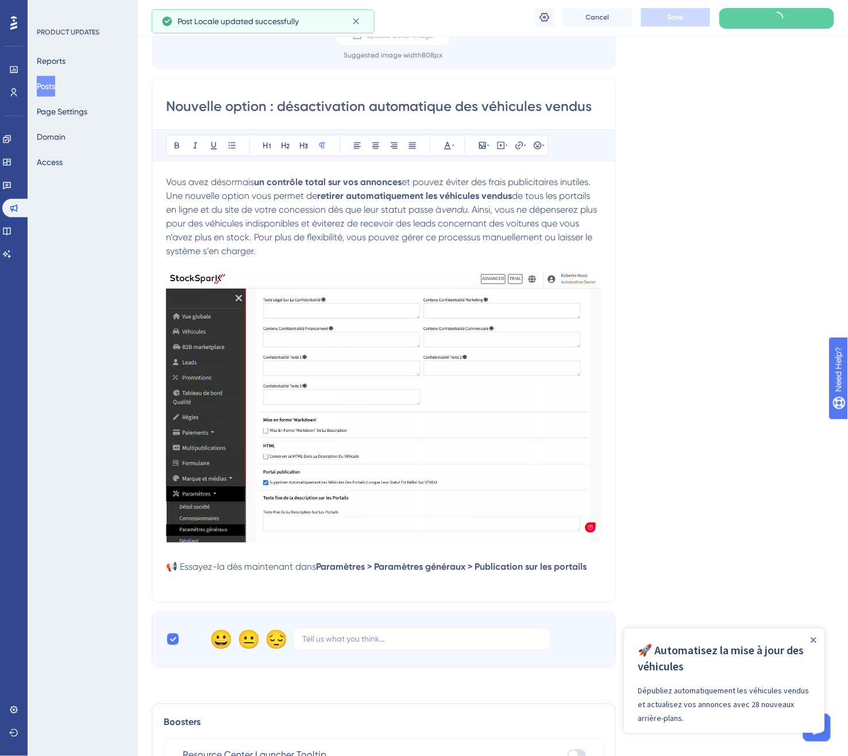
scroll to position [0, 0]
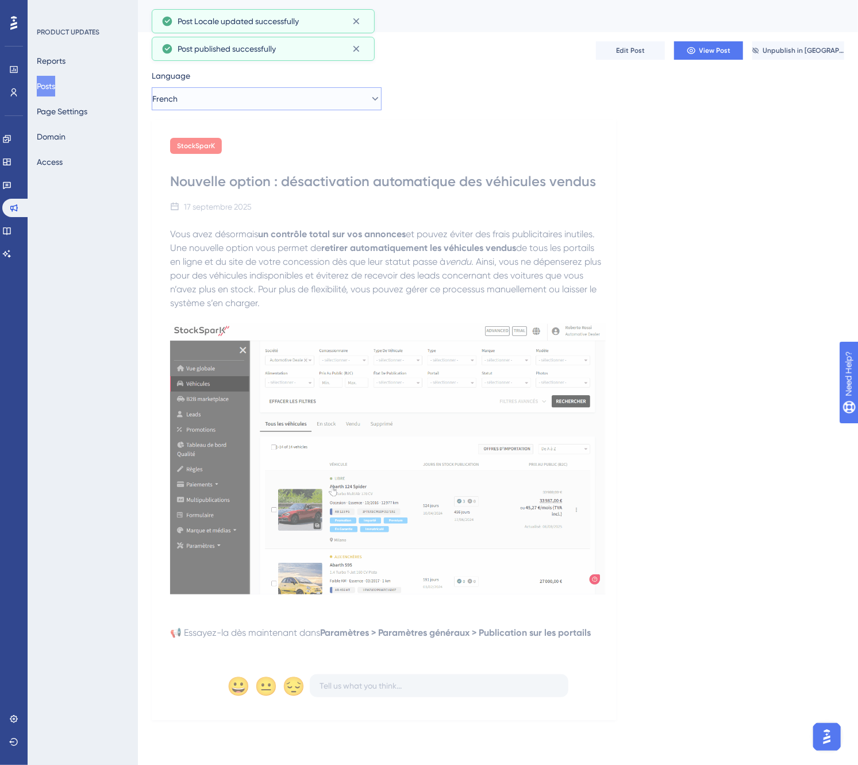
click at [288, 98] on button "French" at bounding box center [267, 98] width 230 height 23
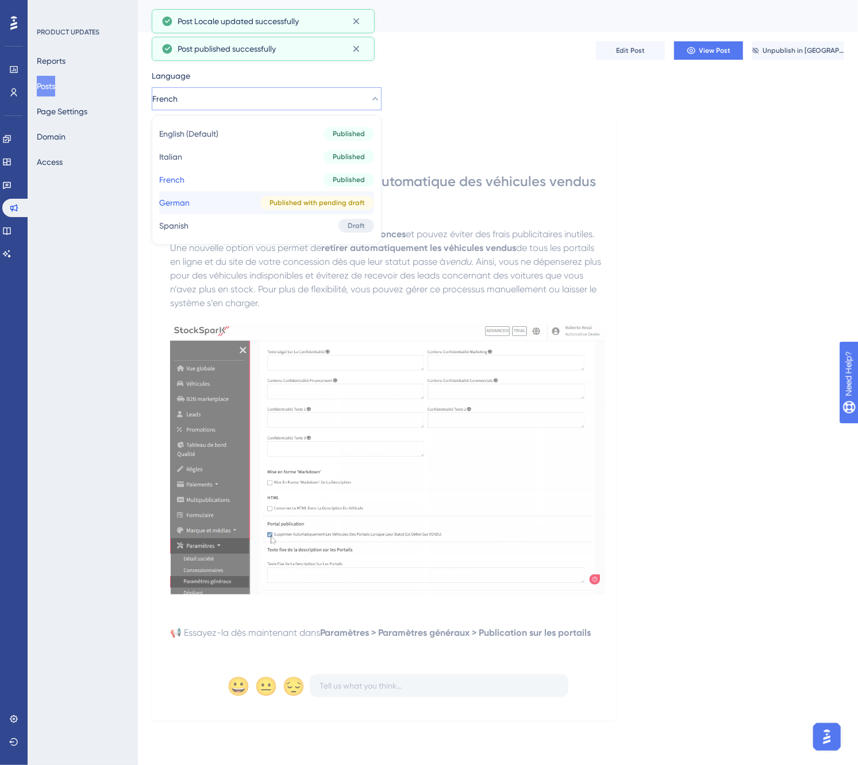
click at [250, 205] on button "German German Published with pending draft" at bounding box center [266, 202] width 215 height 23
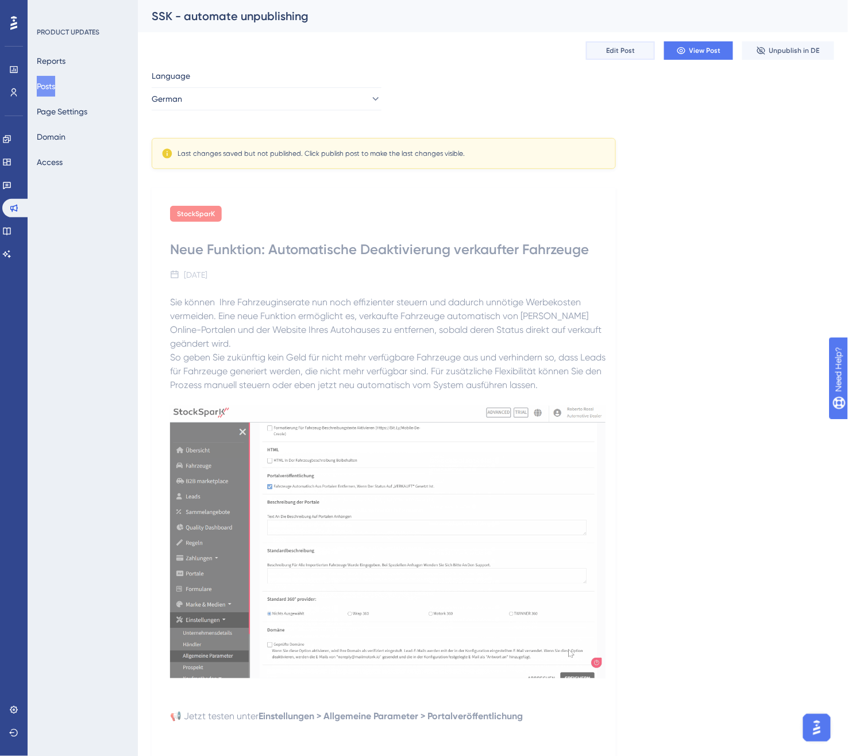
click at [621, 52] on span "Edit Post" at bounding box center [620, 50] width 29 height 9
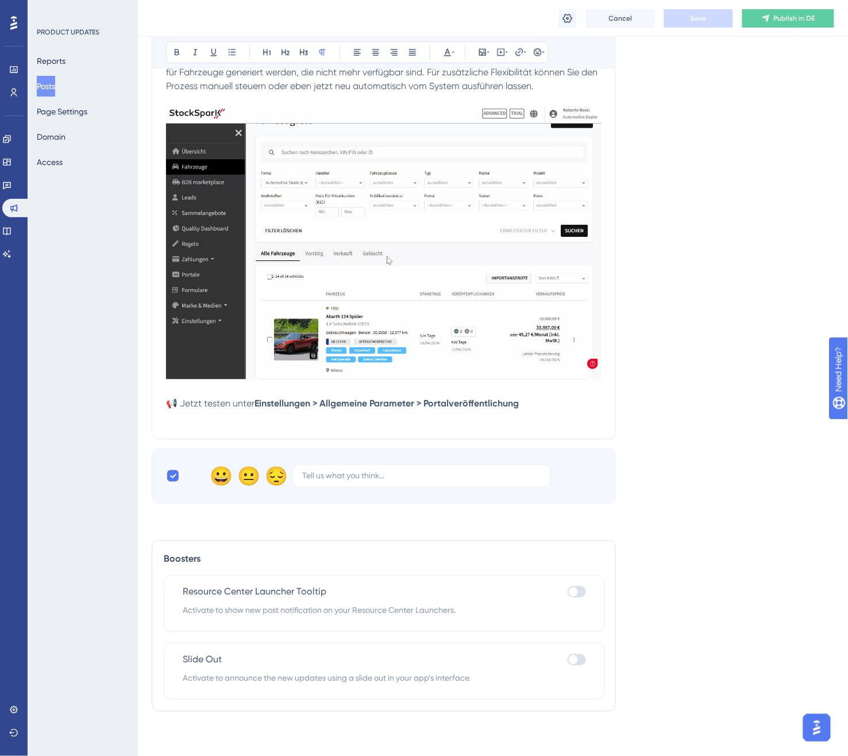
scroll to position [293, 0]
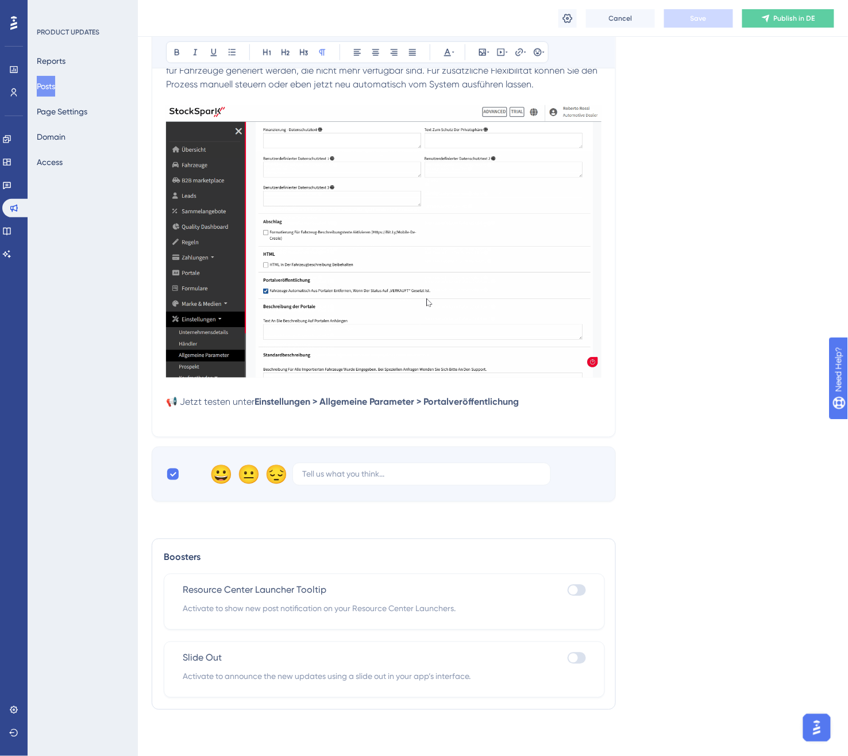
click at [569, 655] on div at bounding box center [573, 657] width 9 height 9
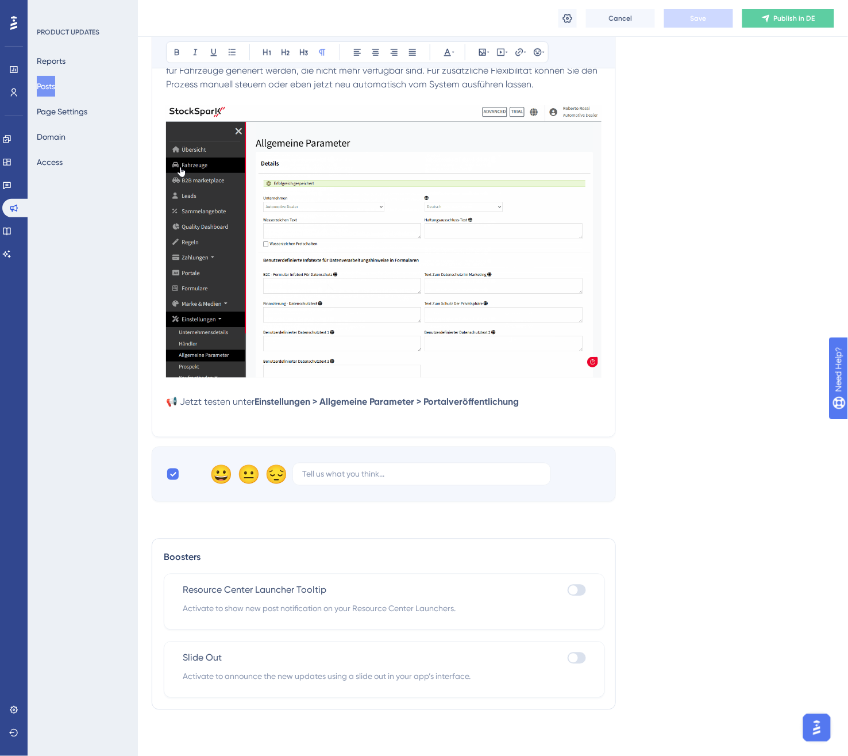
click at [568, 657] on input "checkbox" at bounding box center [567, 657] width 1 height 1
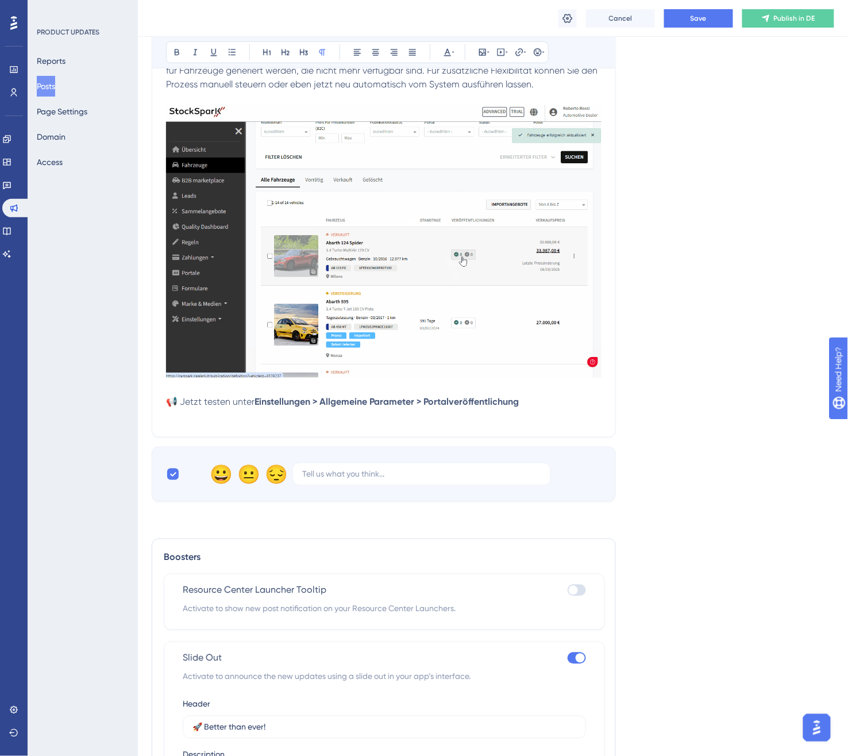
click at [575, 655] on div at bounding box center [577, 657] width 18 height 11
click at [568, 657] on input "checkbox" at bounding box center [567, 657] width 1 height 1
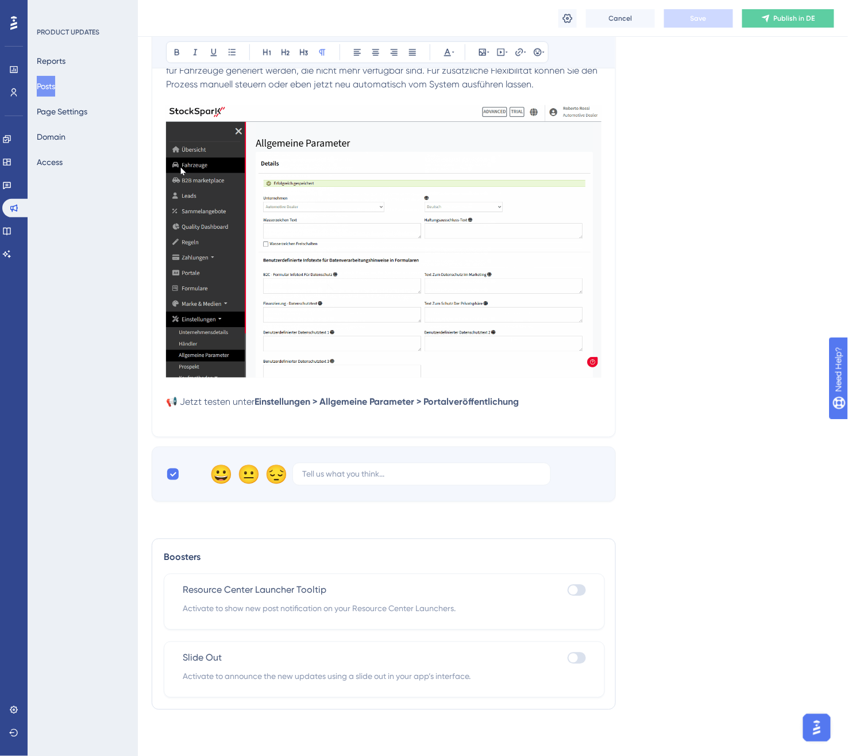
click at [565, 657] on div "Slide Out" at bounding box center [384, 658] width 403 height 14
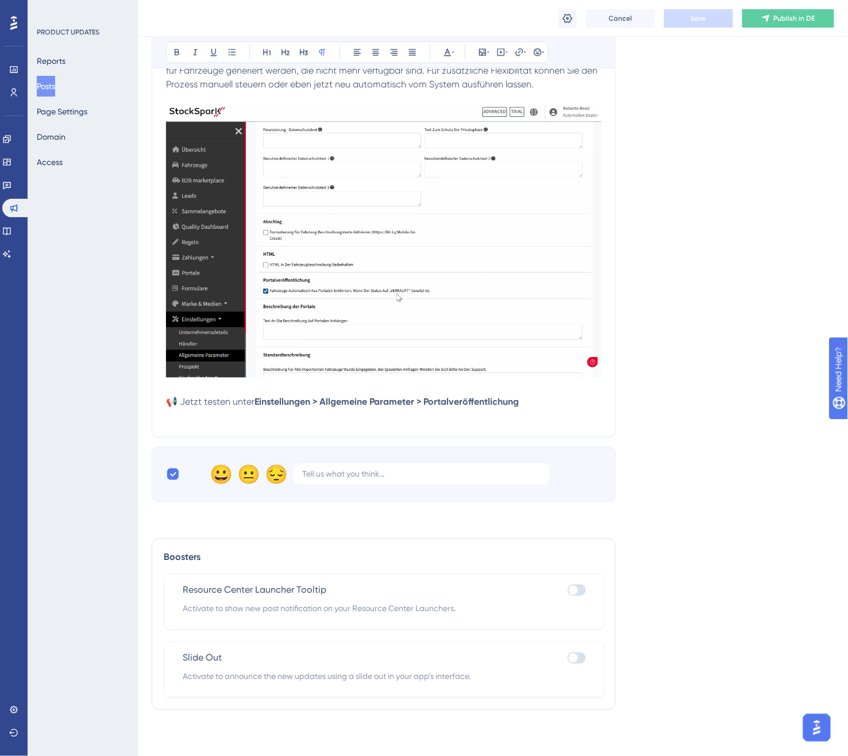
drag, startPoint x: 576, startPoint y: 656, endPoint x: 542, endPoint y: 646, distance: 35.4
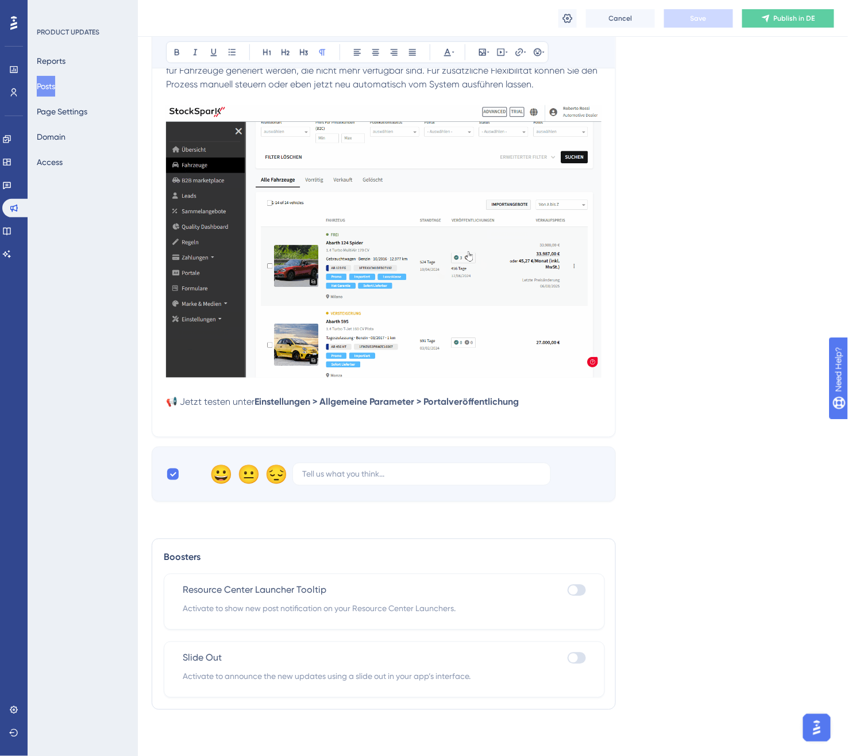
click at [576, 656] on div at bounding box center [573, 657] width 9 height 9
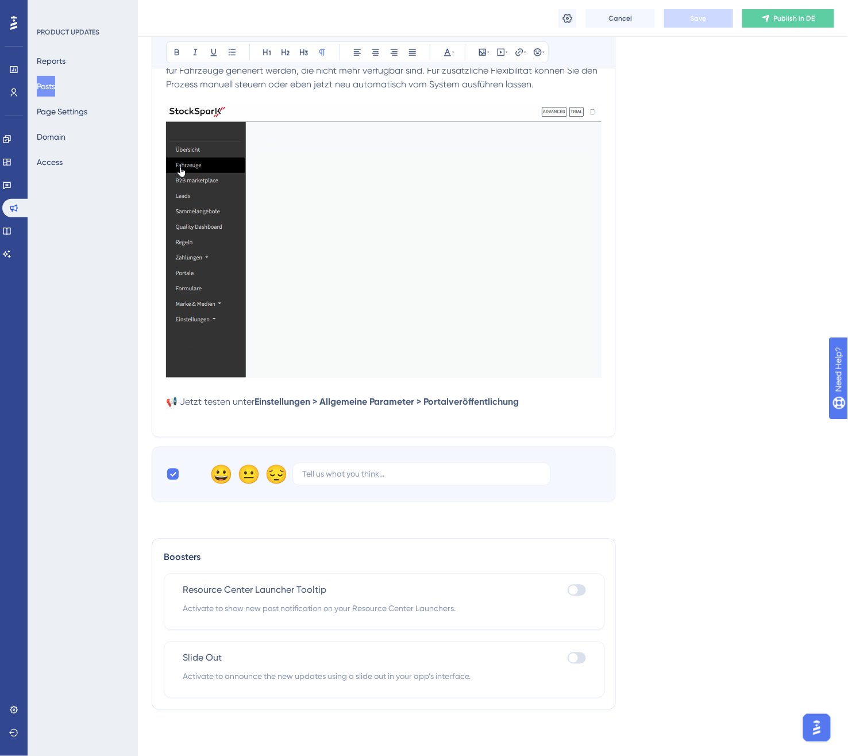
click at [568, 657] on input "checkbox" at bounding box center [567, 657] width 1 height 1
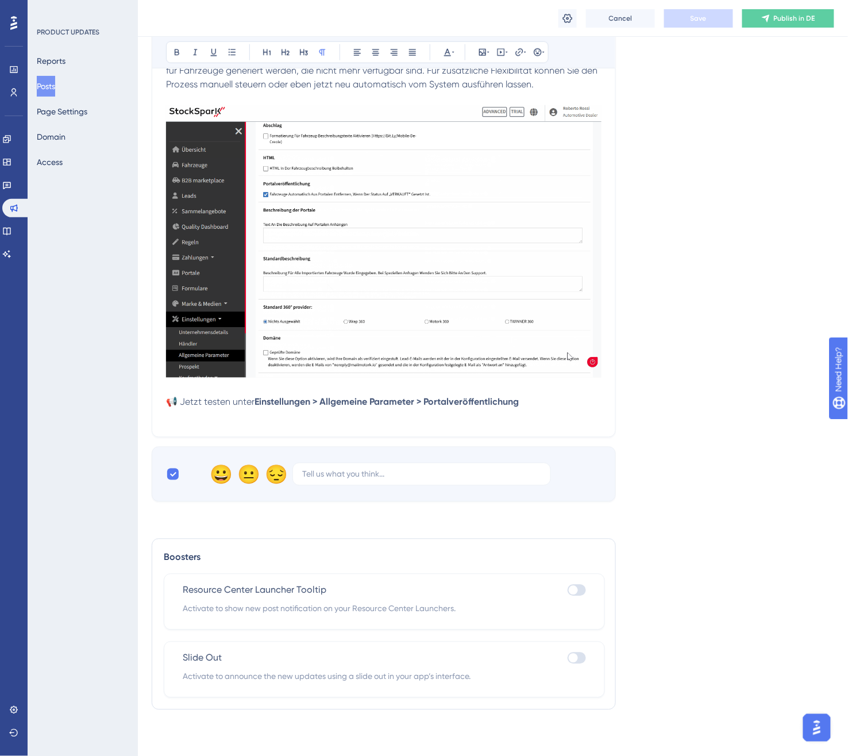
checkbox input "true"
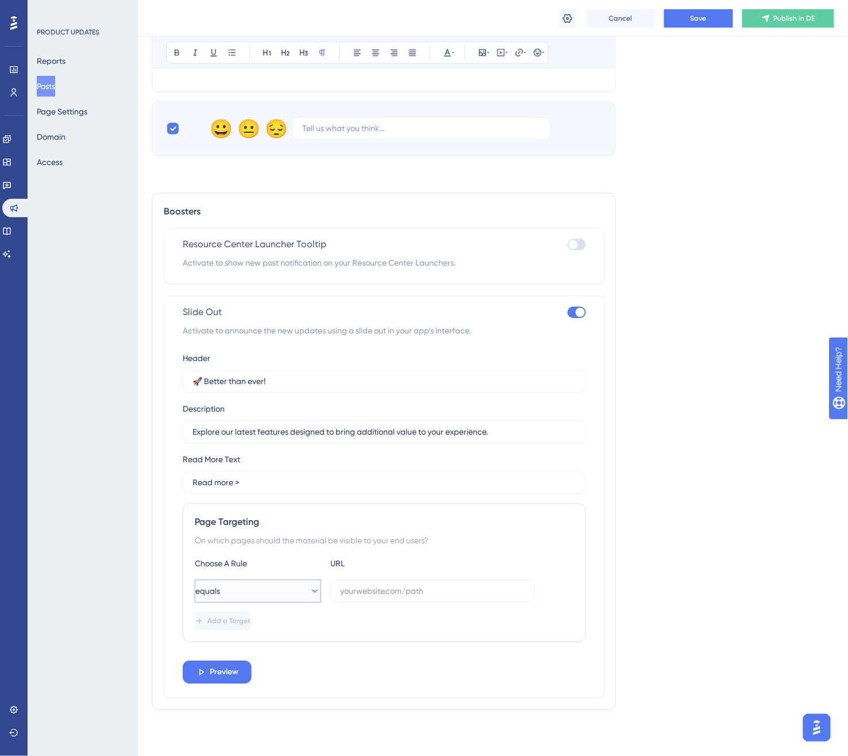
click at [274, 601] on button "equals" at bounding box center [258, 590] width 126 height 23
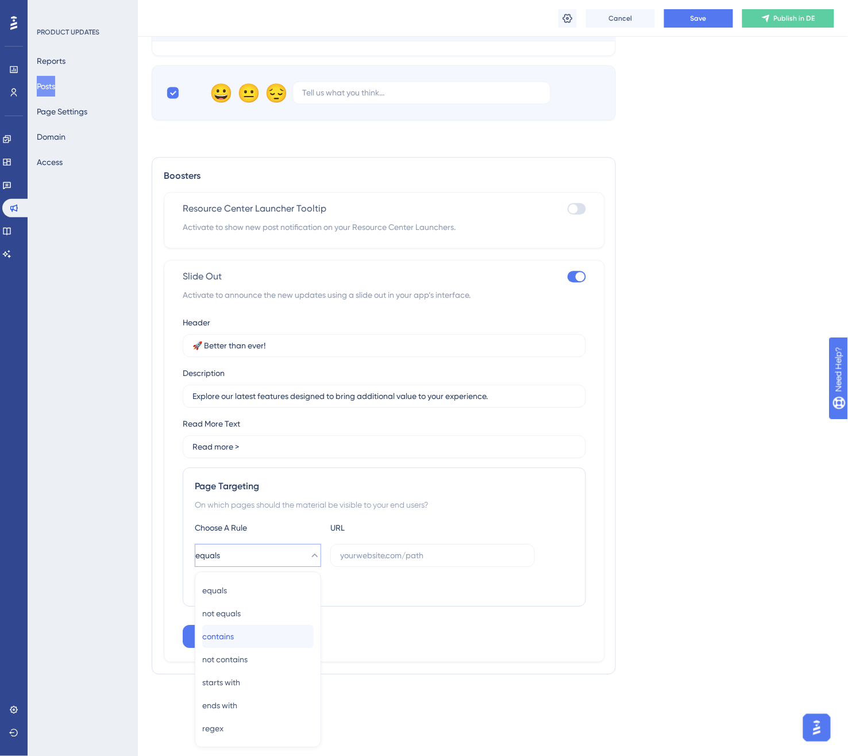
click at [253, 634] on div "contains contains" at bounding box center [257, 636] width 111 height 23
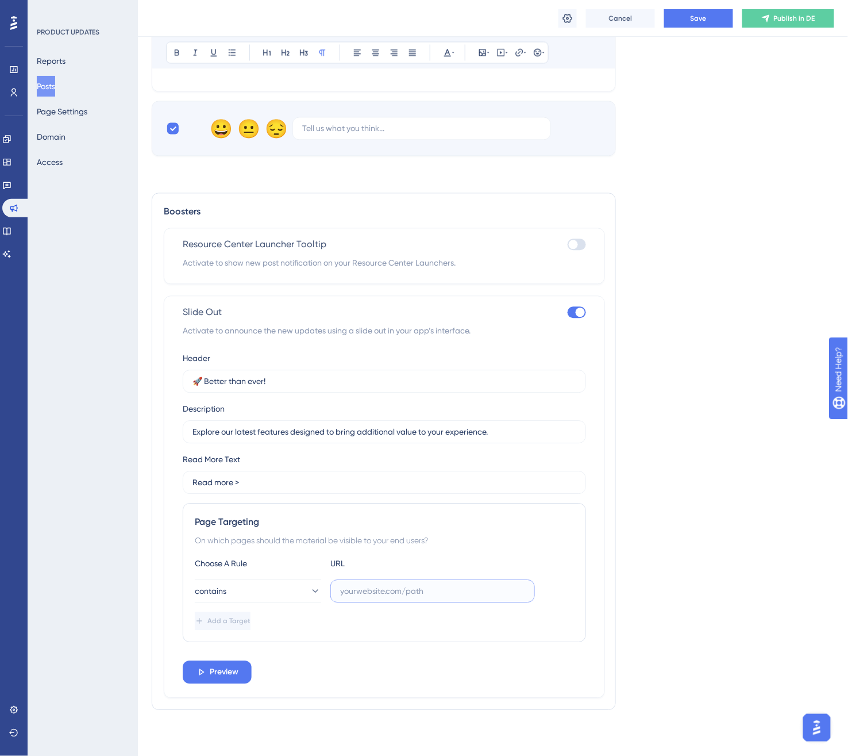
click at [380, 587] on input "text" at bounding box center [432, 590] width 185 height 13
paste input "carspark.dealerk."
type input "carspark.dealerk."
drag, startPoint x: 221, startPoint y: 486, endPoint x: 161, endPoint y: 486, distance: 59.8
click at [161, 486] on div "Boosters Resource Center Launcher Tooltip Activate to show new post notificatio…" at bounding box center [384, 450] width 464 height 517
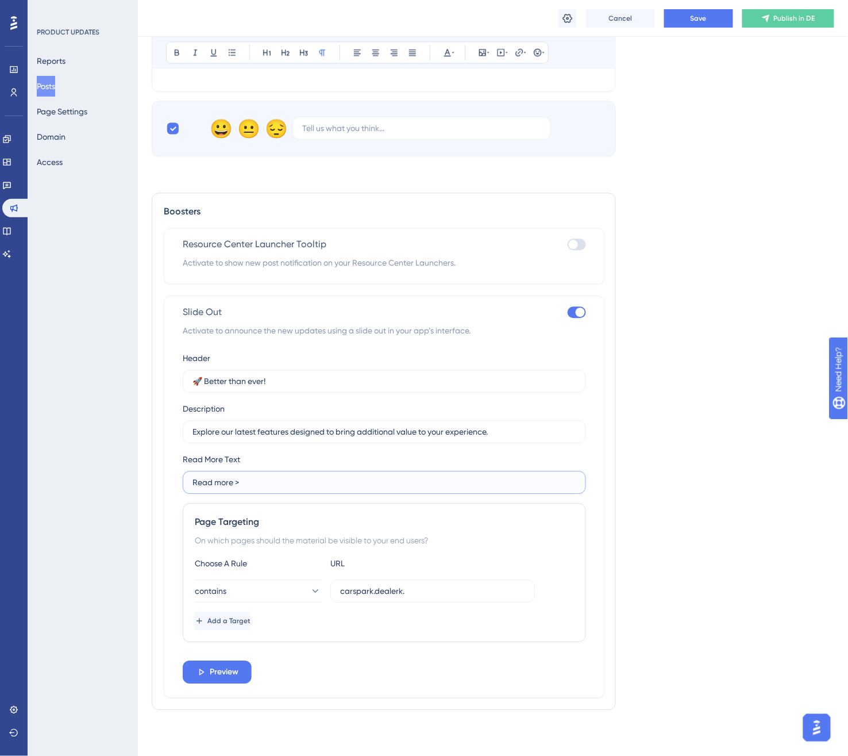
paste input "Mehr erfahren"
type input "Mehr erfahren >"
drag, startPoint x: 267, startPoint y: 383, endPoint x: 206, endPoint y: 382, distance: 61.5
click at [206, 382] on input "🚀 Better than ever!" at bounding box center [384, 381] width 384 height 13
paste input "Fahrzeug-Updates automatisieren"
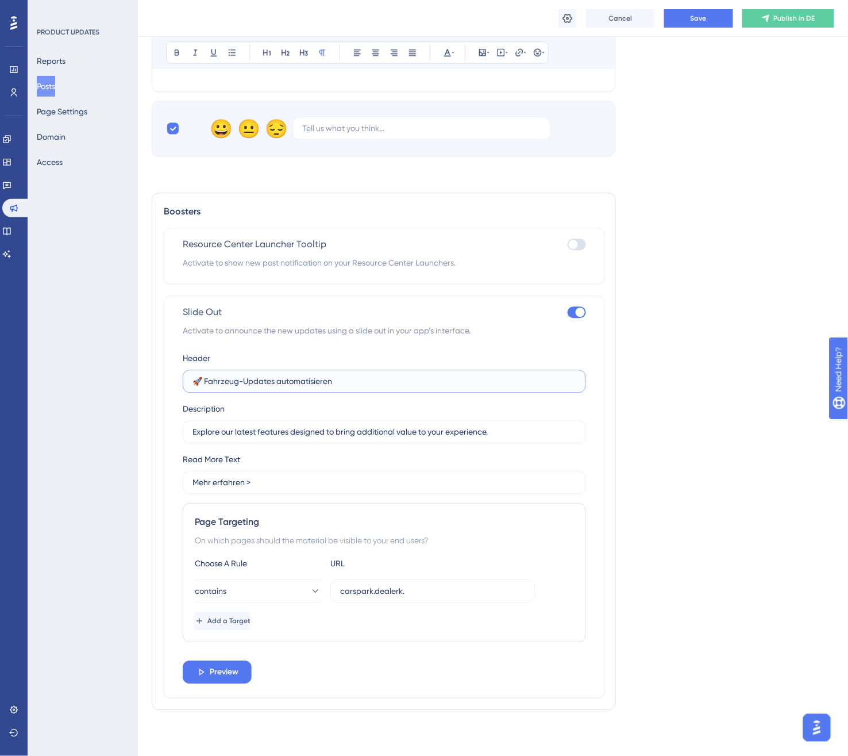
type input "🚀 Fahrzeug-Updates automatisieren"
drag, startPoint x: 507, startPoint y: 440, endPoint x: 191, endPoint y: 436, distance: 316.0
click at [191, 436] on label "Explore our latest features designed to bring additional value to your experien…" at bounding box center [384, 431] width 403 height 23
click at [490, 432] on input "Explore our latest features designed to bring additional value to your experien…" at bounding box center [384, 431] width 384 height 13
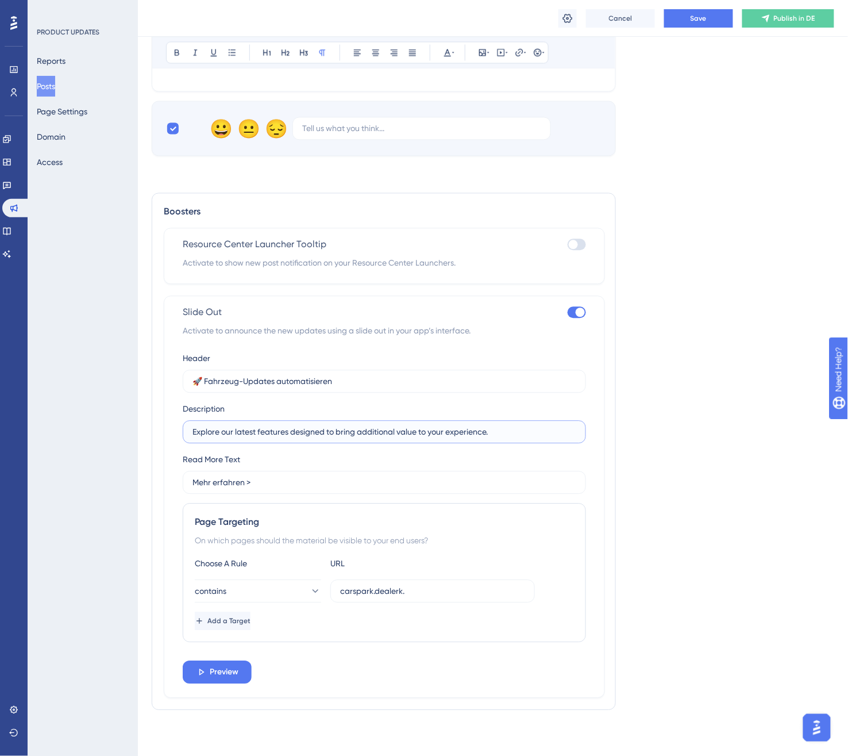
click at [490, 432] on input "Explore our latest features designed to bring additional value to your experien…" at bounding box center [384, 431] width 384 height 13
paste input "Verkaufte Fahrzeuge automatisch depublizieren und Inserate mit 28 neuen Hinterg…"
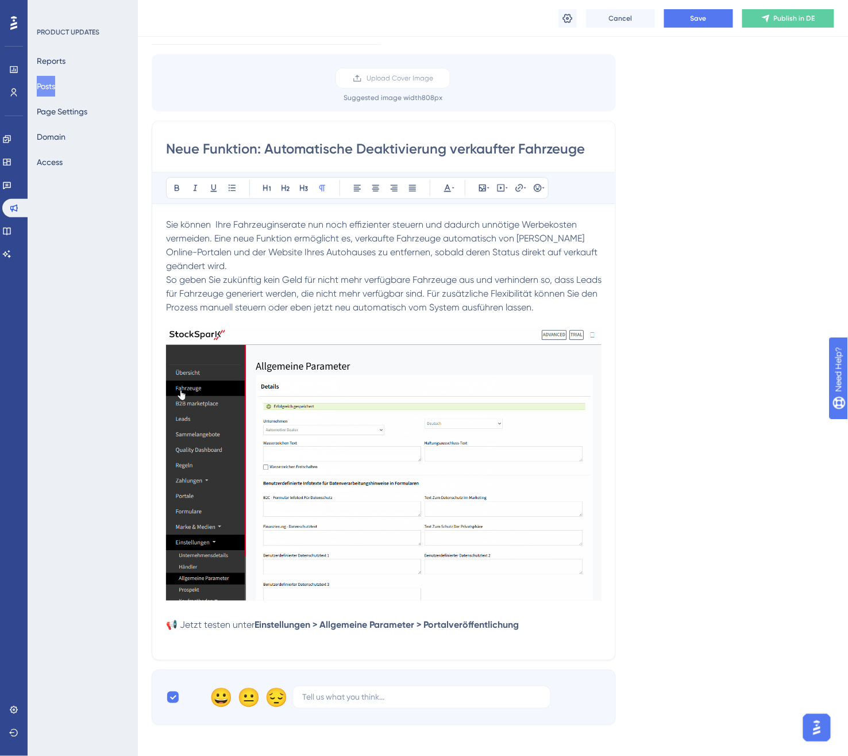
scroll to position [0, 0]
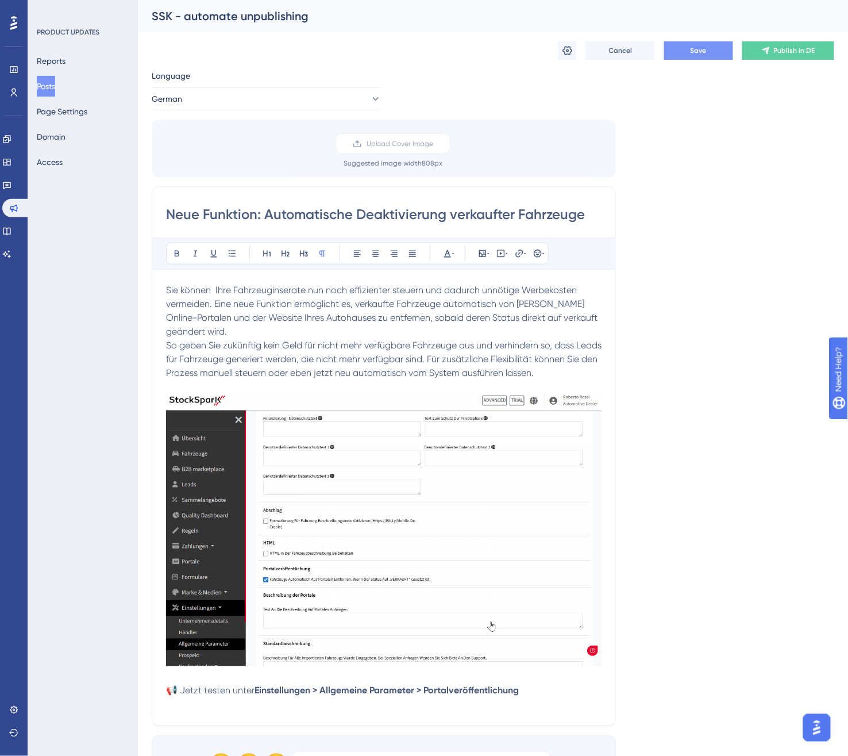
type input "Verkaufte Fahrzeuge automatisch depublizieren und Inserate mit 28 neuen Hinterg…"
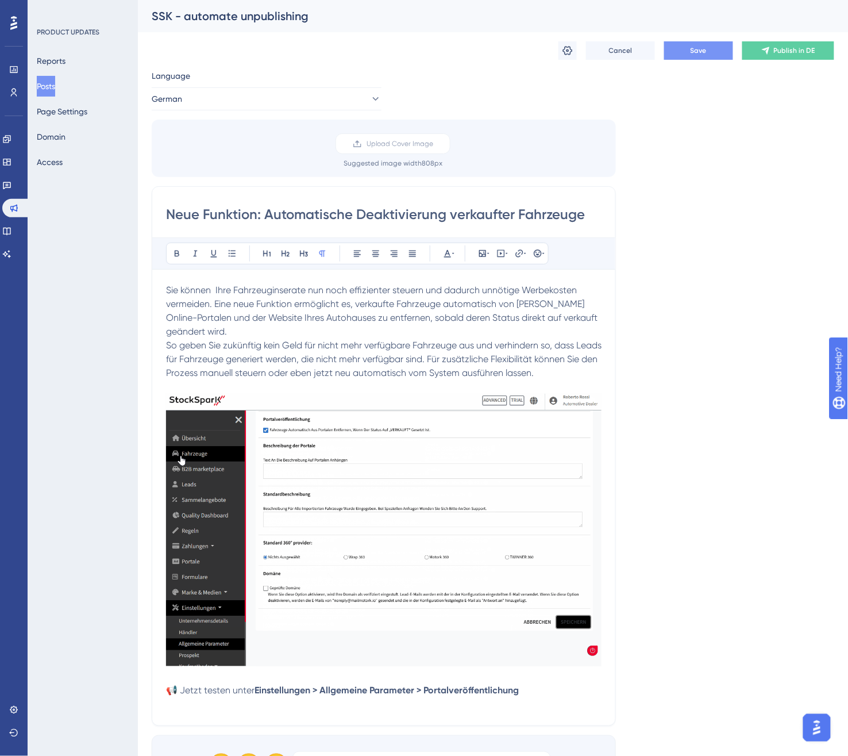
click at [684, 45] on button "Save" at bounding box center [698, 50] width 69 height 18
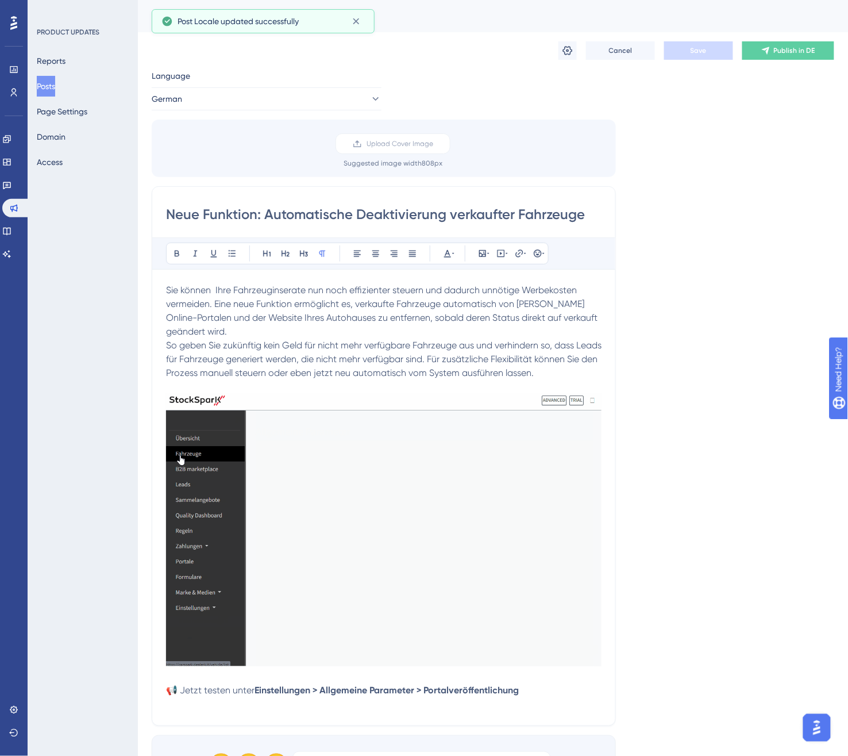
click at [786, 46] on span "Publish in DE" at bounding box center [794, 50] width 41 height 9
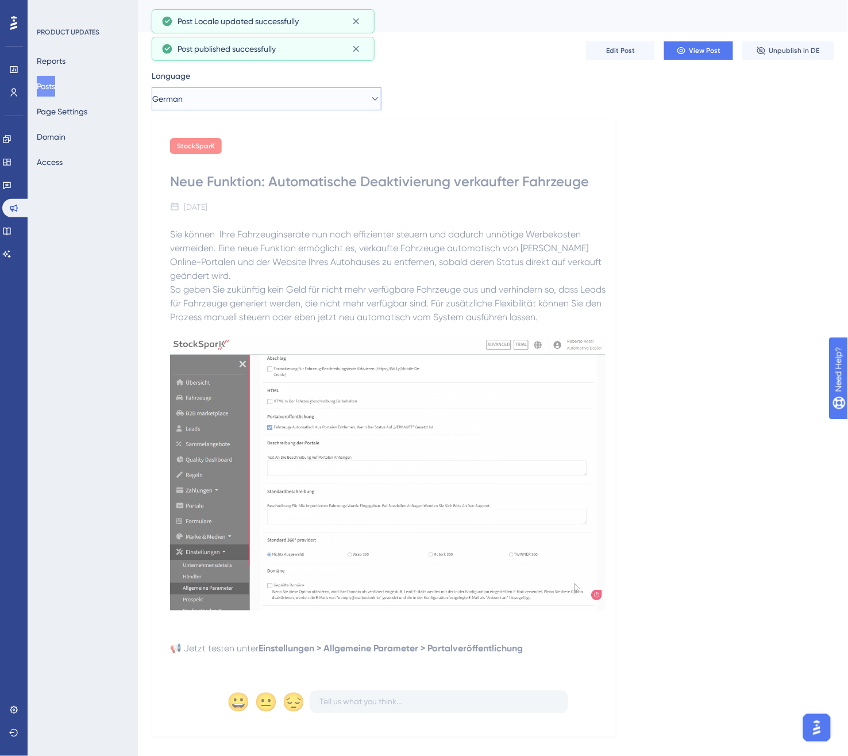
click at [197, 99] on button "German" at bounding box center [267, 98] width 230 height 23
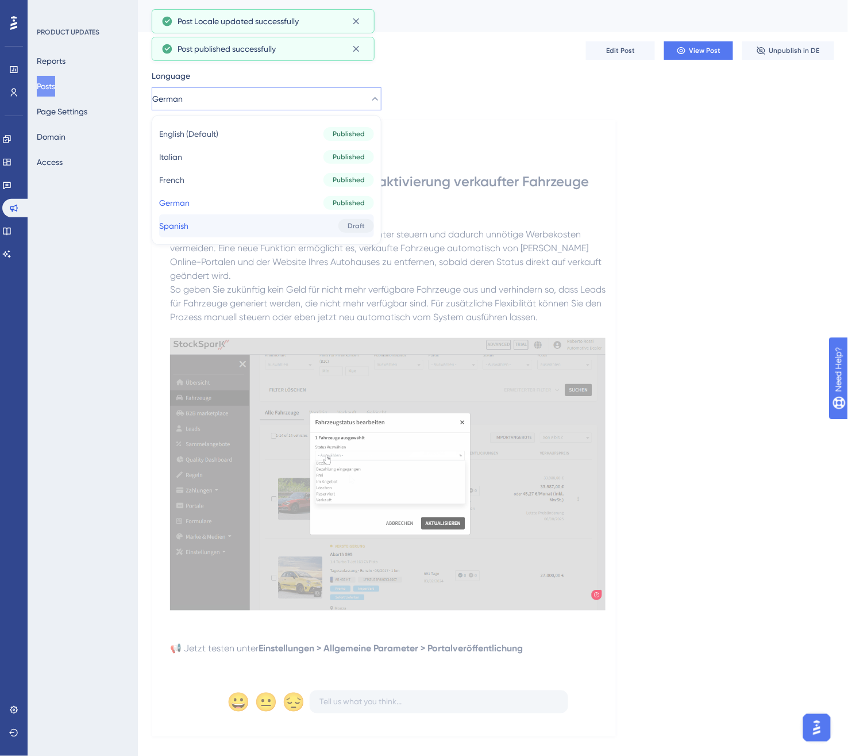
click at [231, 227] on button "Spanish Spanish Draft" at bounding box center [266, 225] width 215 height 23
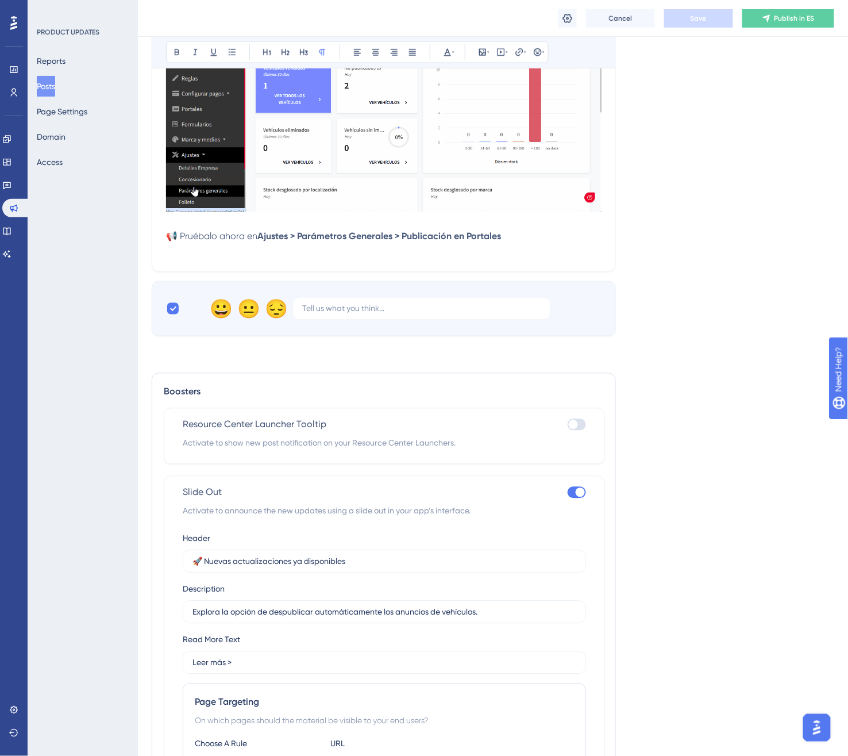
scroll to position [575, 0]
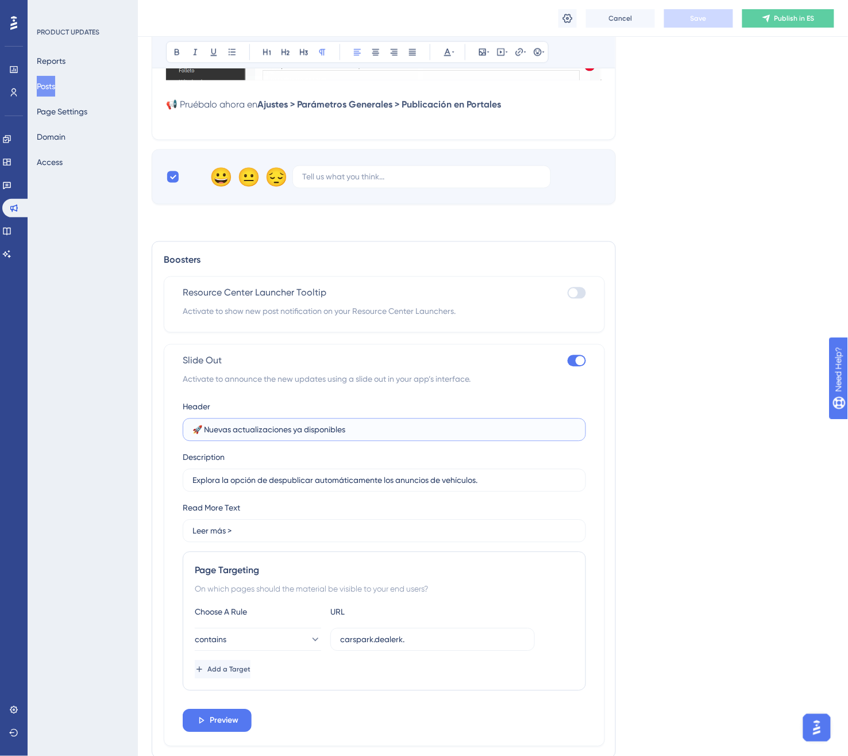
drag, startPoint x: 368, startPoint y: 427, endPoint x: 206, endPoint y: 432, distance: 162.1
click at [206, 432] on input "🚀 Nuevas actualizaciones ya disponibles" at bounding box center [384, 429] width 384 height 13
paste input "Actualiza vehículos automáticamente"
type input "🚀 Actualiza vehículos automáticamente"
drag, startPoint x: 513, startPoint y: 483, endPoint x: 95, endPoint y: 487, distance: 417.7
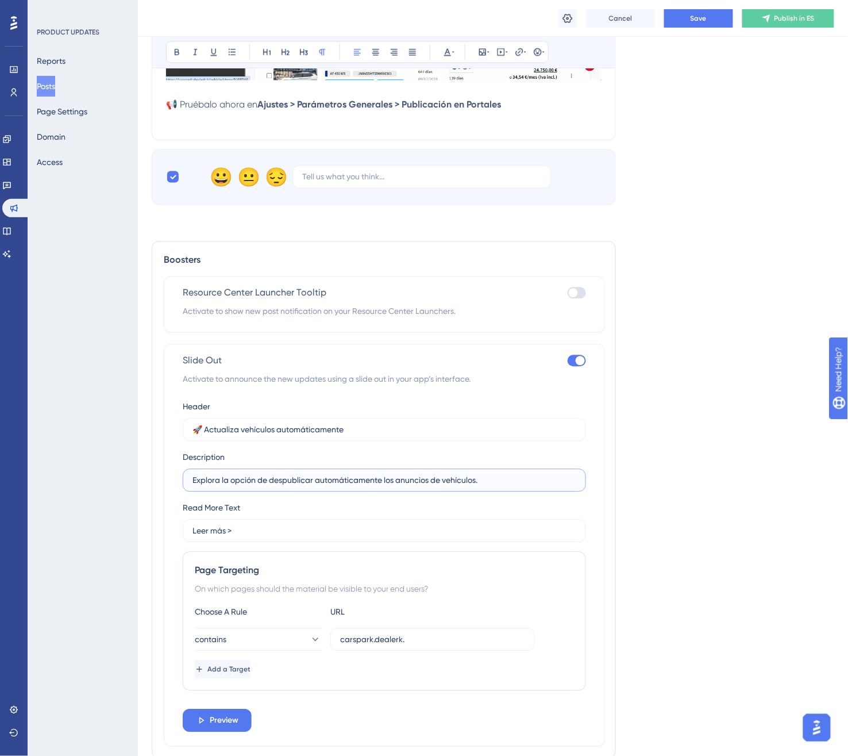
click at [138, 487] on div "Performance Users Engagement Widgets Feedback Product Updates Knowledge Base AI…" at bounding box center [493, 105] width 710 height 1361
paste input "Despublica coches vendidos y renueva tus anuncios con 28 nuevos fond"
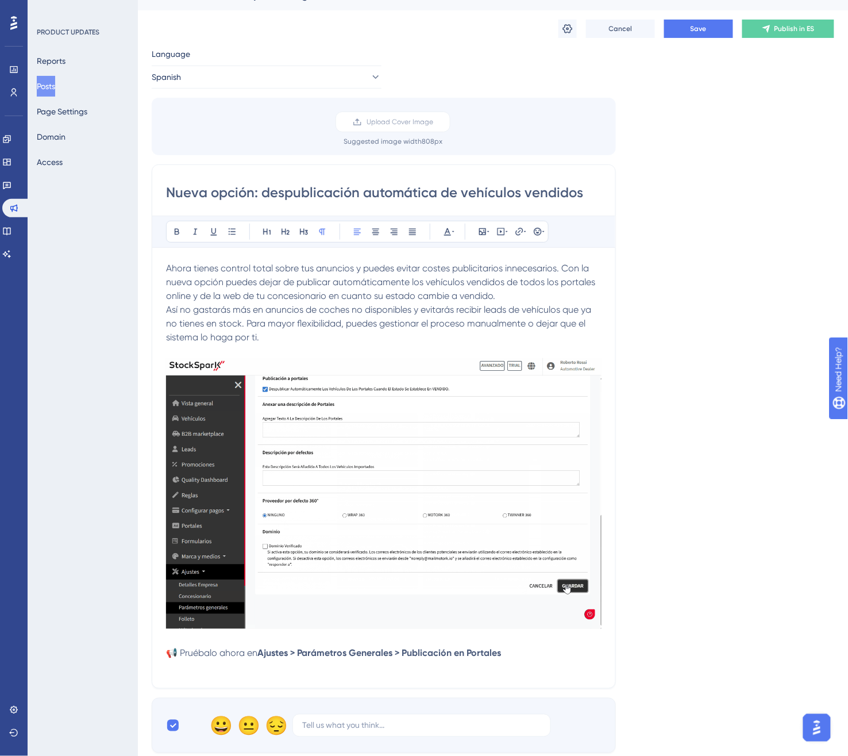
scroll to position [0, 0]
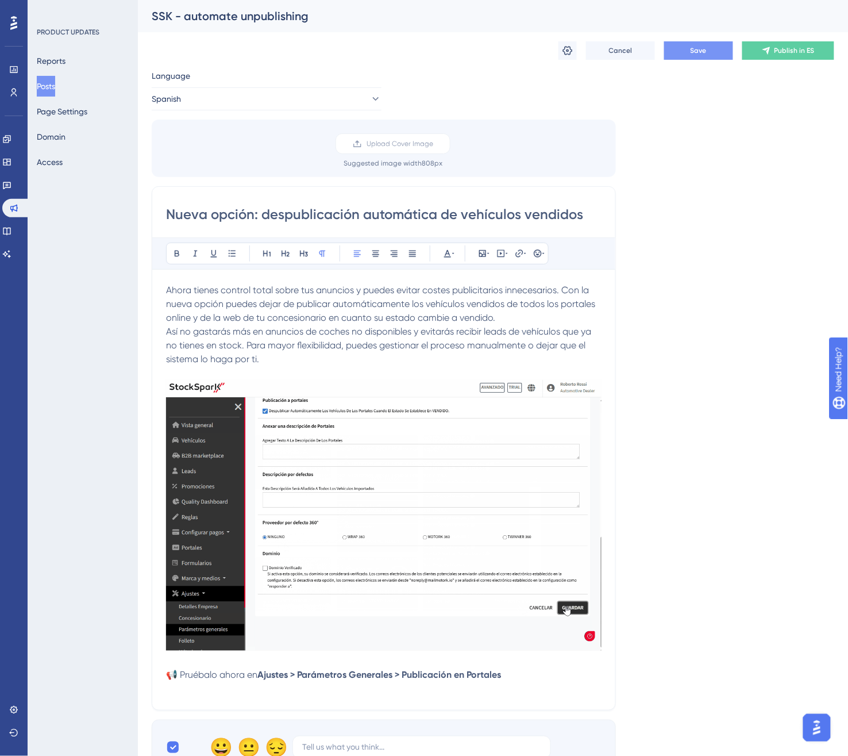
type input "Despublica coches vendidos y renueva tus anuncios con 28 nuevos fondos."
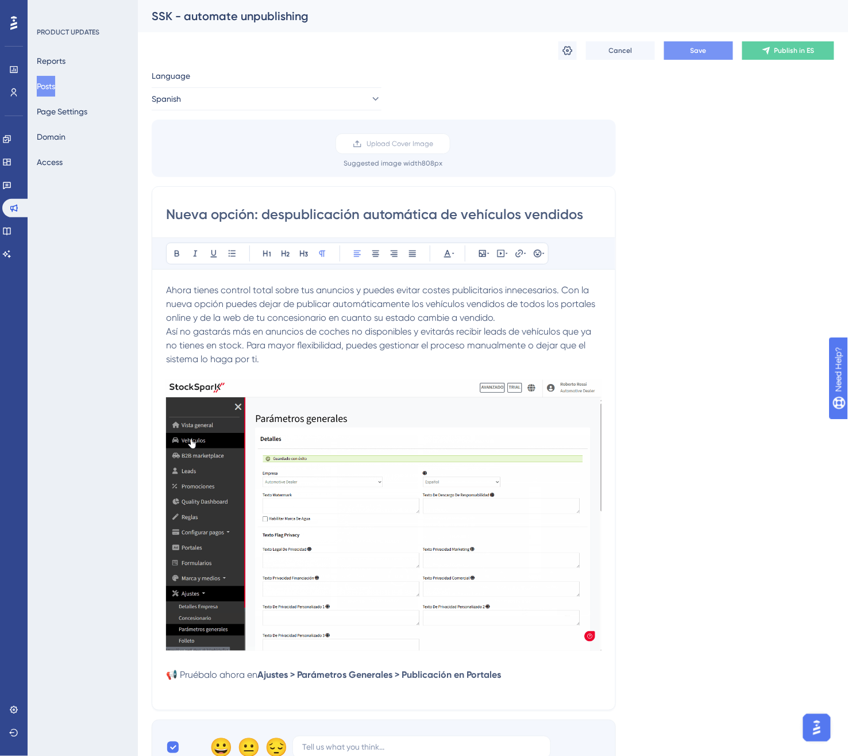
click at [695, 46] on span "Save" at bounding box center [699, 50] width 16 height 9
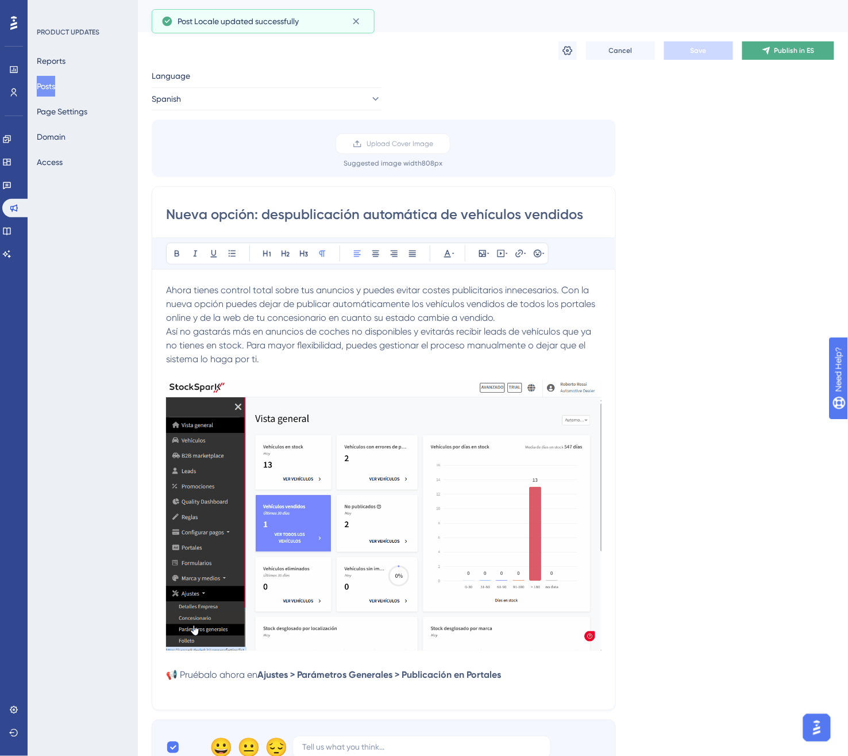
click at [761, 48] on button "Publish in ES" at bounding box center [788, 50] width 92 height 18
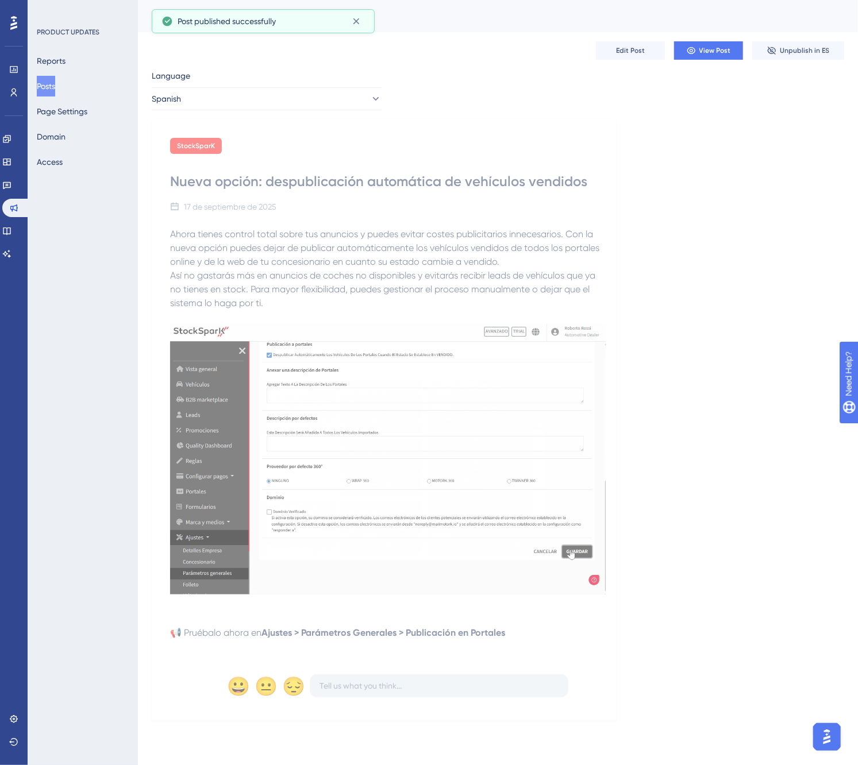
click at [55, 78] on button "Posts" at bounding box center [46, 86] width 18 height 21
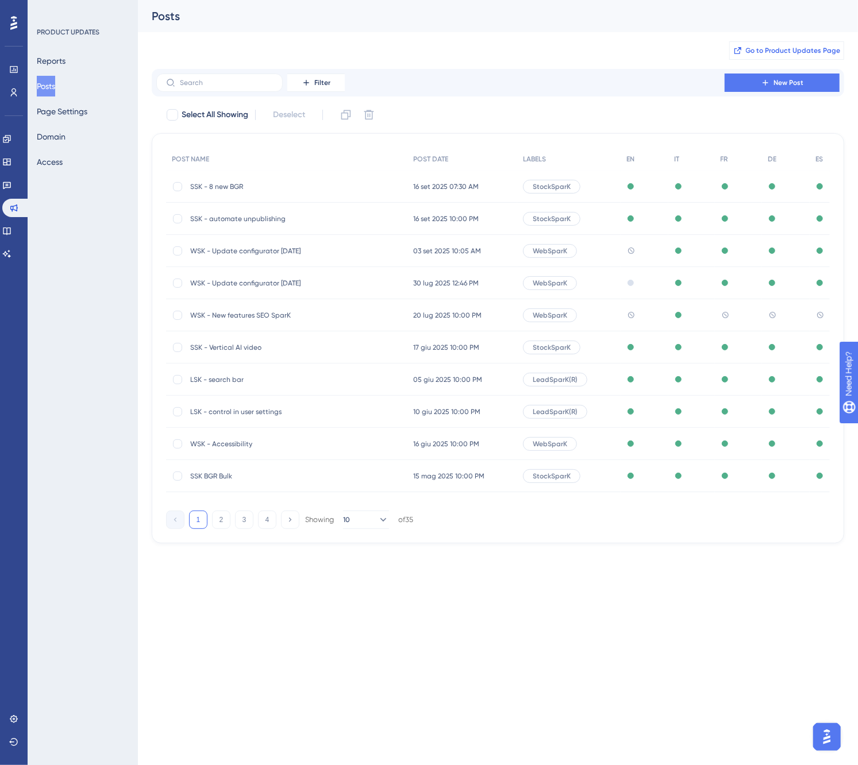
click at [802, 43] on button "Go to Product Updates Page" at bounding box center [786, 50] width 115 height 18
click at [55, 60] on button "Reports" at bounding box center [51, 61] width 29 height 21
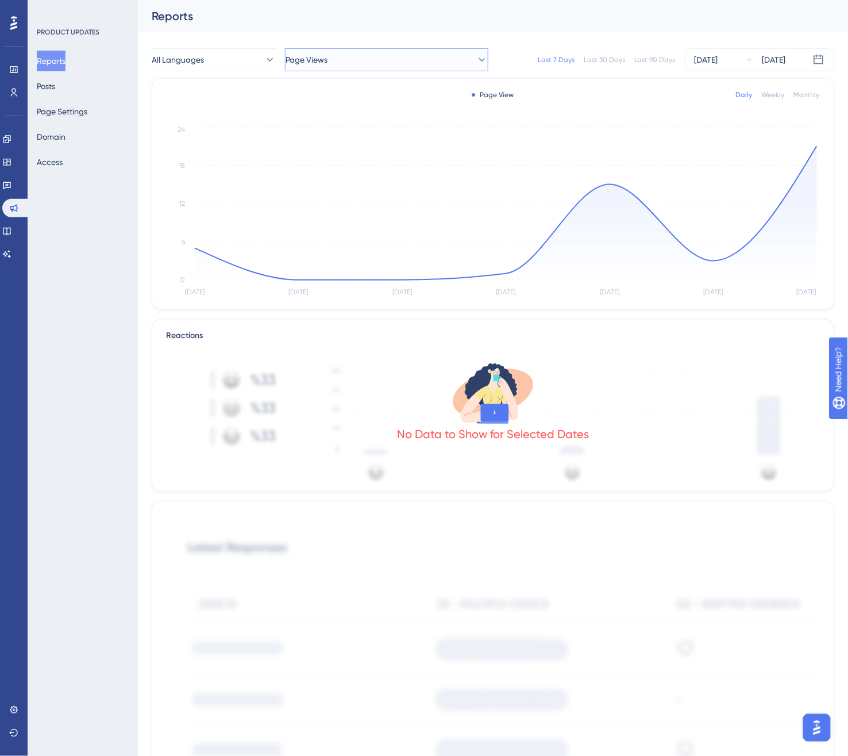
click at [323, 59] on span "Page Views" at bounding box center [307, 60] width 42 height 14
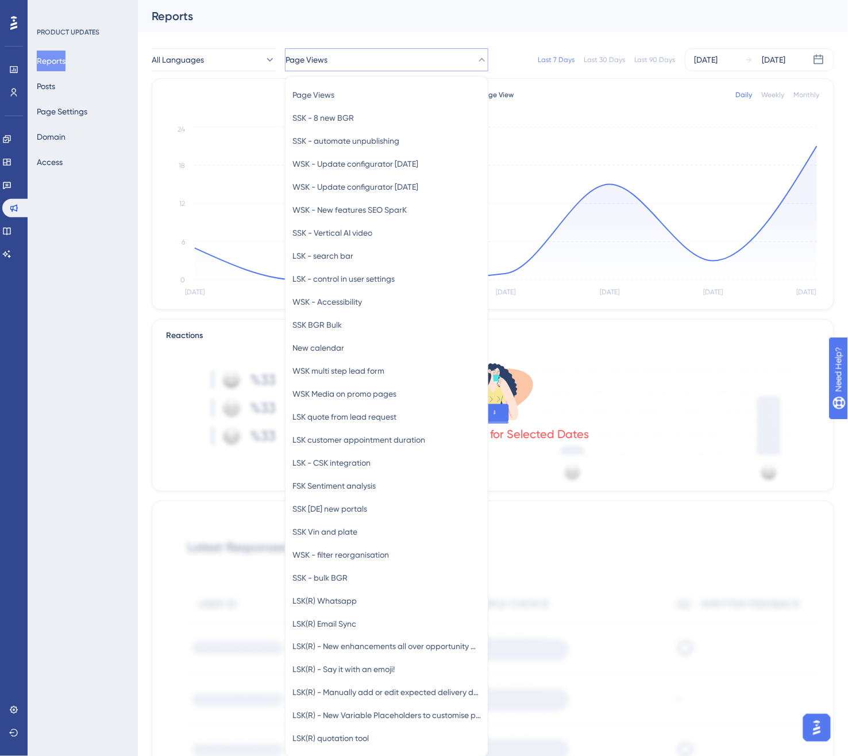
scroll to position [33, 0]
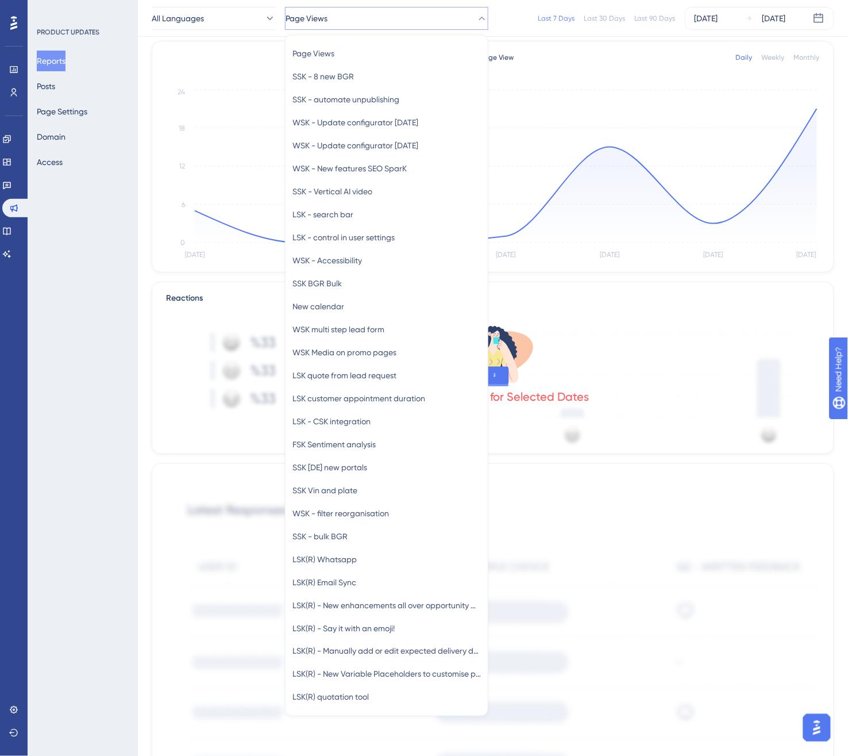
click at [818, 106] on icon "[DATE] Sep [DATE] Sep [DATE] Sep [DATE] 0 6 12 18 24" at bounding box center [493, 175] width 654 height 176
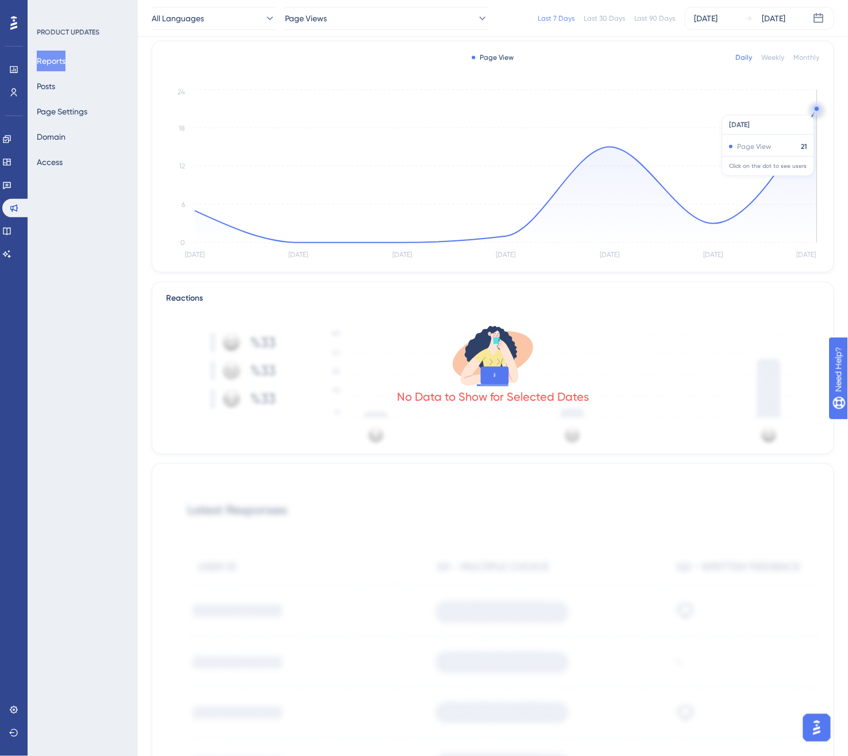
click at [816, 109] on circle at bounding box center [817, 109] width 4 height 4
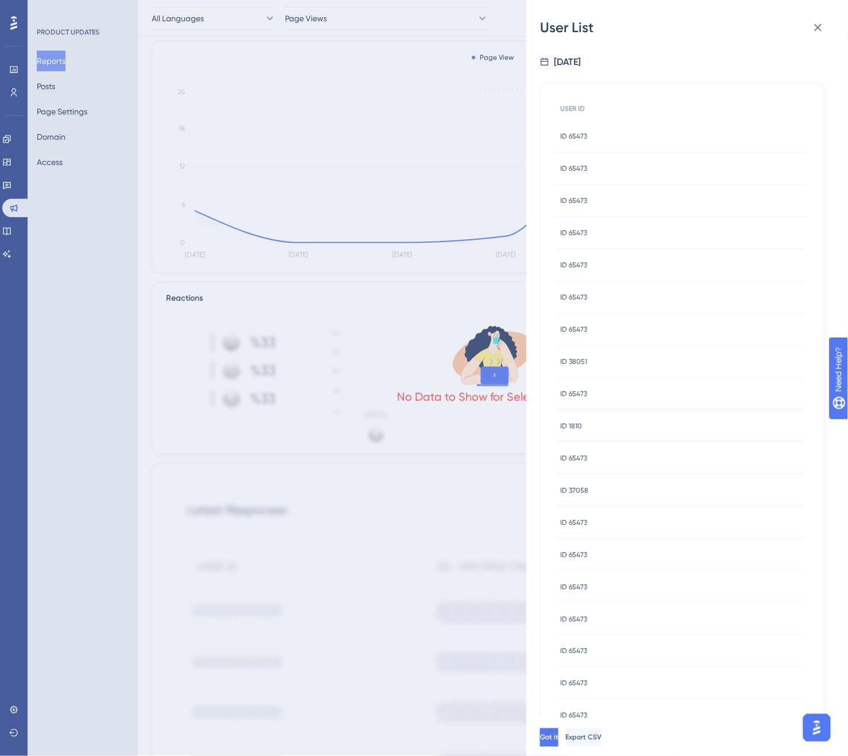
click at [584, 135] on span "ID 65473" at bounding box center [573, 136] width 27 height 9
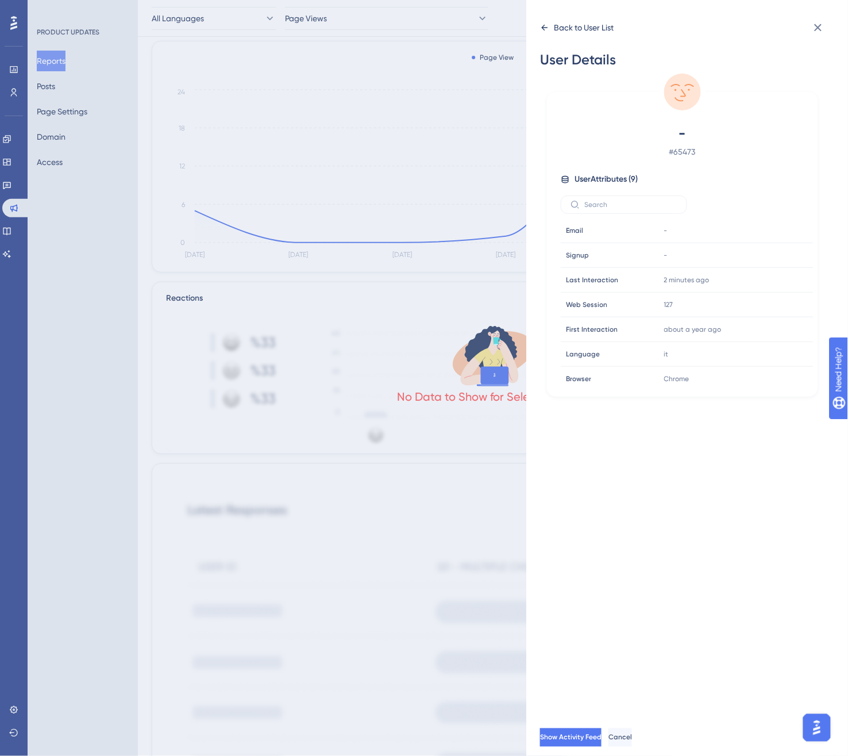
click at [541, 26] on icon at bounding box center [544, 27] width 9 height 9
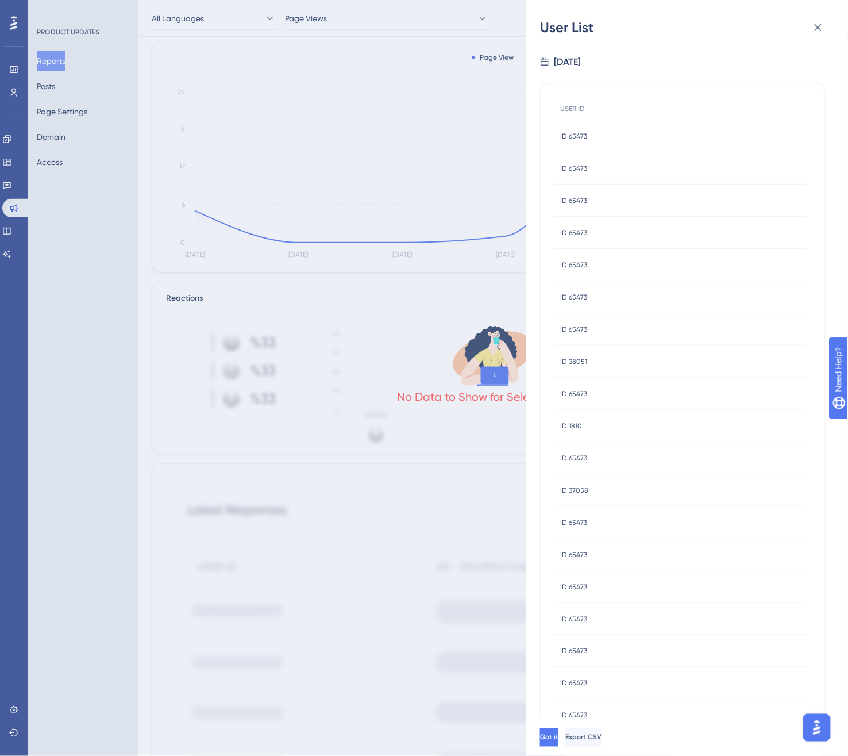
click at [594, 171] on div "ID 65473 ID 65473" at bounding box center [680, 168] width 252 height 32
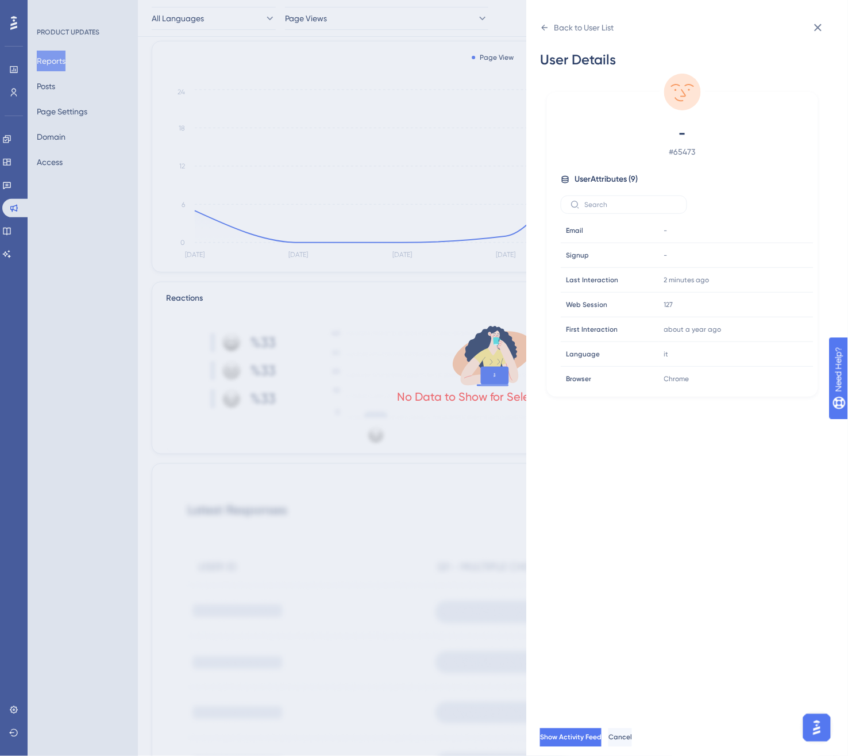
click at [538, 32] on div "Back to User List User Details - # 65473 User Attributes ( 9 ) Email Email - Si…" at bounding box center [687, 378] width 322 height 756
click at [542, 29] on icon at bounding box center [544, 27] width 9 height 9
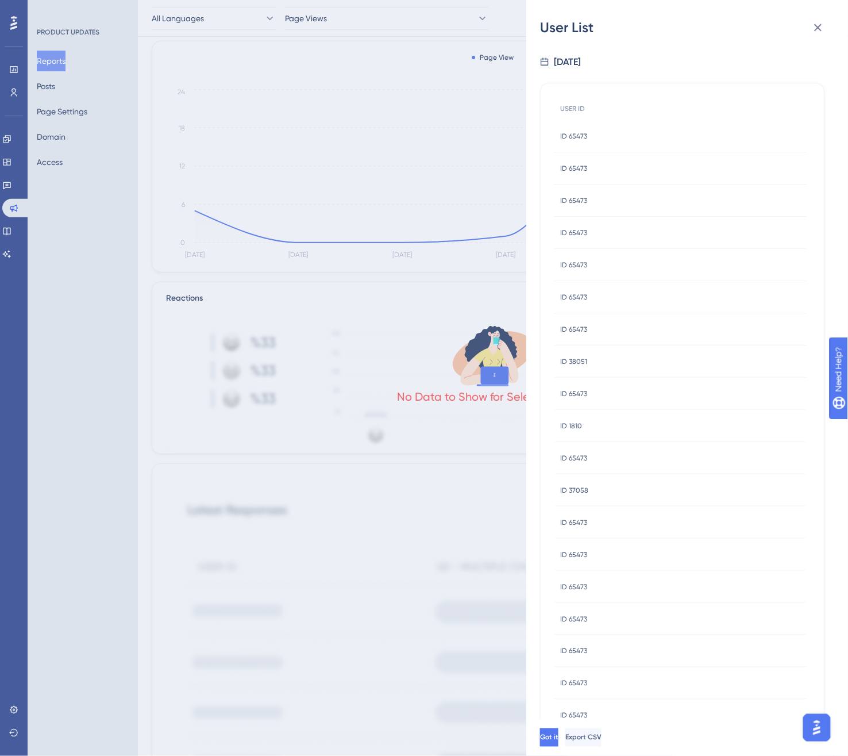
click at [583, 434] on div "ID 1810 ID 1810" at bounding box center [680, 426] width 252 height 32
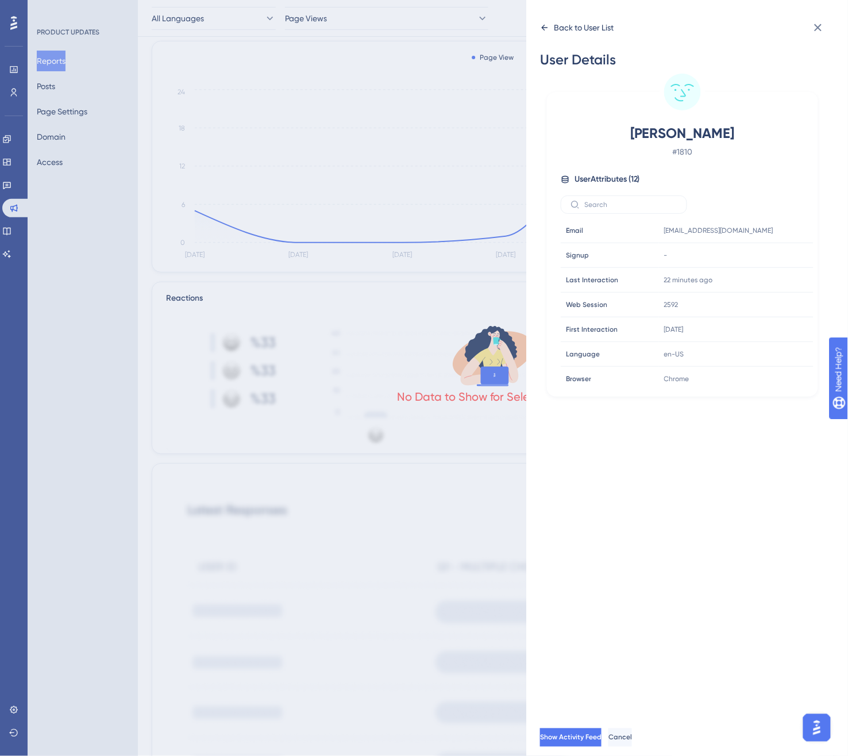
click at [540, 32] on div "Back to User List" at bounding box center [577, 27] width 74 height 18
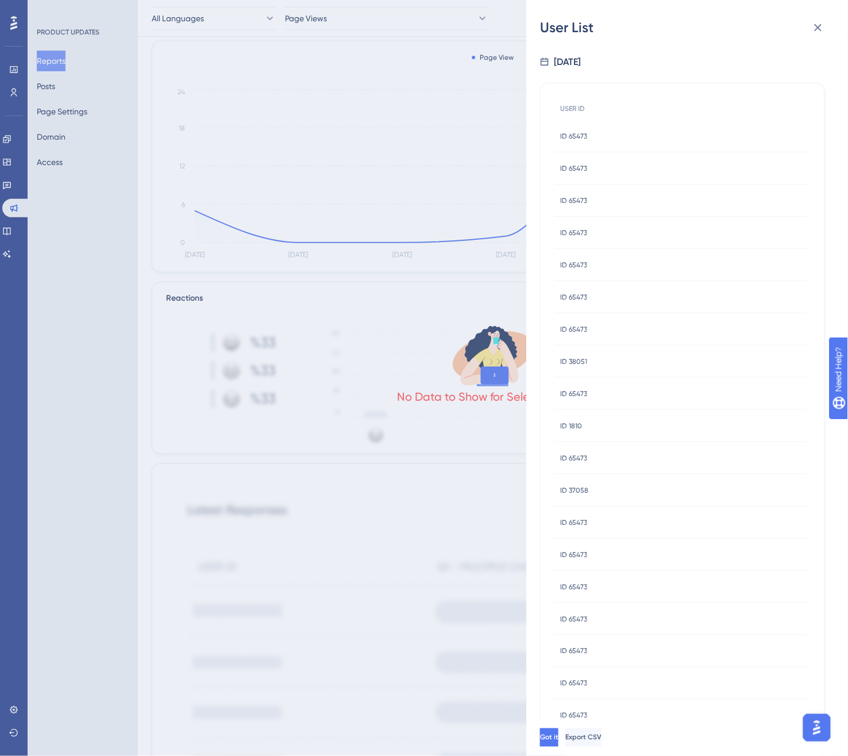
click at [592, 486] on div "ID 37058 ID 37058" at bounding box center [680, 490] width 252 height 32
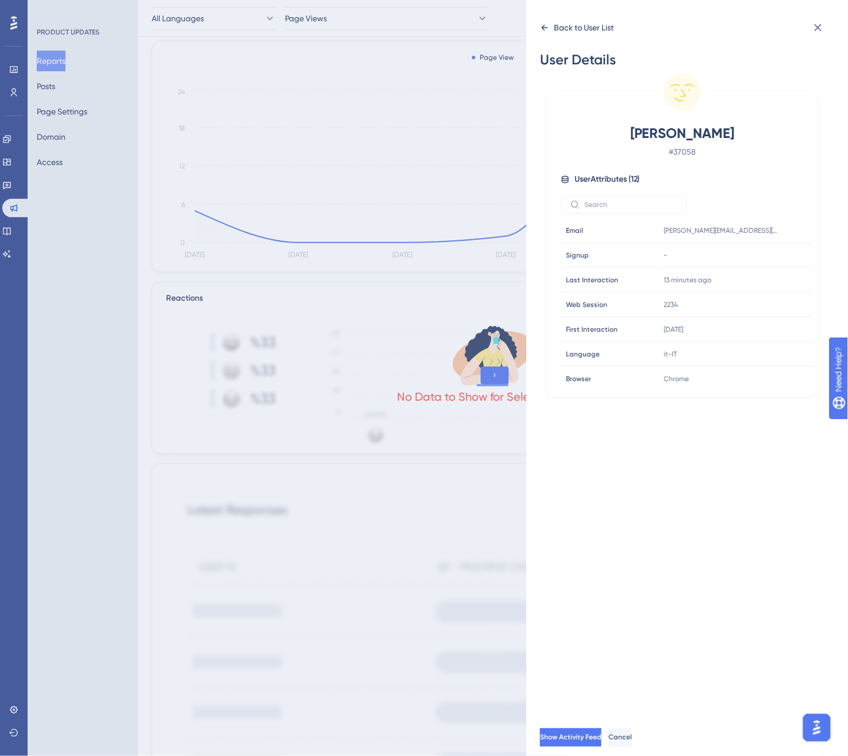
click at [544, 26] on icon at bounding box center [545, 28] width 6 height 6
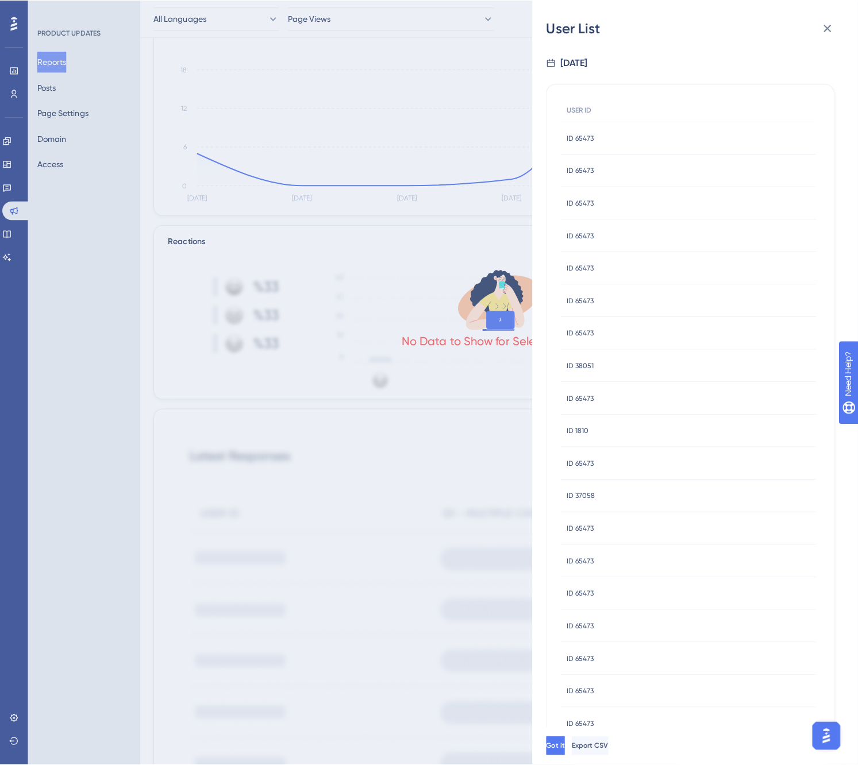
scroll to position [0, 0]
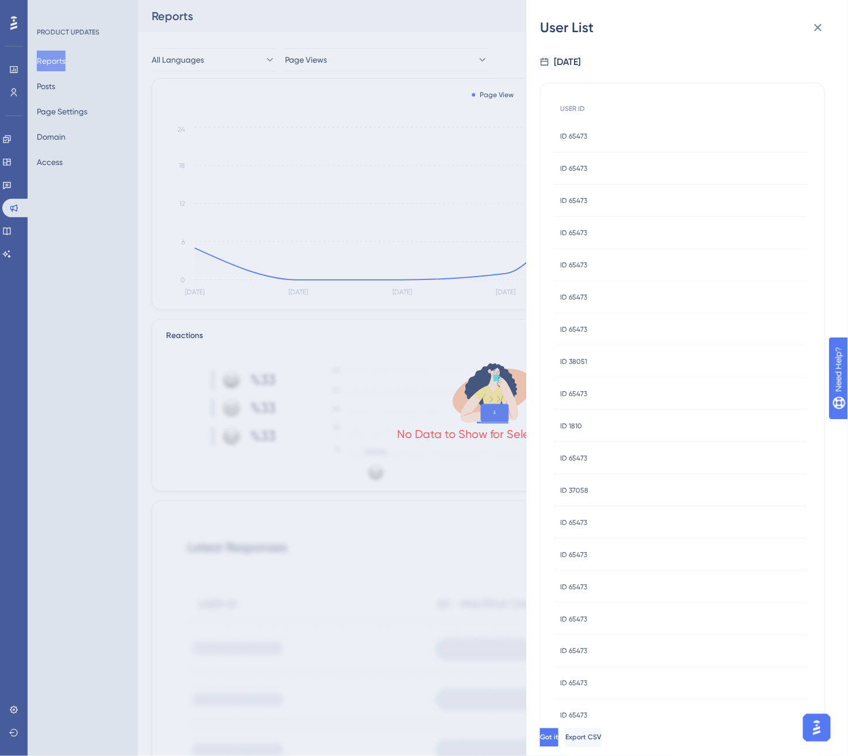
click at [48, 87] on div "User List [DATE] USER ID ID 65473 ID 65473 ID 65473 ID 65473 ID 65473 ID 65473 …" at bounding box center [424, 378] width 848 height 756
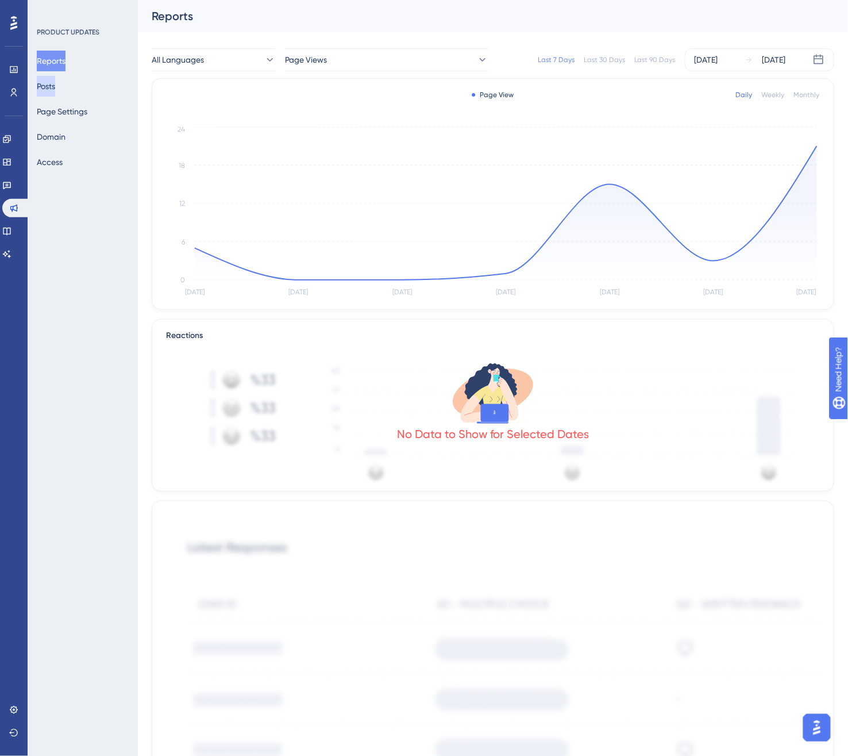
click at [53, 84] on button "Posts" at bounding box center [46, 86] width 18 height 21
